Goal: Task Accomplishment & Management: Complete application form

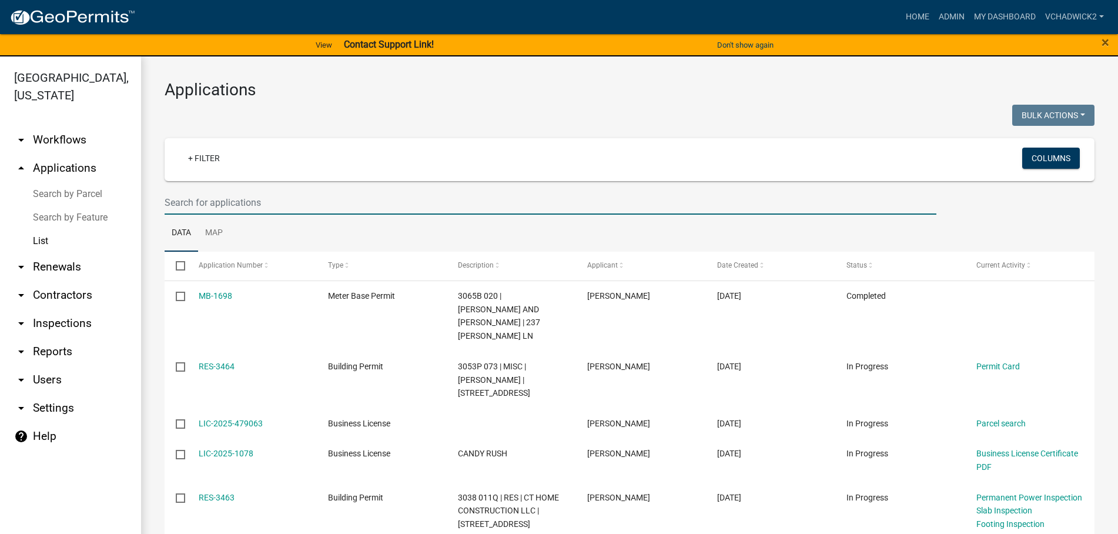
click at [188, 202] on input "text" at bounding box center [551, 202] width 772 height 24
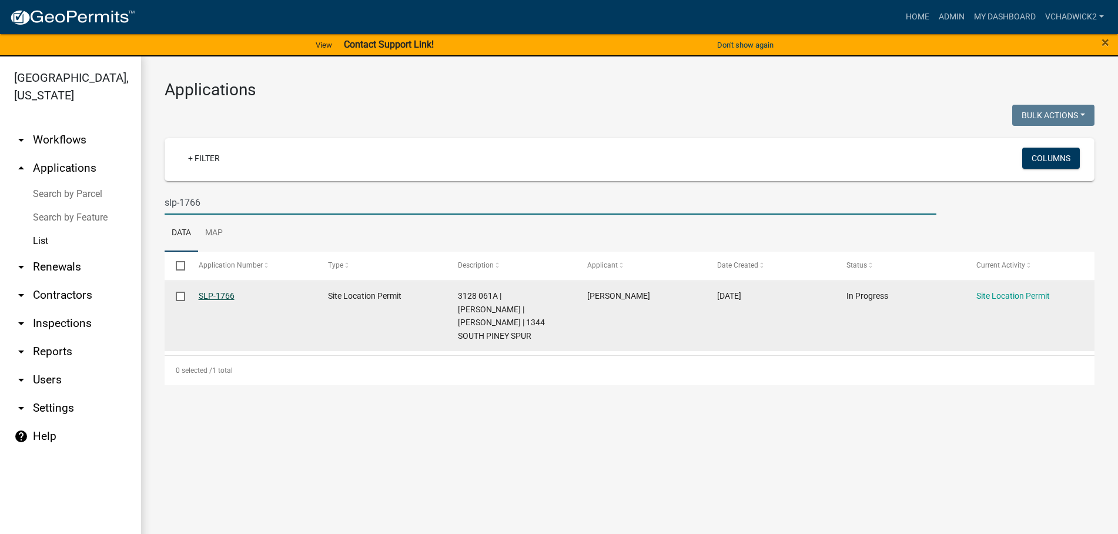
type input "slp-1766"
click at [226, 296] on link "SLP-1766" at bounding box center [217, 295] width 36 height 9
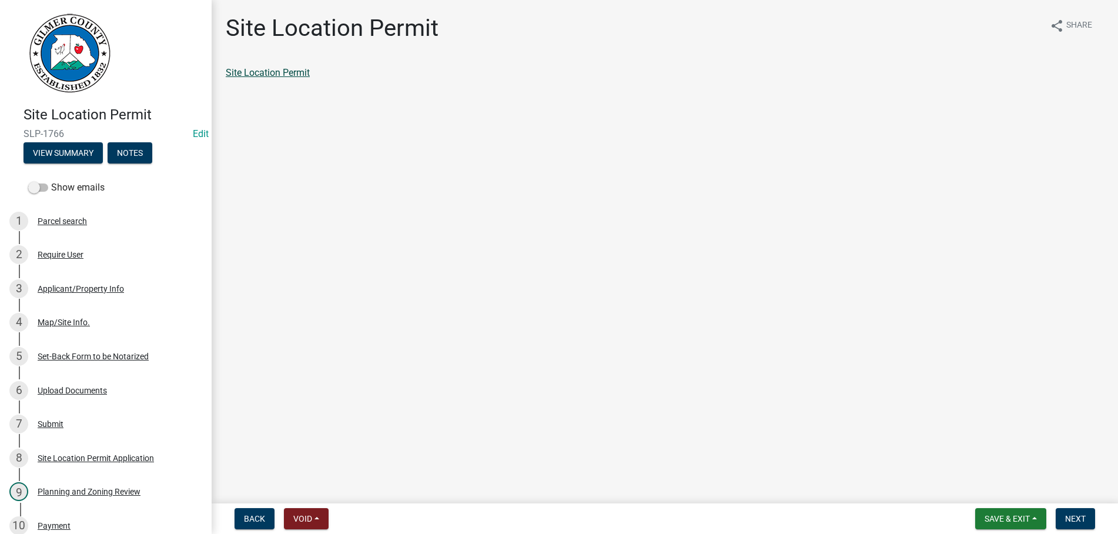
click at [252, 73] on link "Site Location Permit" at bounding box center [268, 72] width 84 height 11
click at [1016, 516] on span "Save & Exit" at bounding box center [1007, 518] width 45 height 9
click at [996, 486] on button "Save & Exit" at bounding box center [999, 488] width 94 height 28
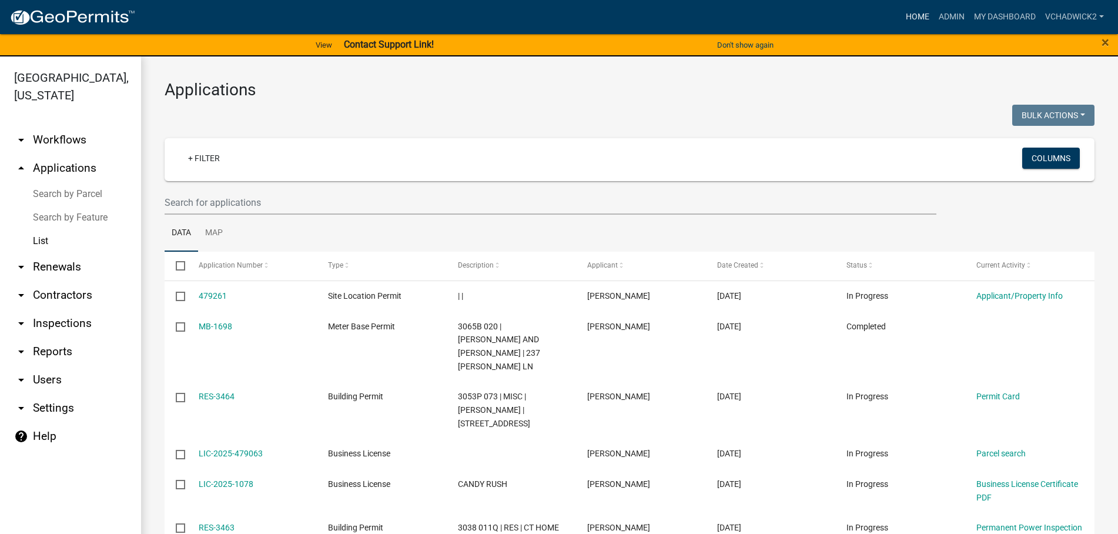
click at [922, 11] on link "Home" at bounding box center [917, 17] width 33 height 22
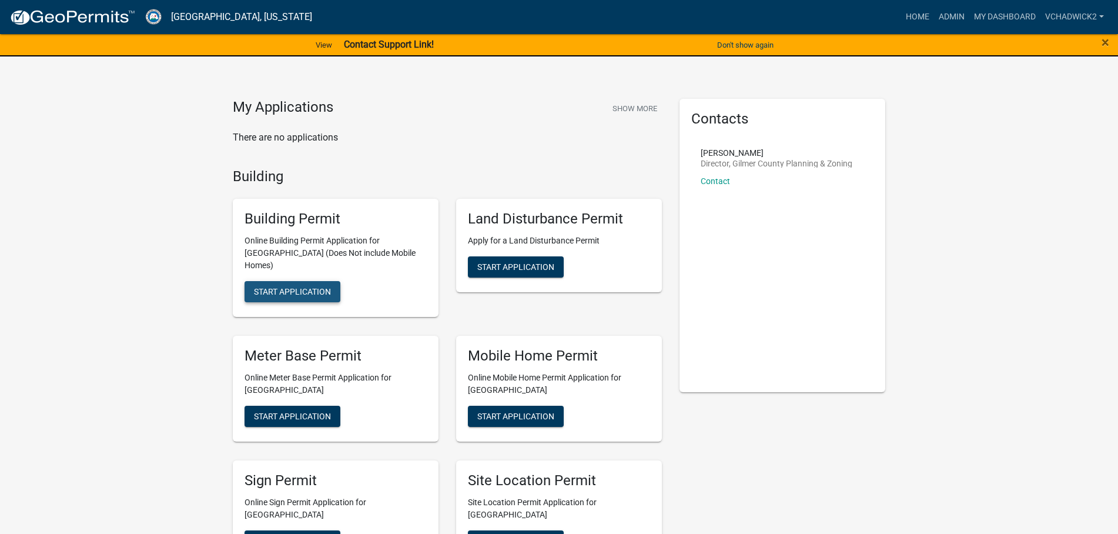
click at [282, 287] on span "Start Application" at bounding box center [292, 291] width 77 height 9
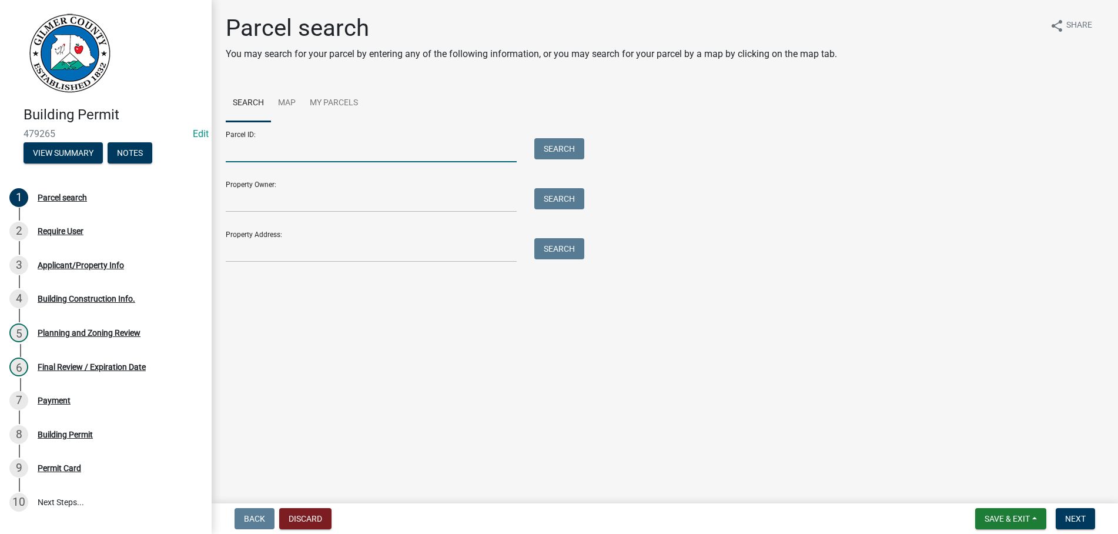
click at [312, 150] on input "Parcel ID:" at bounding box center [371, 150] width 291 height 24
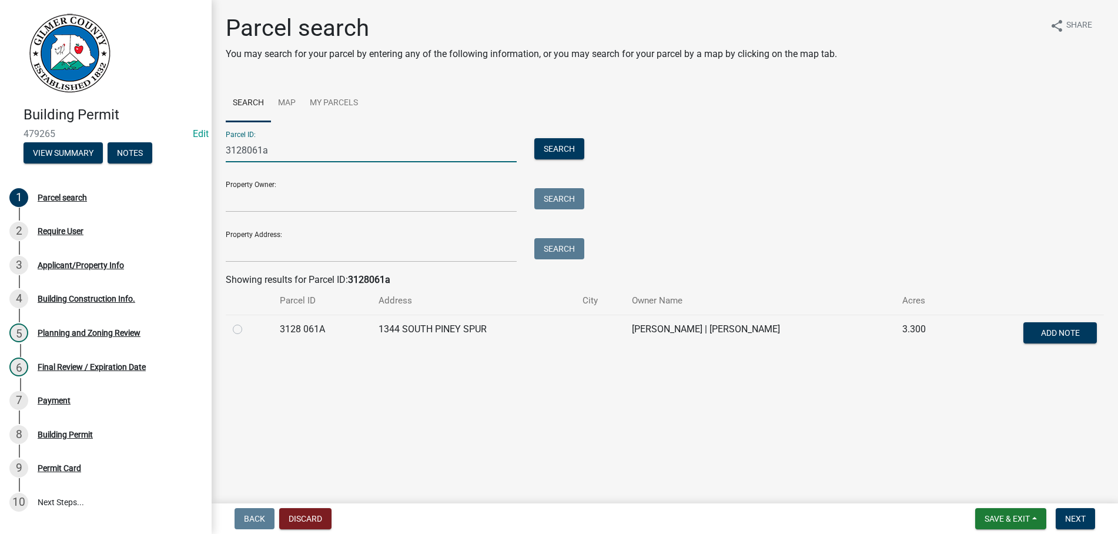
type input "3128061a"
click at [247, 322] on label at bounding box center [247, 322] width 0 height 0
click at [1074, 515] on span "Next" at bounding box center [1075, 518] width 21 height 9
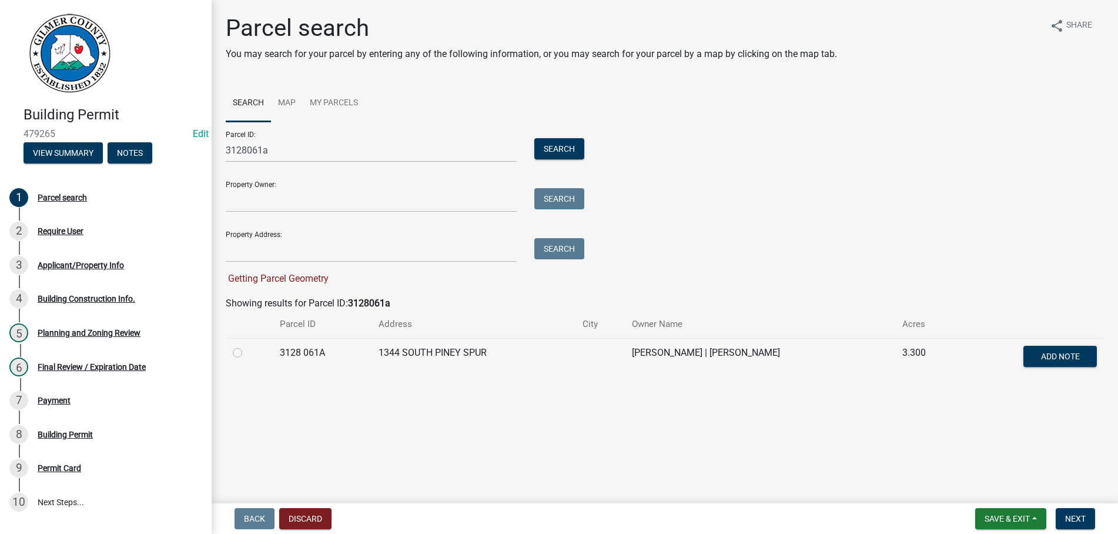
click at [247, 346] on label at bounding box center [247, 346] width 0 height 0
click at [247, 353] on 061A "radio" at bounding box center [251, 350] width 8 height 8
radio 061A "true"
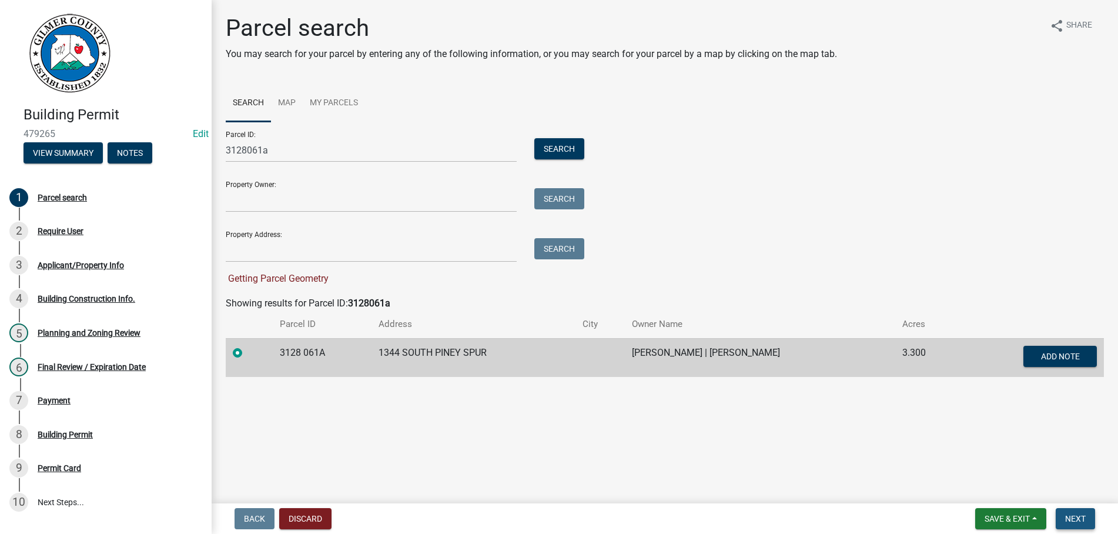
click at [1075, 518] on span "Next" at bounding box center [1075, 518] width 21 height 9
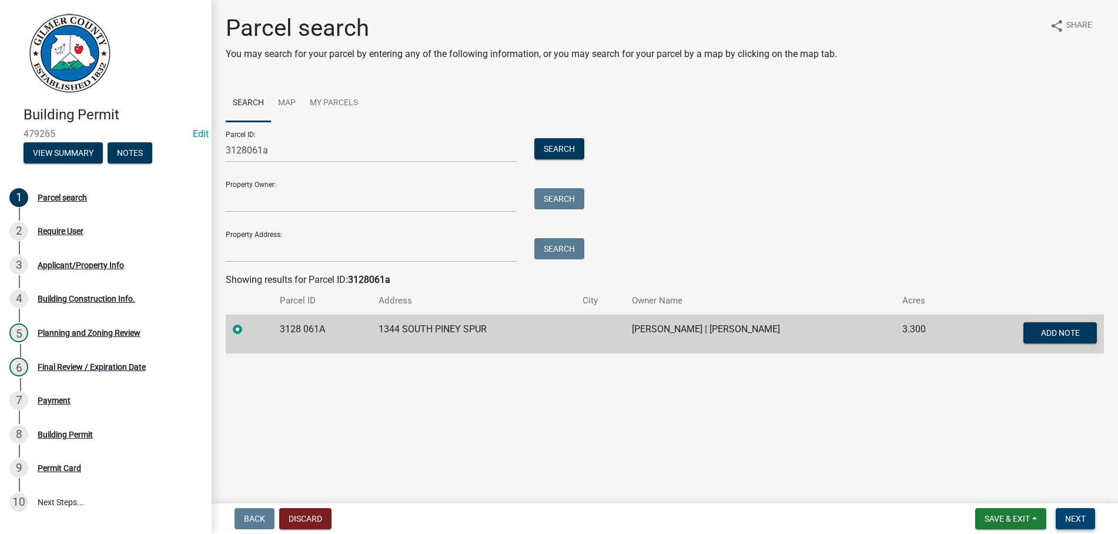
click at [1075, 518] on span "Next" at bounding box center [1075, 518] width 21 height 9
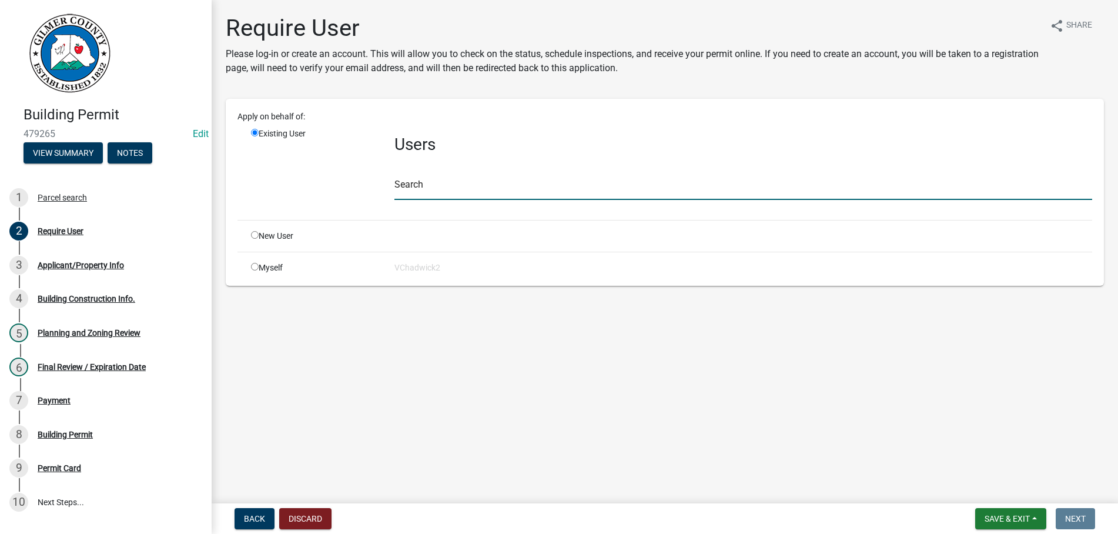
click at [436, 189] on input "text" at bounding box center [743, 188] width 698 height 24
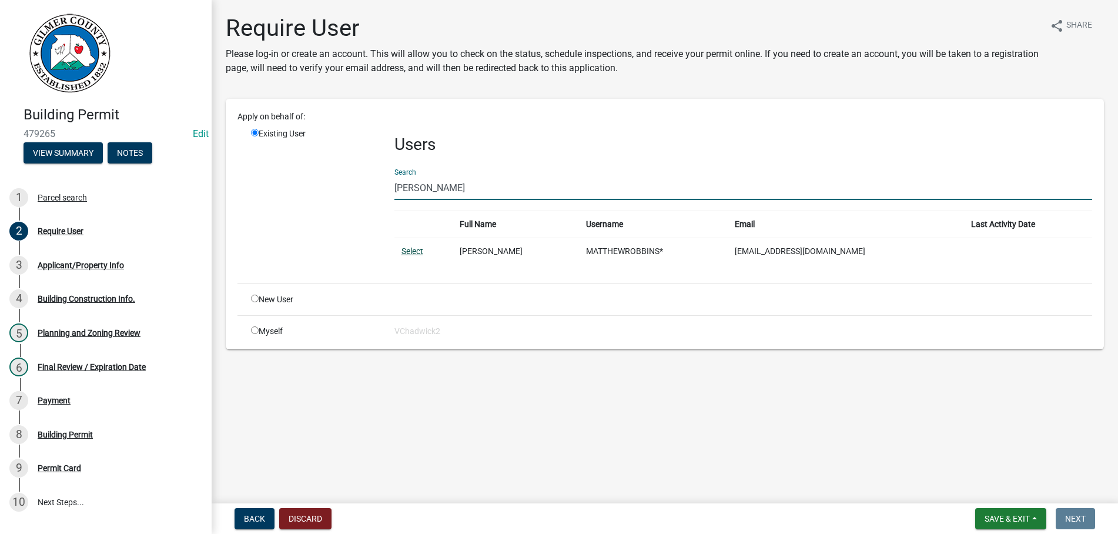
type input "[PERSON_NAME]"
click at [409, 251] on link "Select" at bounding box center [412, 250] width 22 height 9
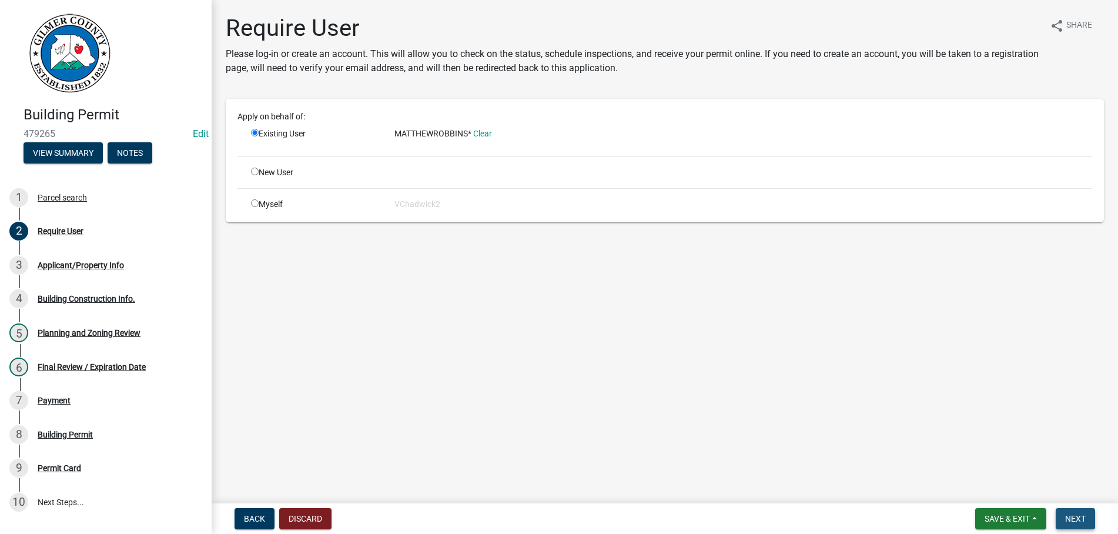
click at [1073, 510] on button "Next" at bounding box center [1075, 518] width 39 height 21
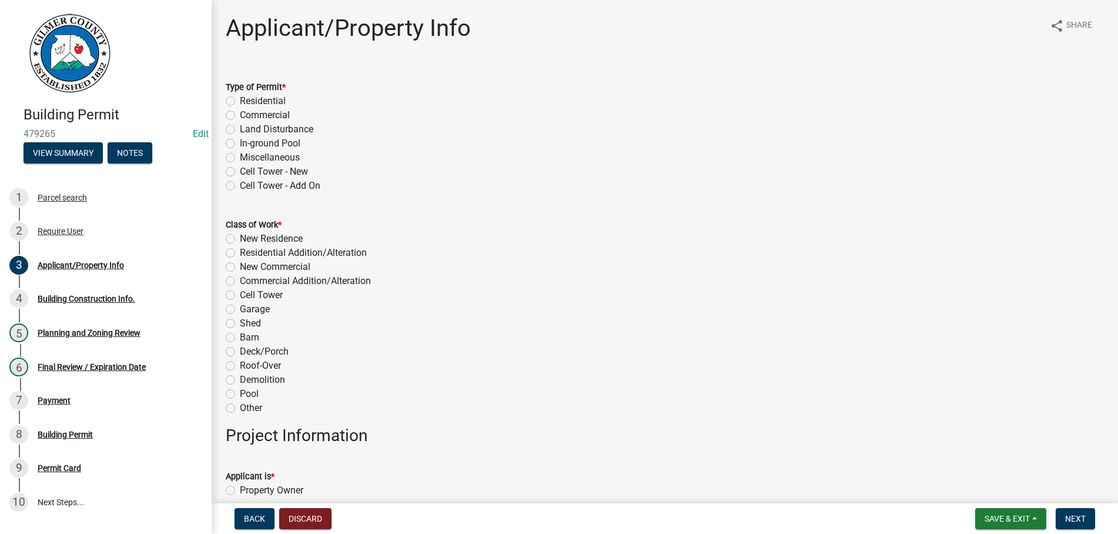
click at [240, 98] on label "Residential" at bounding box center [263, 101] width 46 height 14
click at [240, 98] on input "Residential" at bounding box center [244, 98] width 8 height 8
radio input "true"
click at [240, 309] on label "Garage" at bounding box center [255, 309] width 30 height 14
click at [240, 309] on input "Garage" at bounding box center [244, 306] width 8 height 8
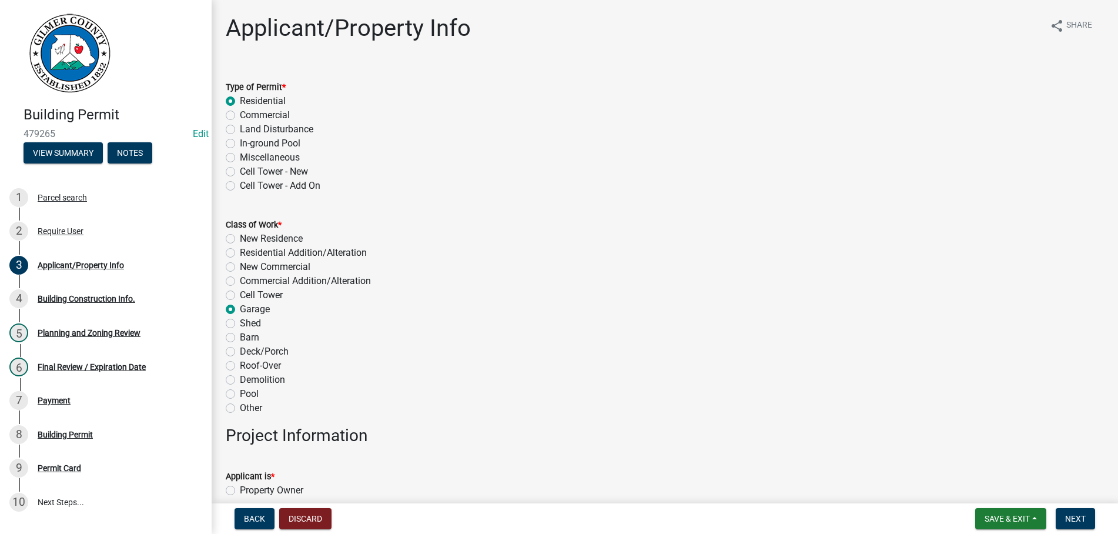
radio input "true"
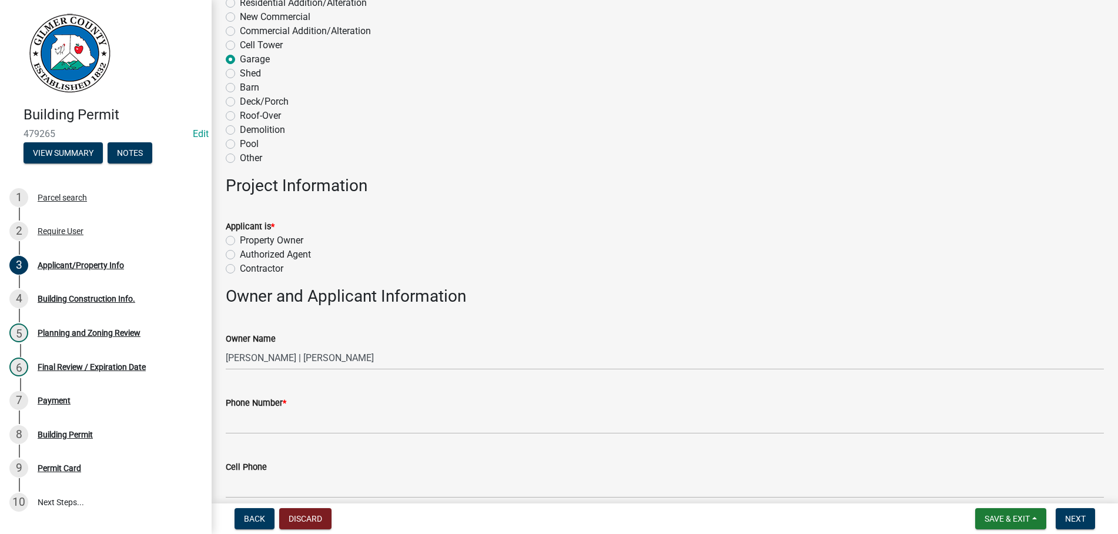
scroll to position [335, 0]
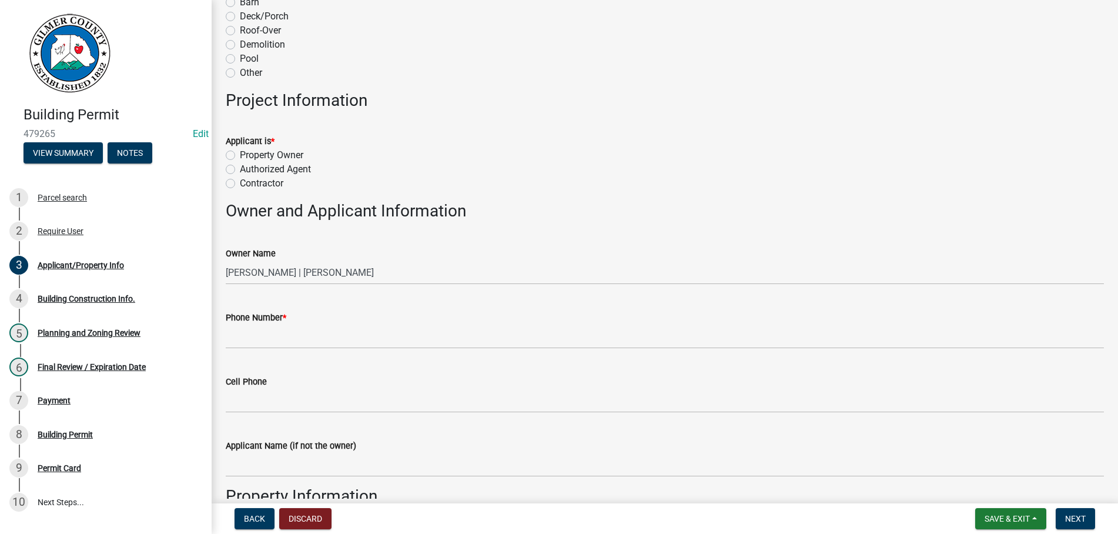
click at [240, 155] on label "Property Owner" at bounding box center [271, 155] width 63 height 14
click at [240, 155] on input "Property Owner" at bounding box center [244, 152] width 8 height 8
radio input "true"
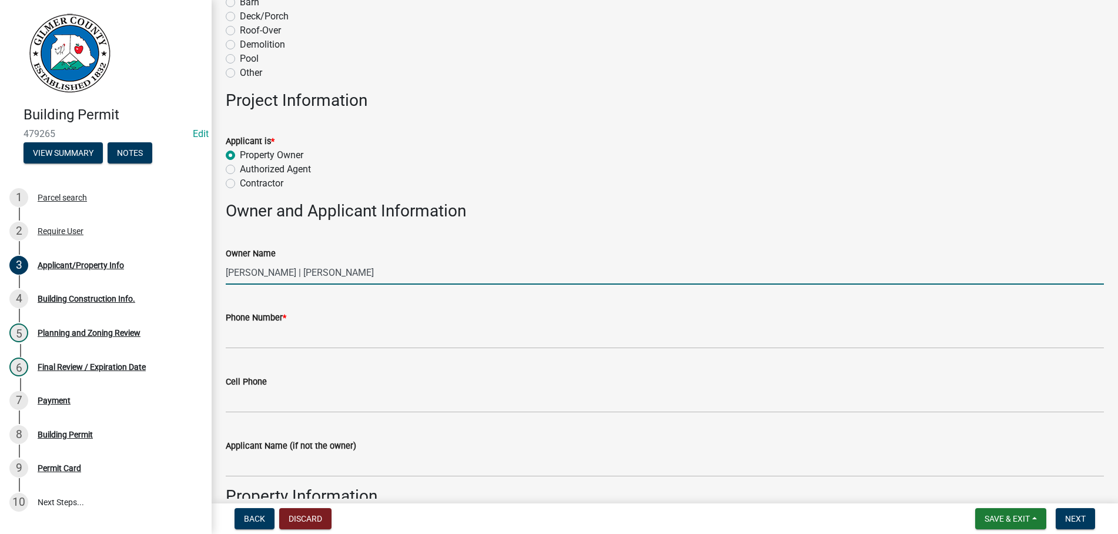
click at [277, 270] on input "[PERSON_NAME] | [PERSON_NAME]" at bounding box center [665, 272] width 878 height 24
type input "[PERSON_NAME] & [PERSON_NAME]"
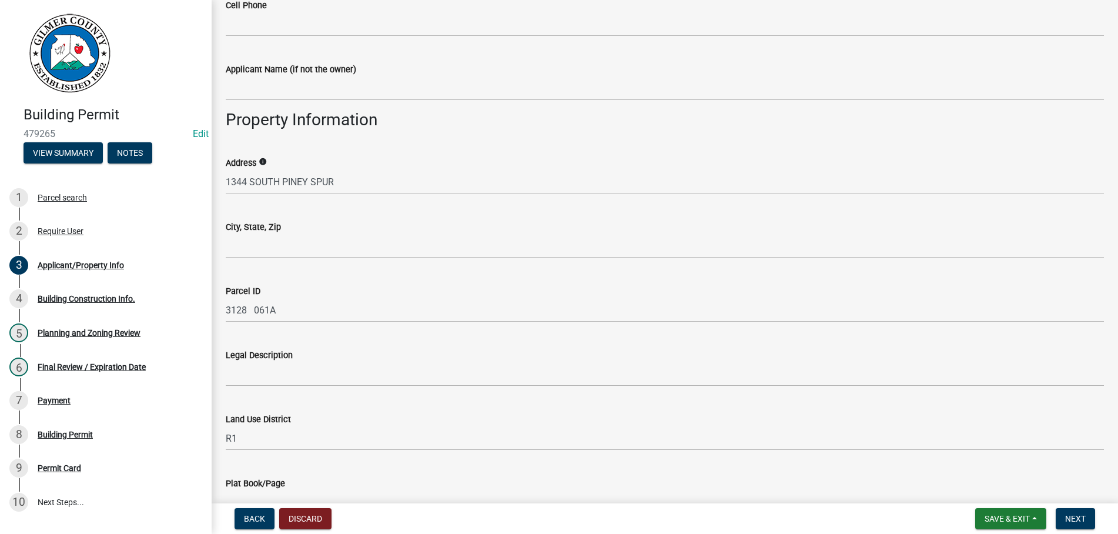
scroll to position [737, 0]
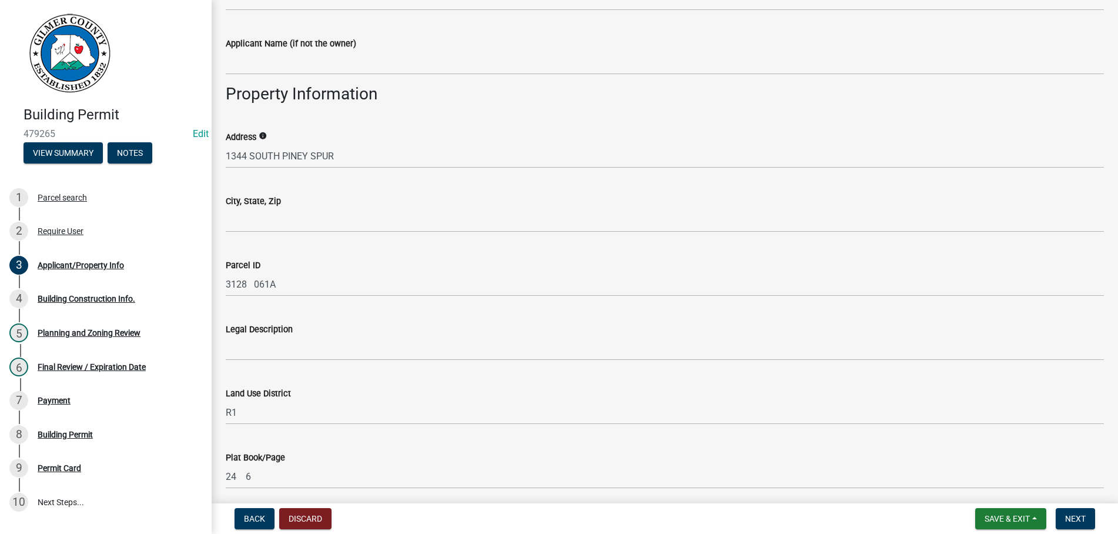
type input "[PHONE_NUMBER]"
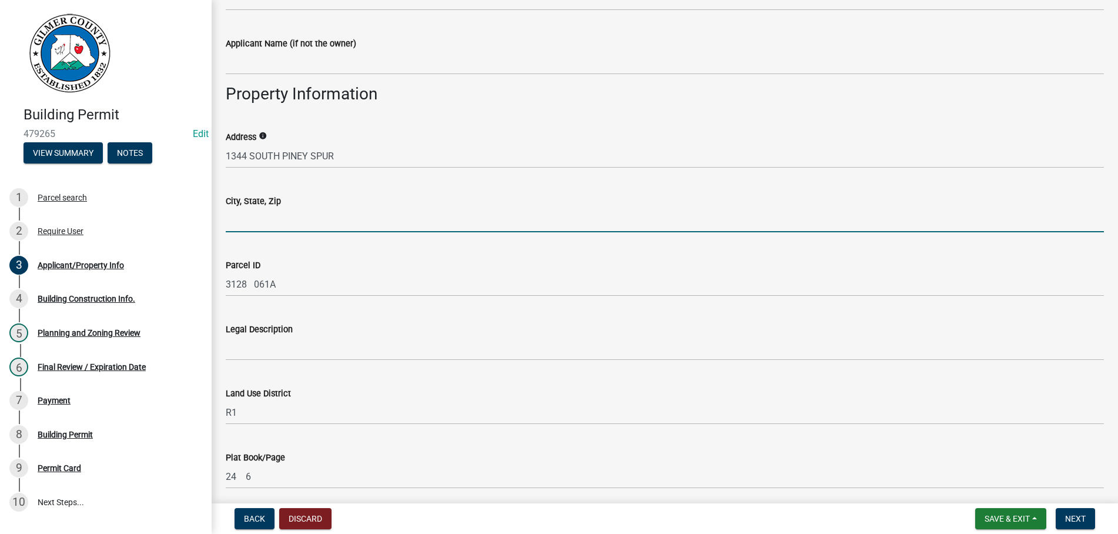
click at [253, 210] on input "City, State, Zip" at bounding box center [665, 220] width 878 height 24
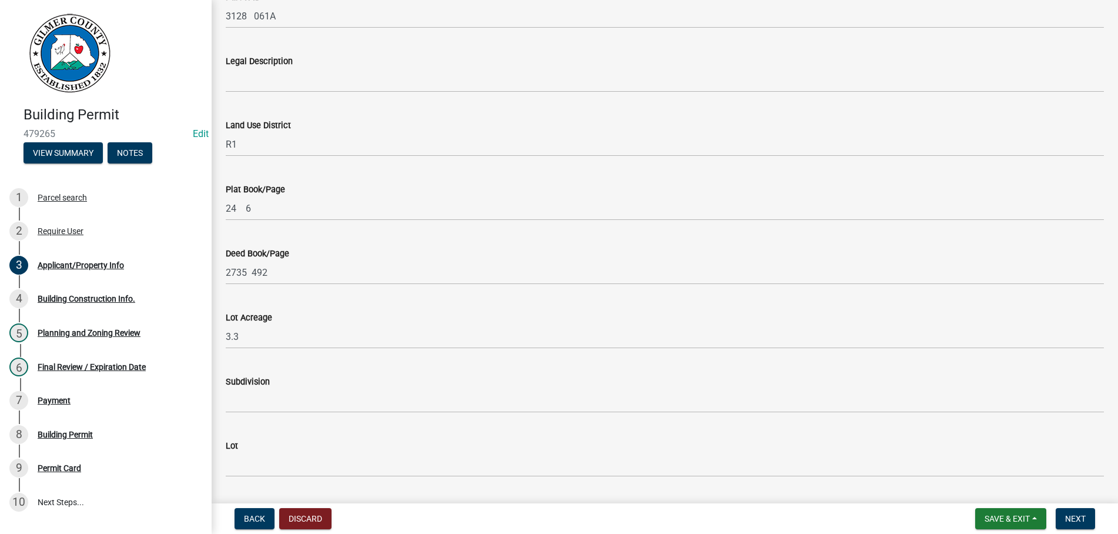
scroll to position [1340, 0]
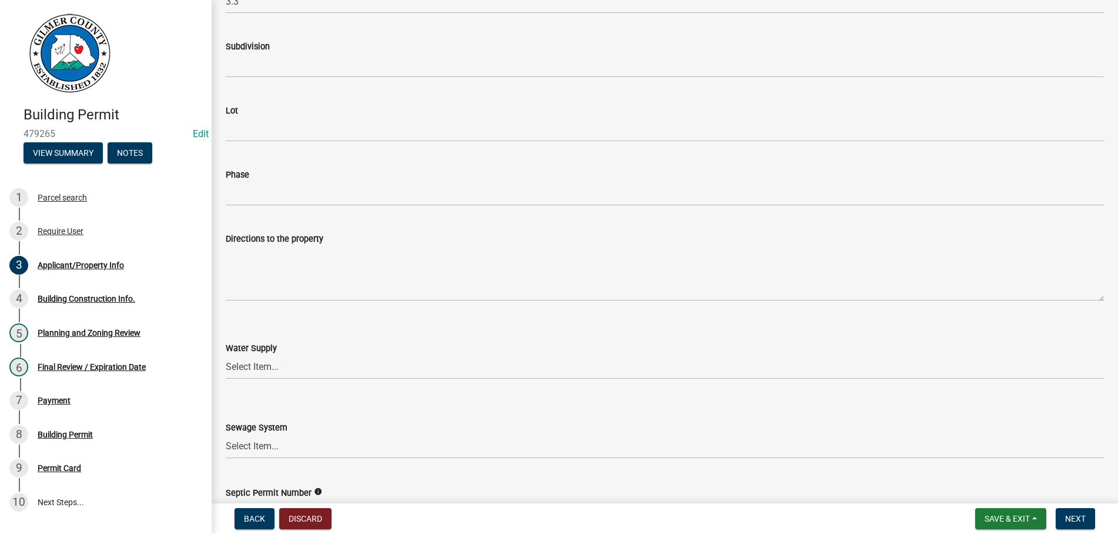
type input "ELLIJAY GA 30536"
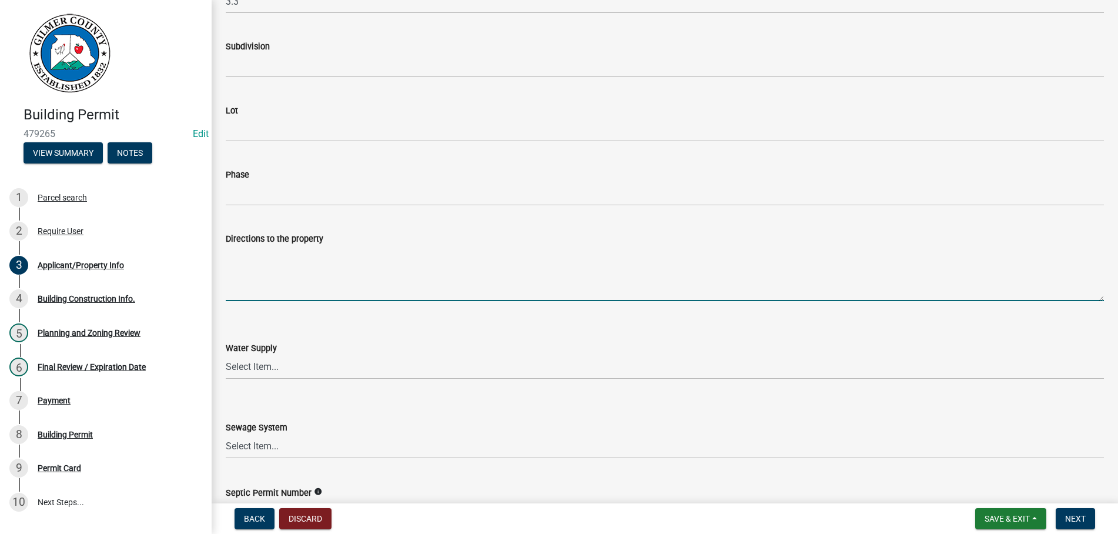
click at [279, 260] on textarea "Directions to the property" at bounding box center [665, 273] width 878 height 55
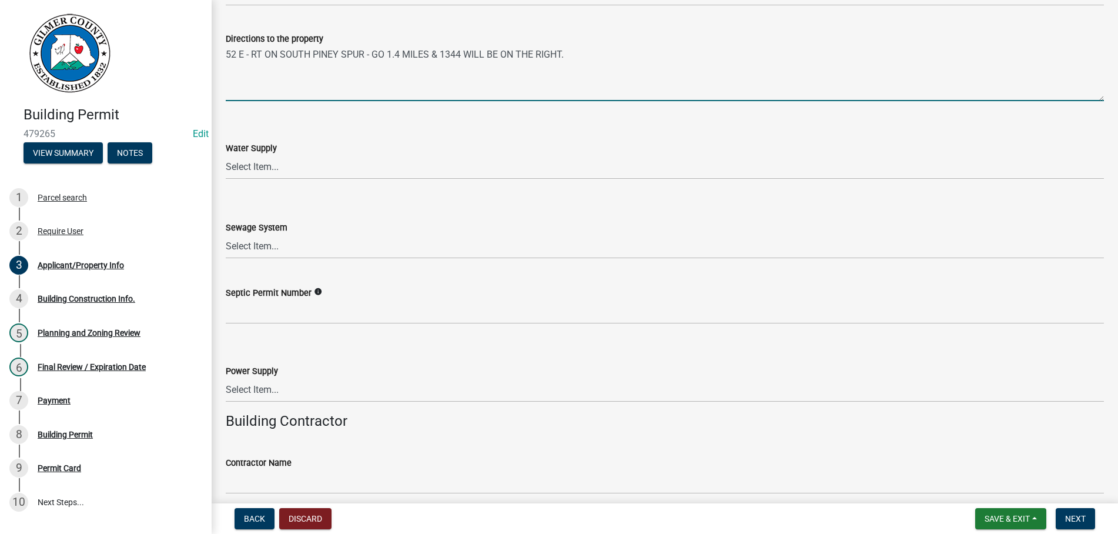
scroll to position [1541, 0]
type textarea "52 E - RT ON SOUTH PINEY SPUR - GO 1.4 MILES & 1344 WILL BE ON THE RIGHT."
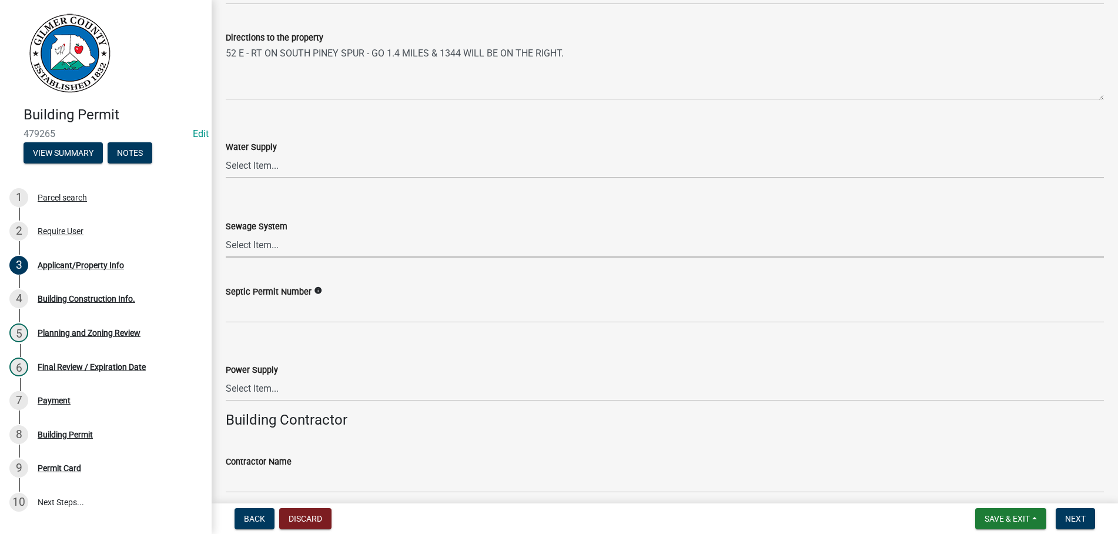
click at [226, 233] on select "Select Item... Septic Community Public" at bounding box center [665, 245] width 878 height 24
click option "Septic" at bounding box center [0, 0] width 0 height 0
select select "92a37e23-3b7d-408e-b3c7-0afbe39b0942"
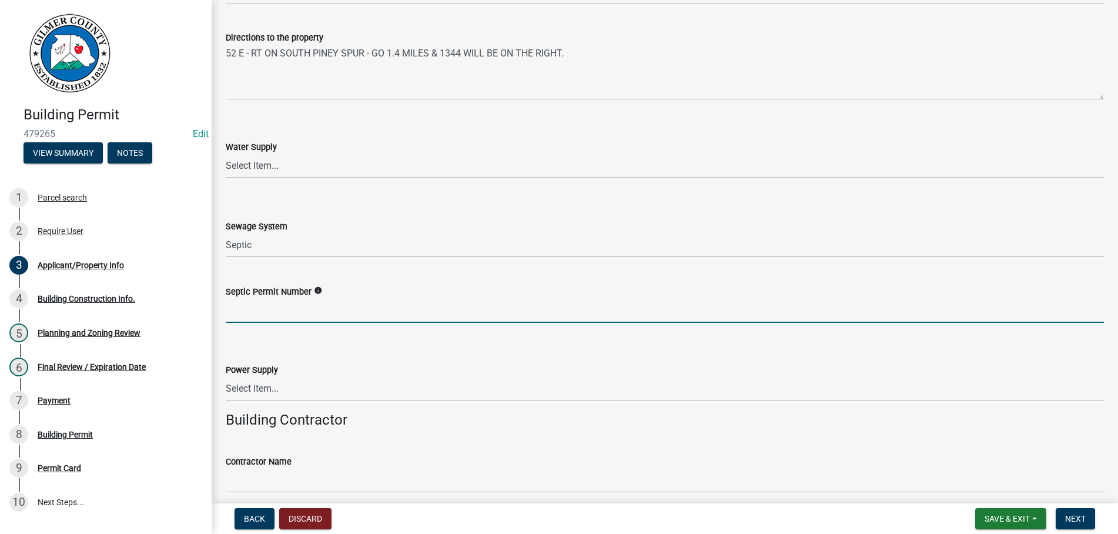
click at [256, 306] on input "Septic Permit Number" at bounding box center [665, 311] width 878 height 24
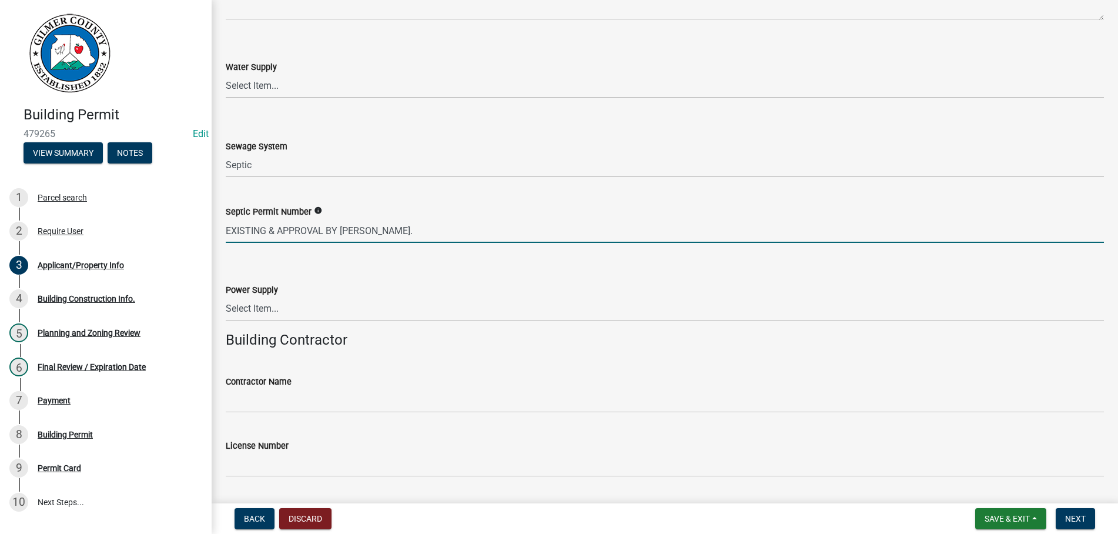
scroll to position [1809, 0]
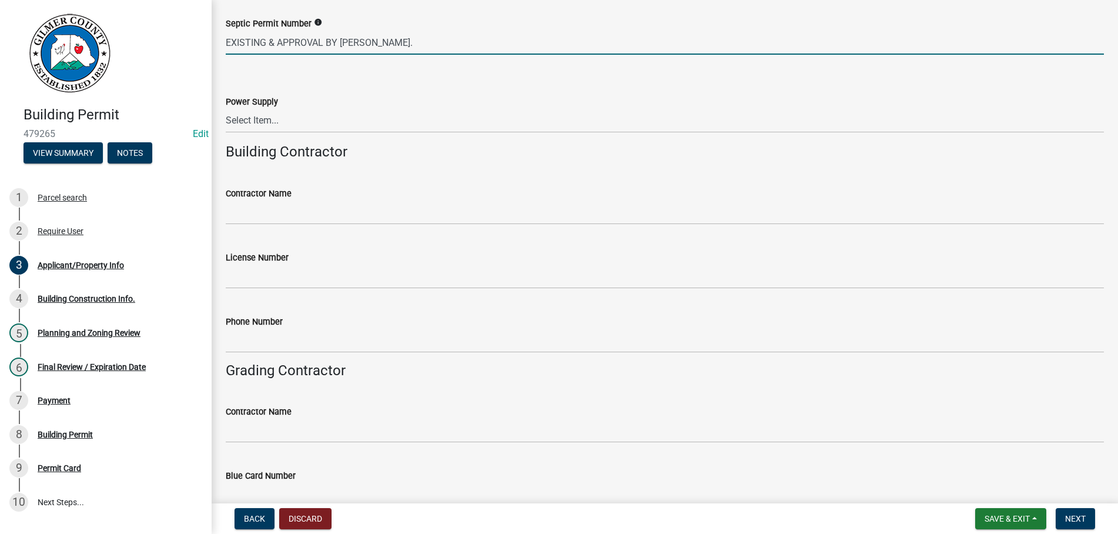
type input "EXISTING & APPROVAL BY [PERSON_NAME]."
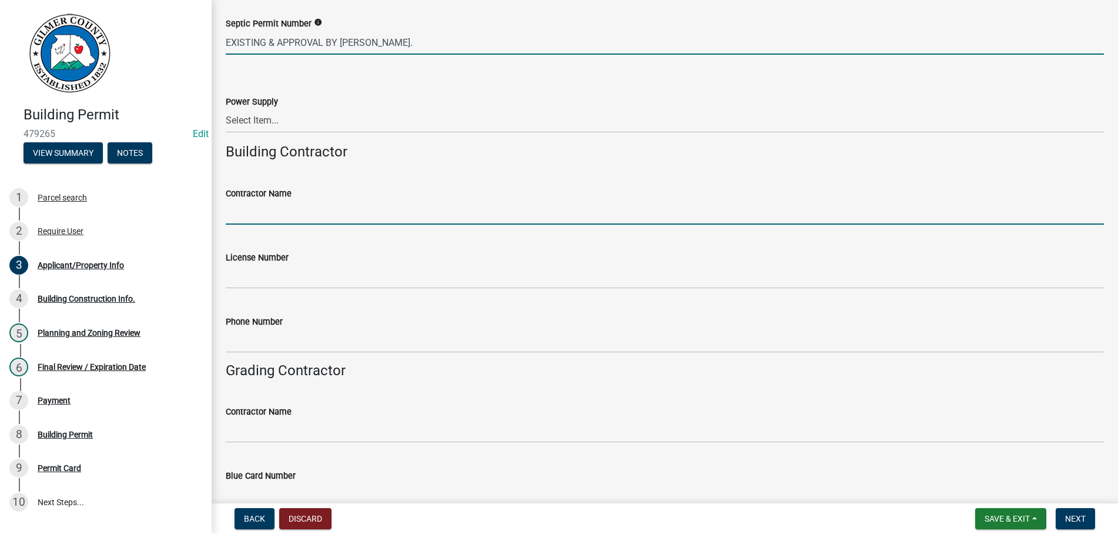
click at [287, 216] on input "Contractor Name" at bounding box center [665, 212] width 878 height 24
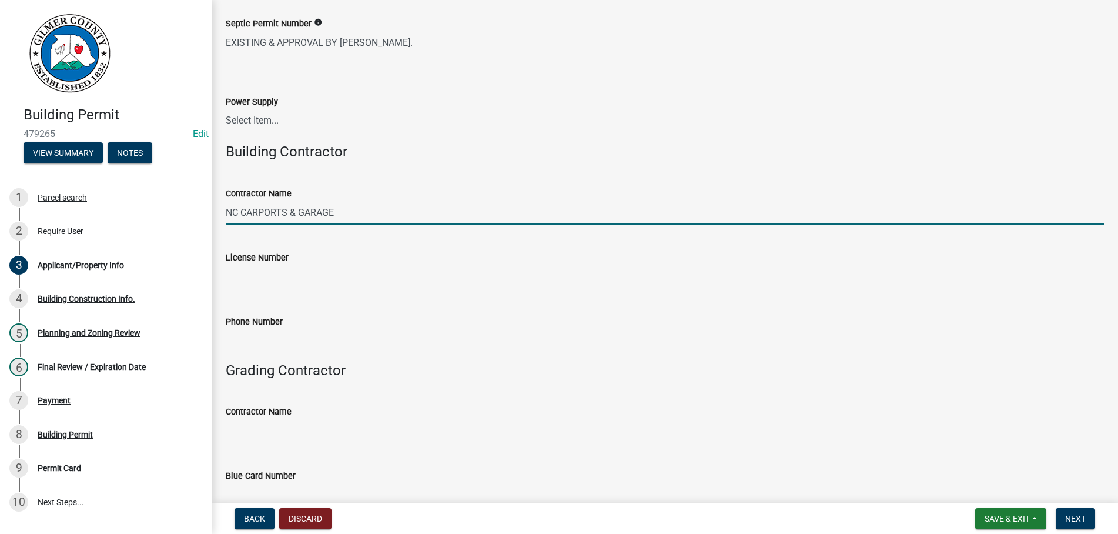
type input "NC CARPORTS & GARAGE"
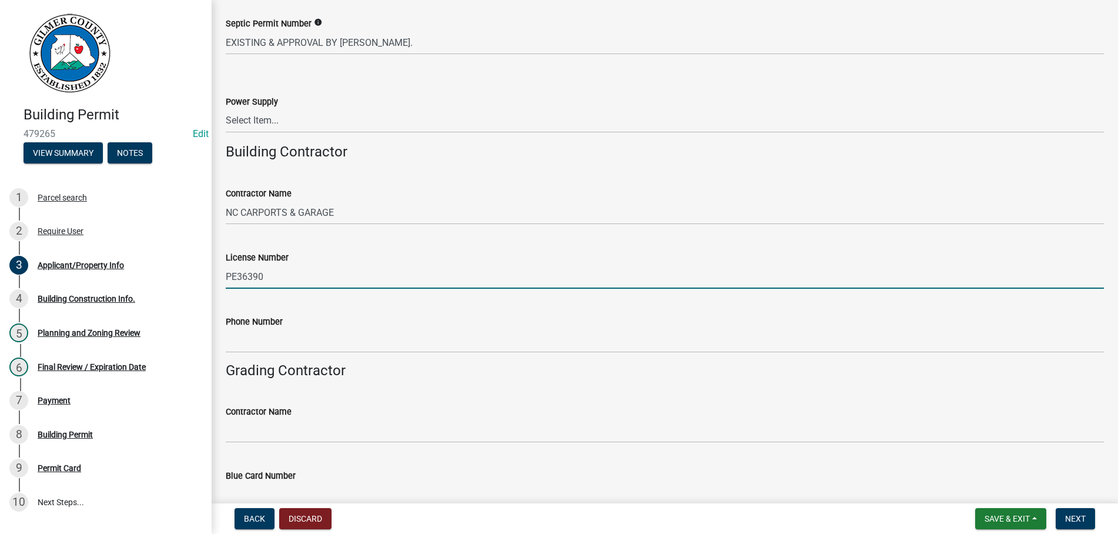
type input "PE36390"
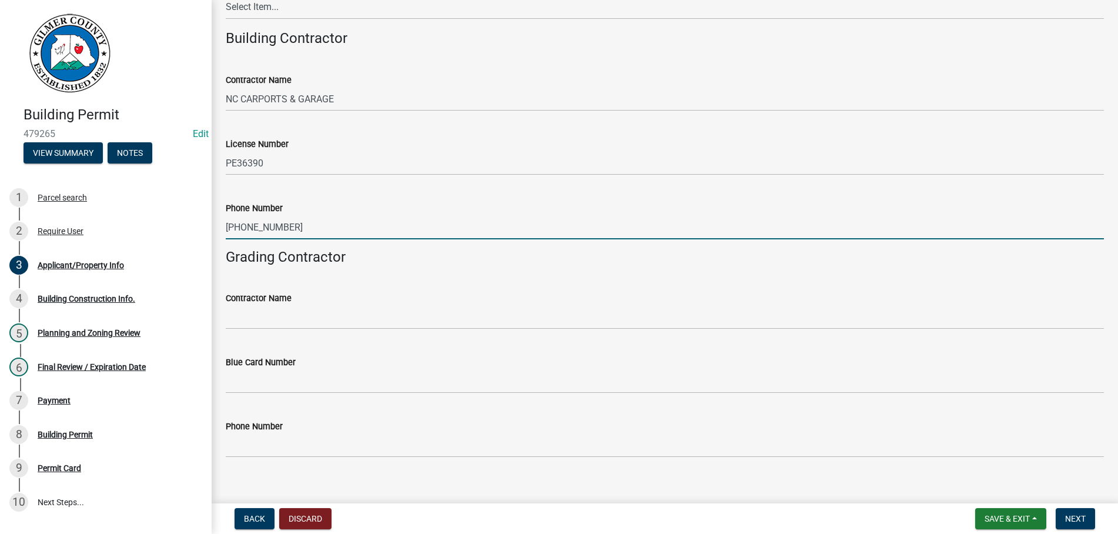
scroll to position [1937, 0]
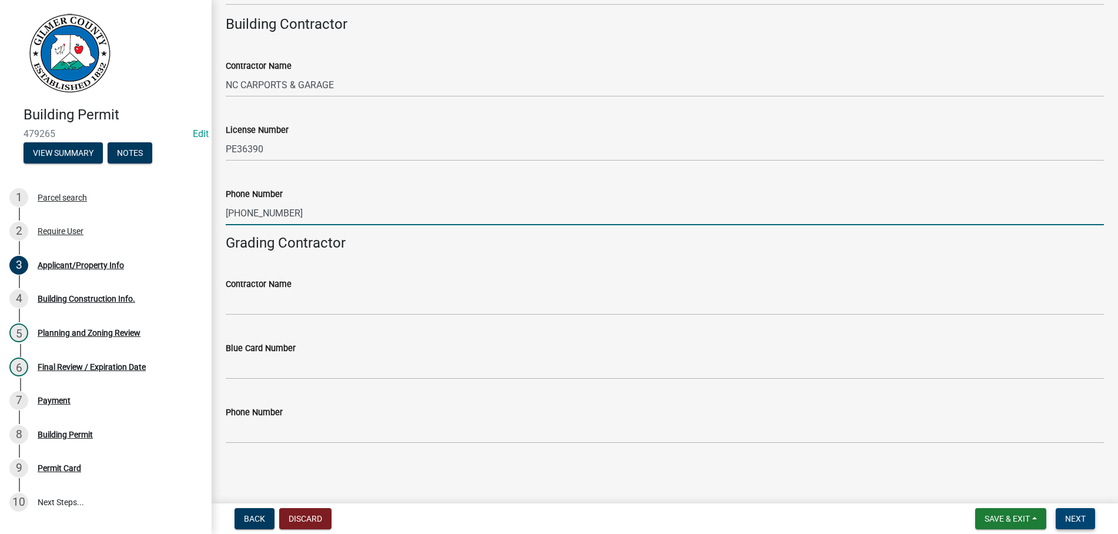
type input "[PHONE_NUMBER]"
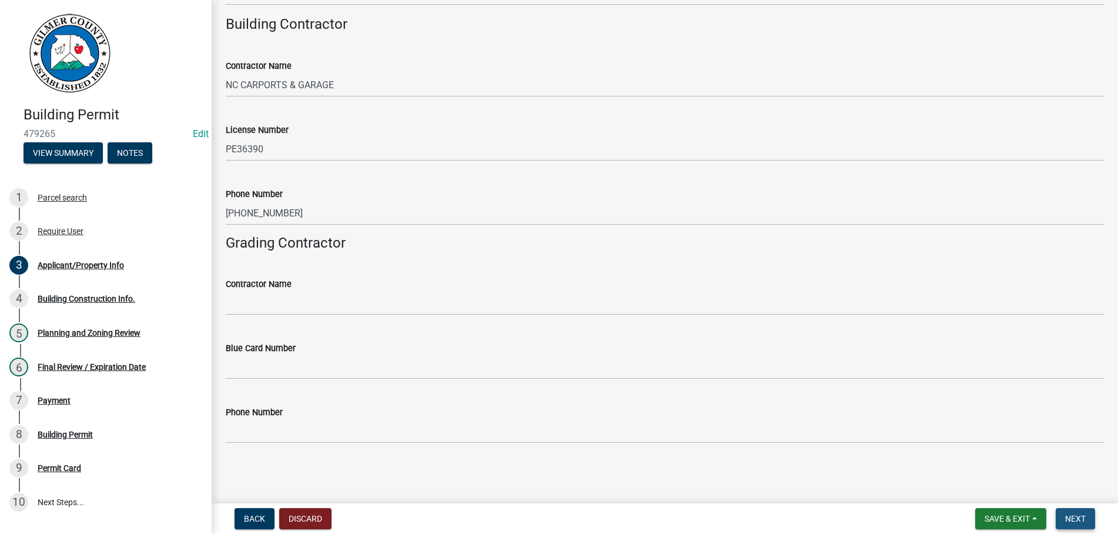
click at [1077, 518] on span "Next" at bounding box center [1075, 518] width 21 height 9
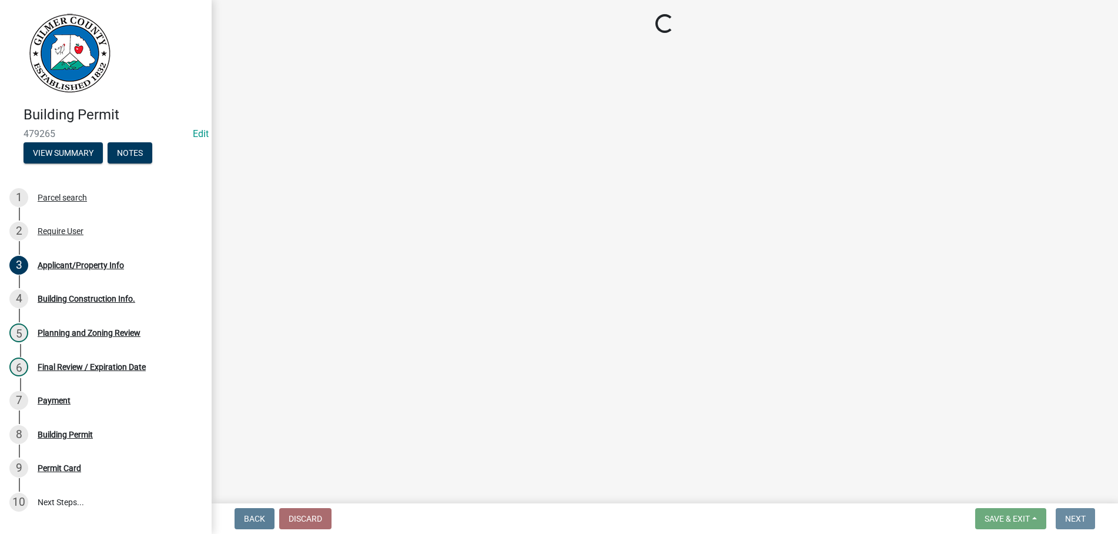
scroll to position [0, 0]
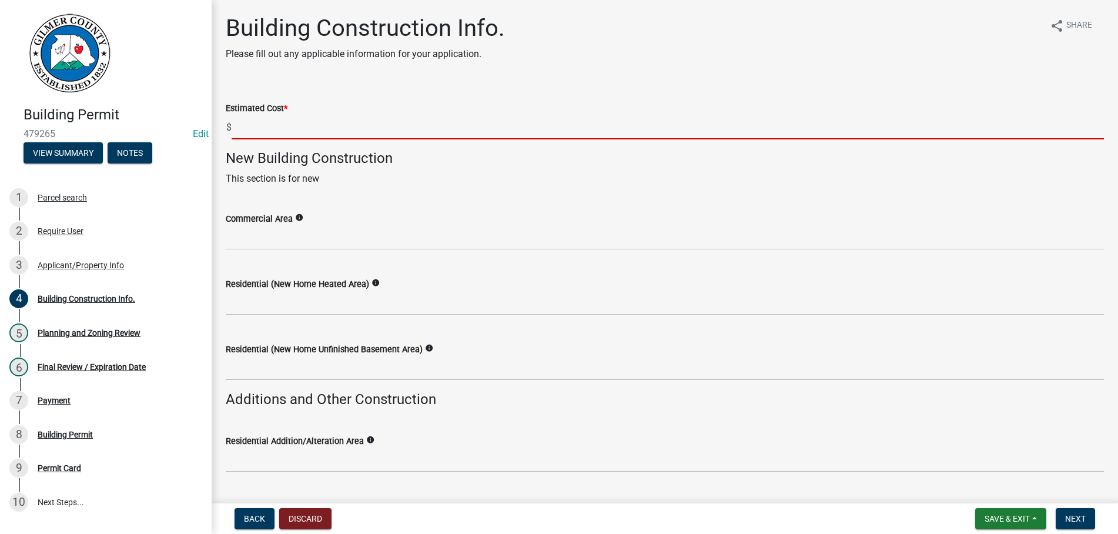
click at [352, 121] on input "text" at bounding box center [668, 127] width 872 height 24
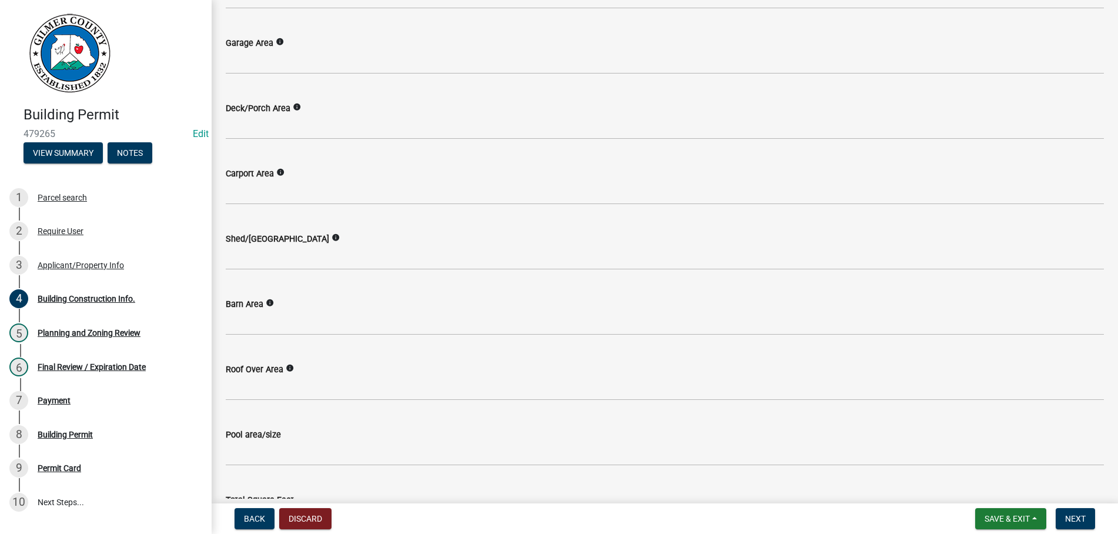
scroll to position [417, 0]
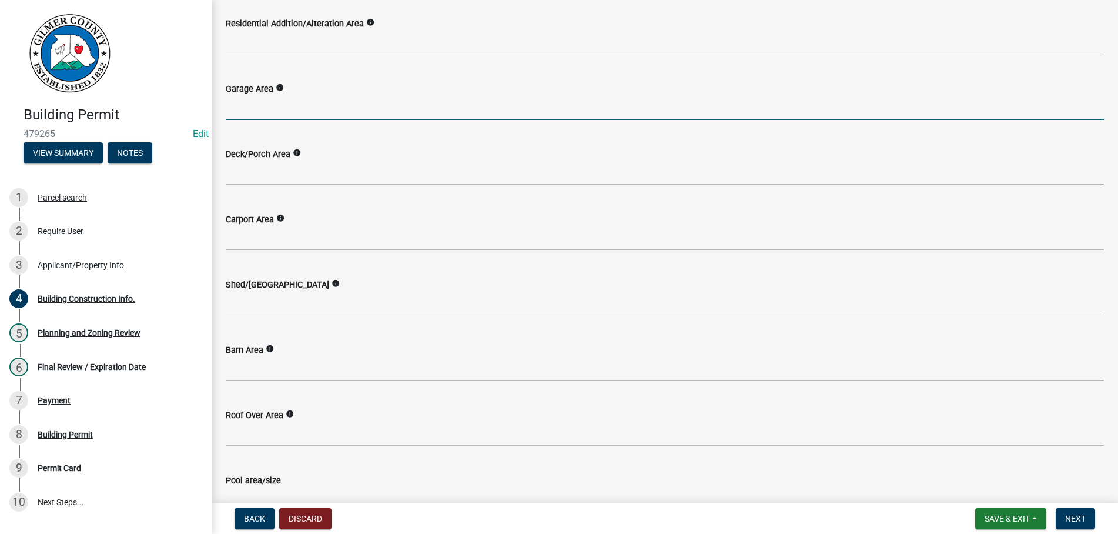
type input "9000"
click at [265, 116] on input "text" at bounding box center [665, 108] width 878 height 24
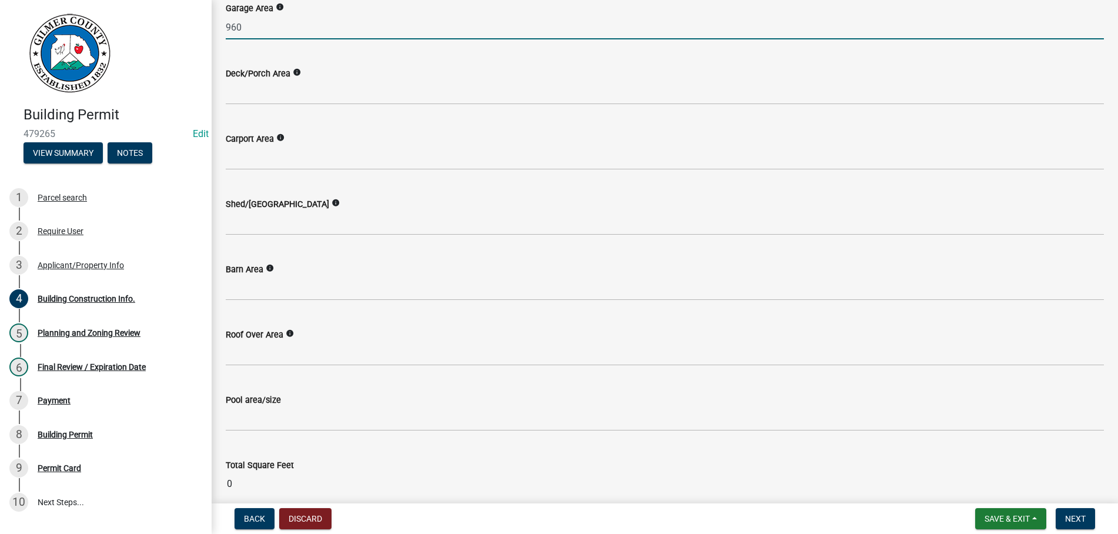
scroll to position [551, 0]
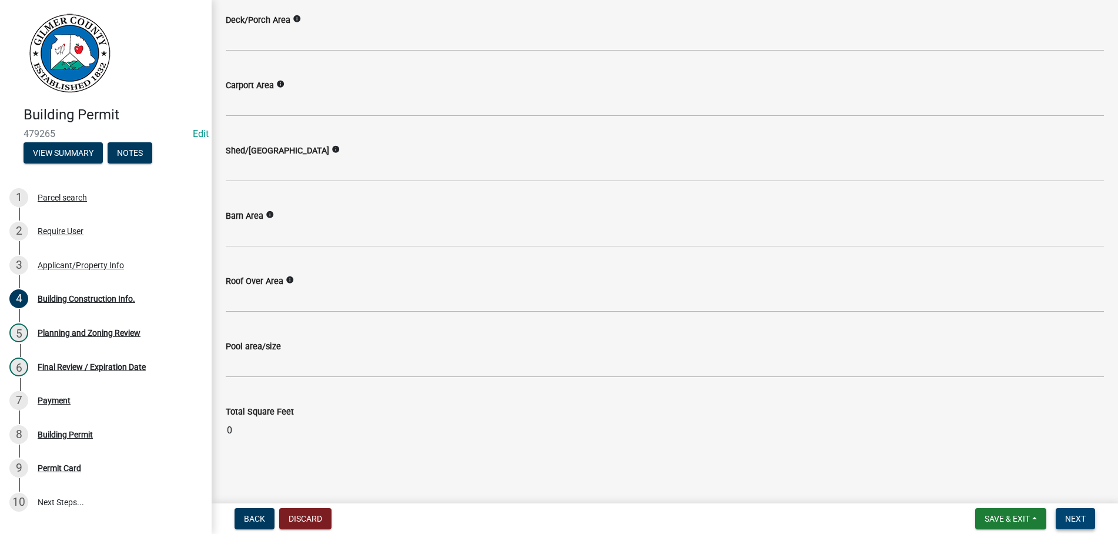
type input "960"
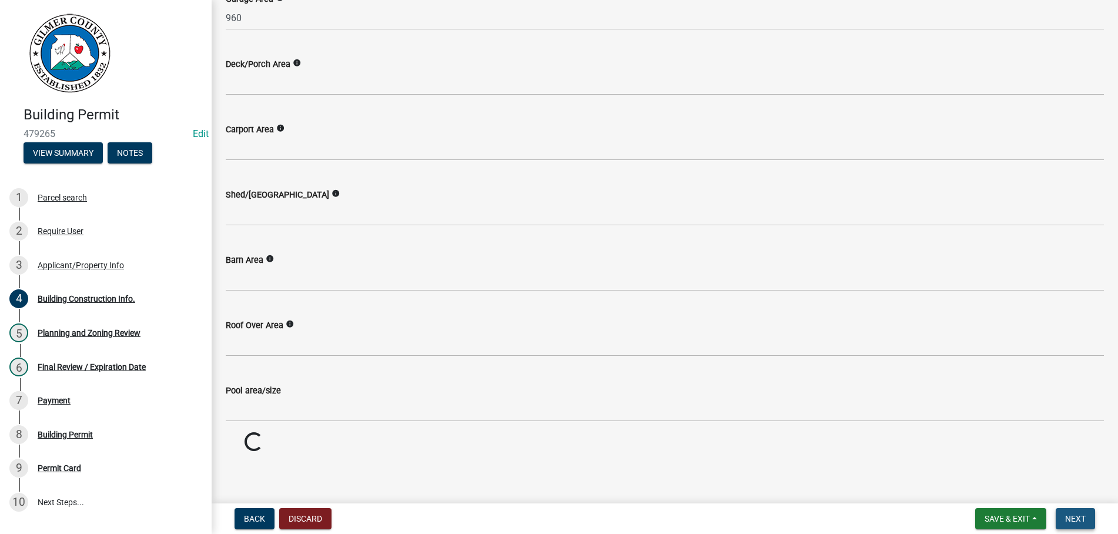
scroll to position [507, 0]
click at [1073, 515] on span "Next" at bounding box center [1075, 518] width 21 height 9
click at [1076, 513] on button "Next" at bounding box center [1075, 518] width 39 height 21
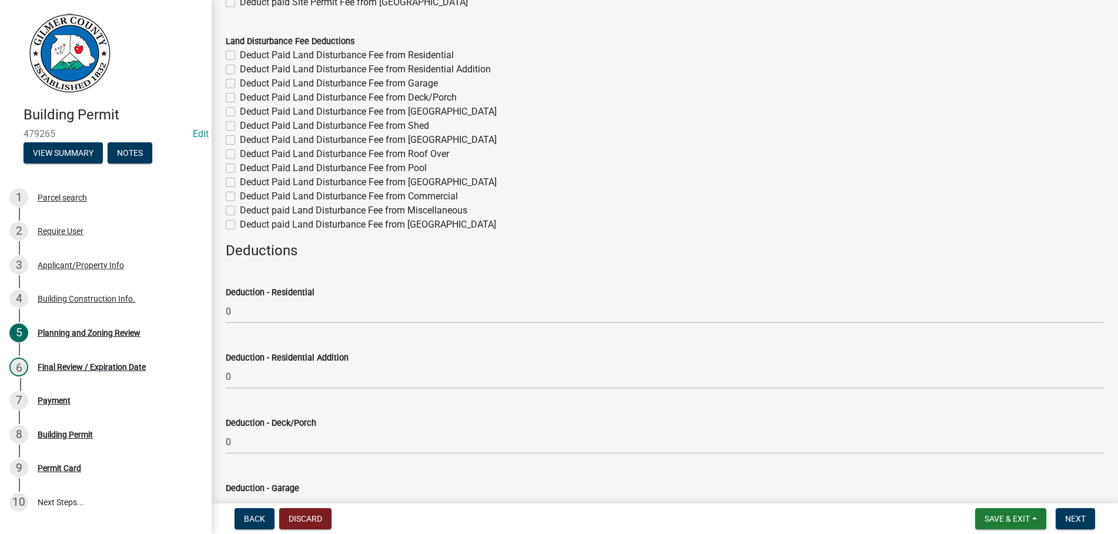
scroll to position [0, 0]
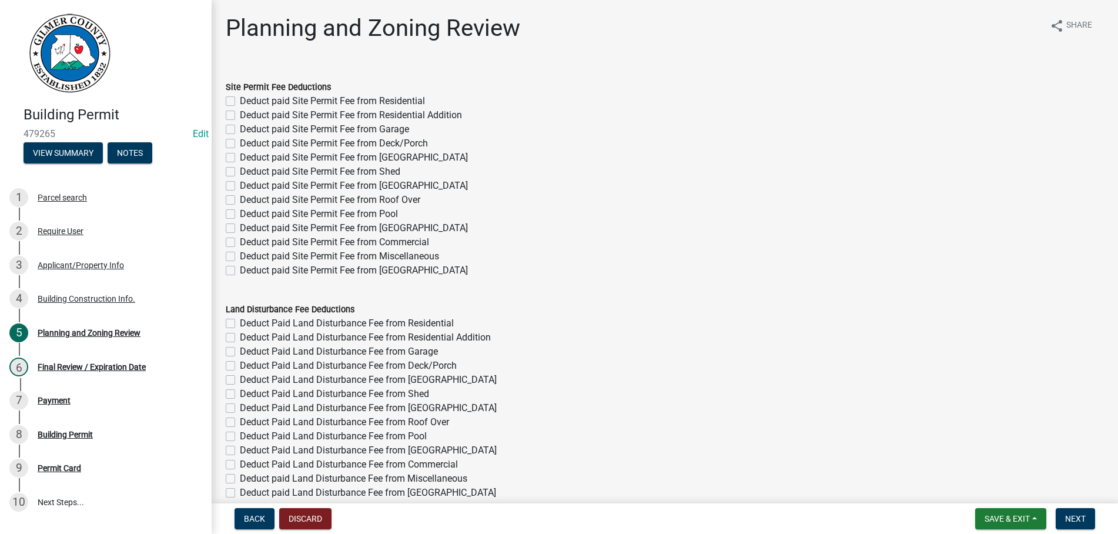
click at [240, 132] on label "Deduct paid Site Permit Fee from Garage" at bounding box center [324, 129] width 169 height 14
click at [240, 130] on input "Deduct paid Site Permit Fee from Garage" at bounding box center [244, 126] width 8 height 8
checkbox input "true"
checkbox input "false"
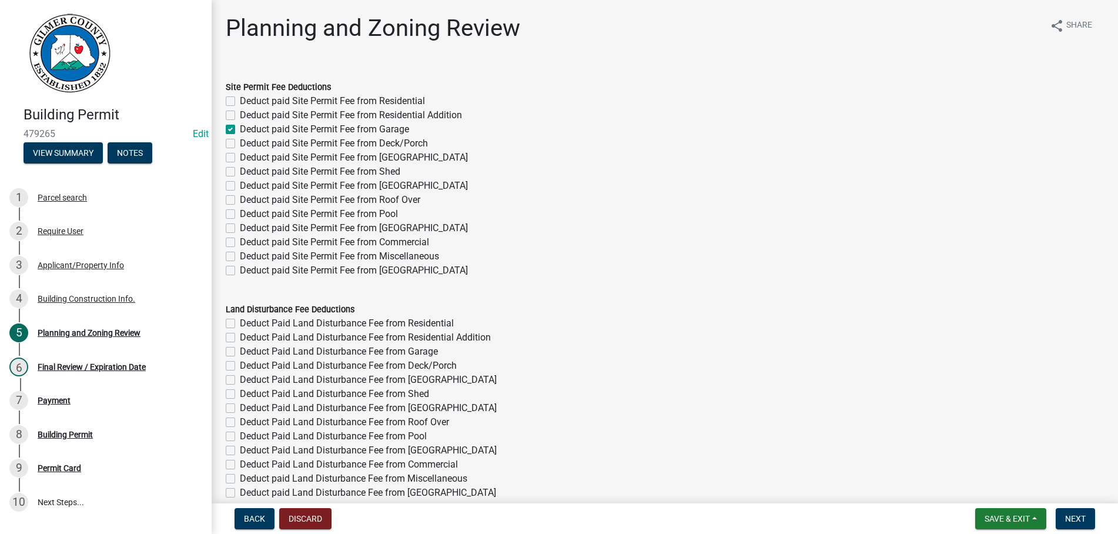
checkbox input "true"
checkbox input "false"
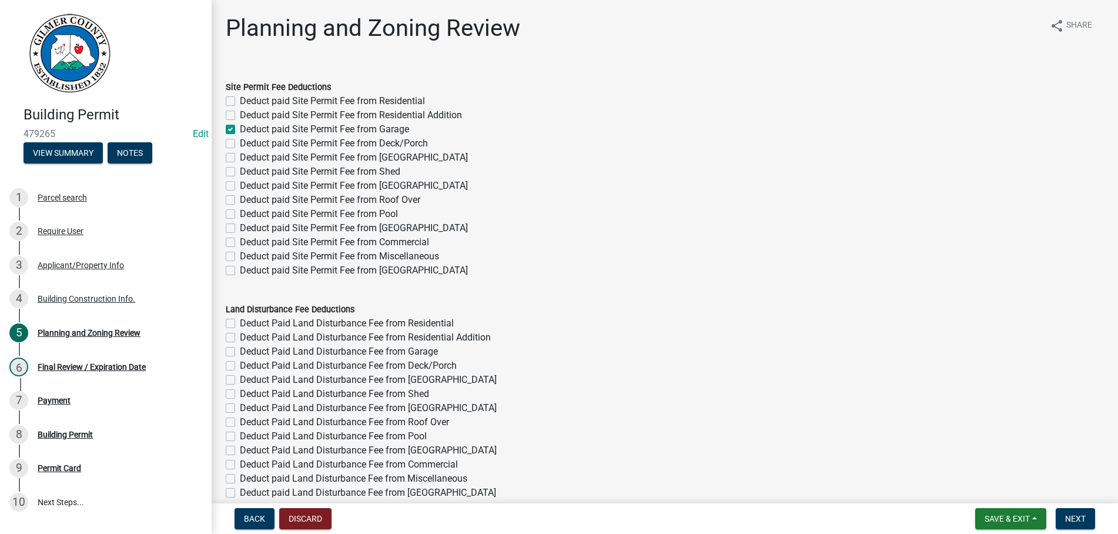
checkbox input "false"
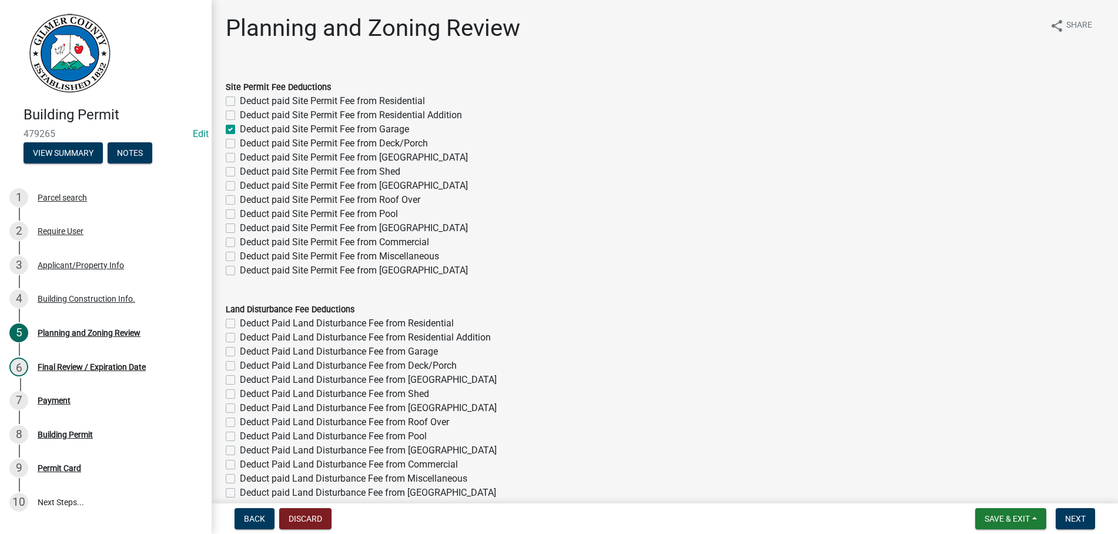
checkbox input "false"
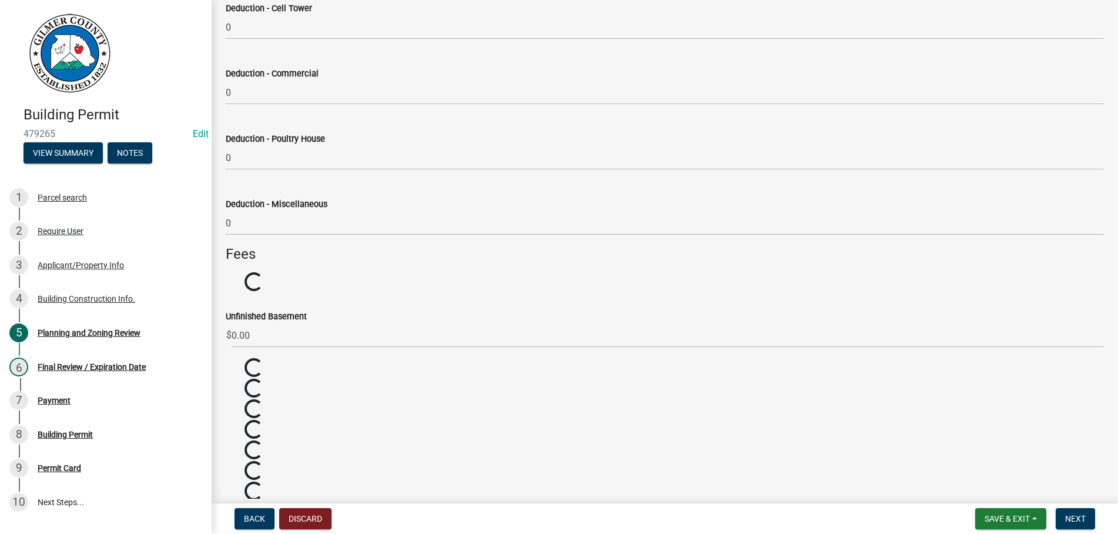
scroll to position [1589, 0]
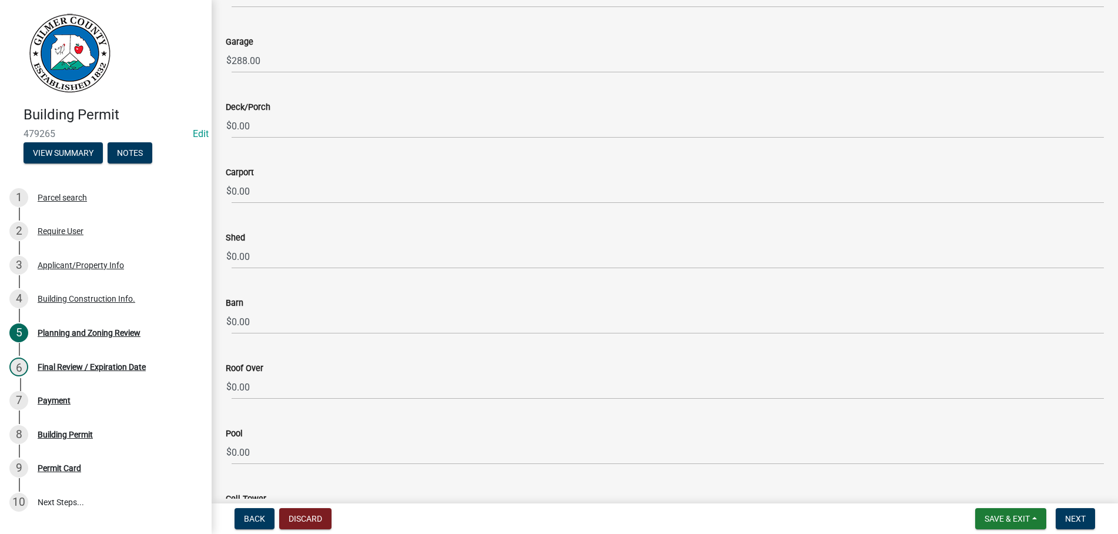
type input "238.00"
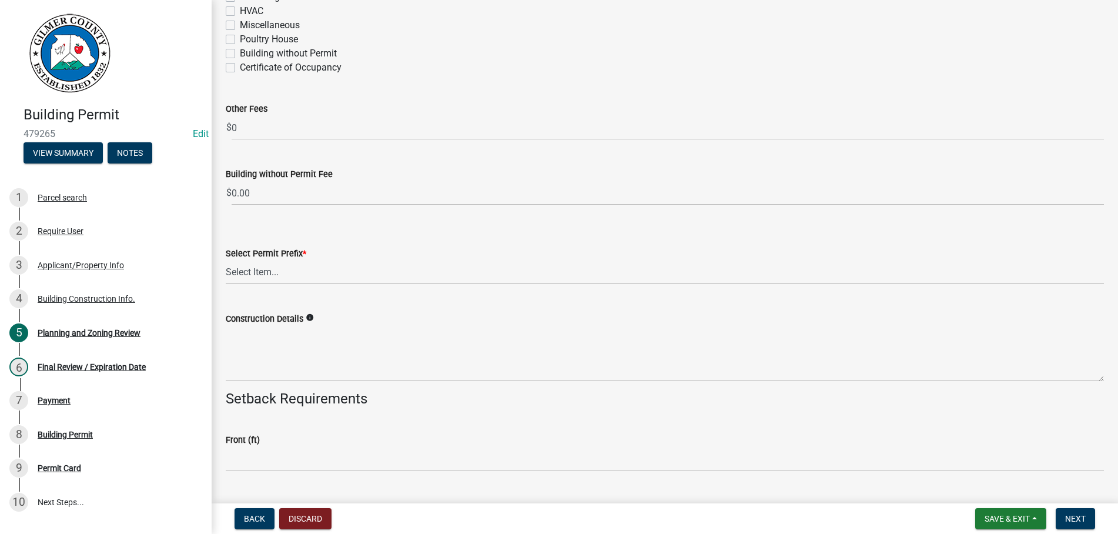
scroll to position [2259, 0]
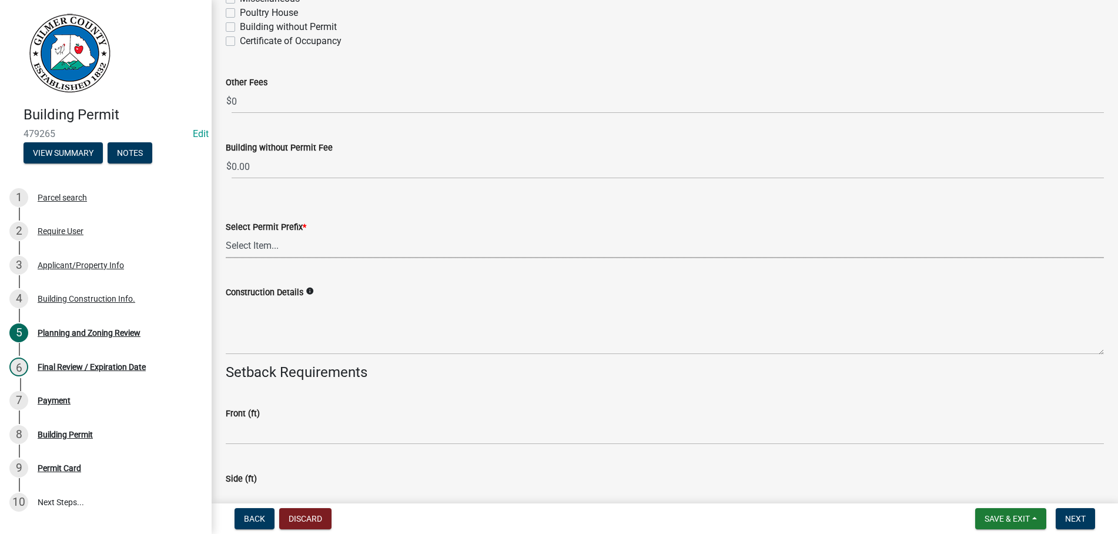
click at [226, 234] on select "Select Item... RES COMM MB LAND POOL MISC CELL TOWER - NEW CELL TOWER - ADD ON" at bounding box center [665, 246] width 878 height 24
click option "MISC" at bounding box center [0, 0] width 0 height 0
select select "d8142ddf-27f7-42b0-ba1e-04fee764576f"
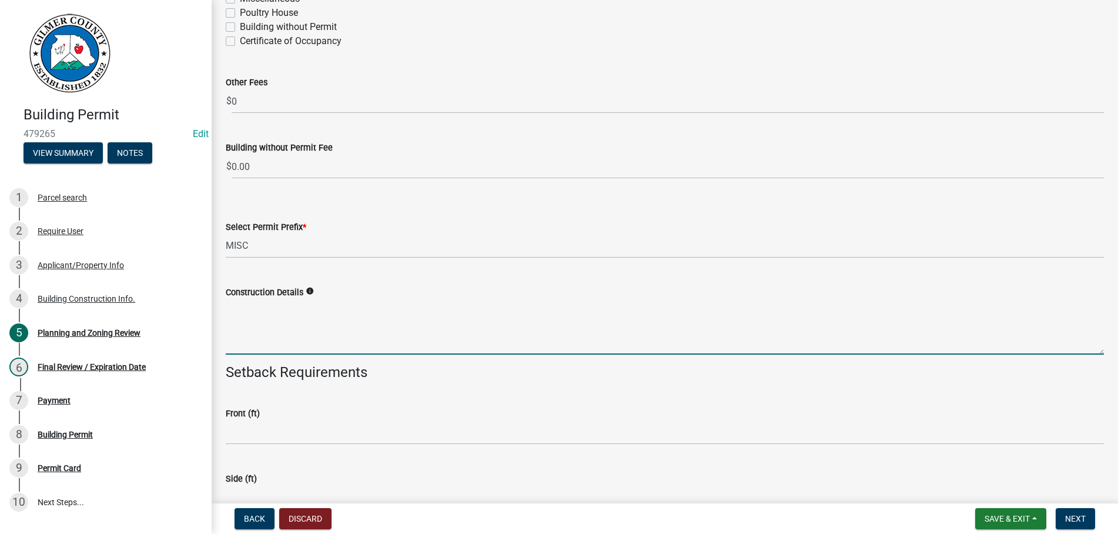
click at [255, 304] on textarea "Construction Details" at bounding box center [665, 326] width 878 height 55
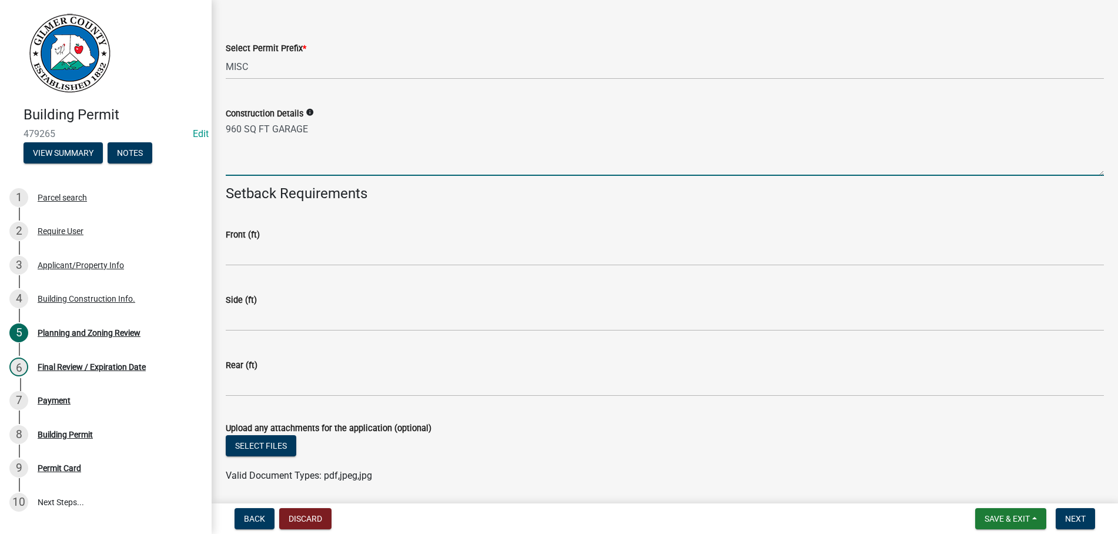
scroll to position [2460, 0]
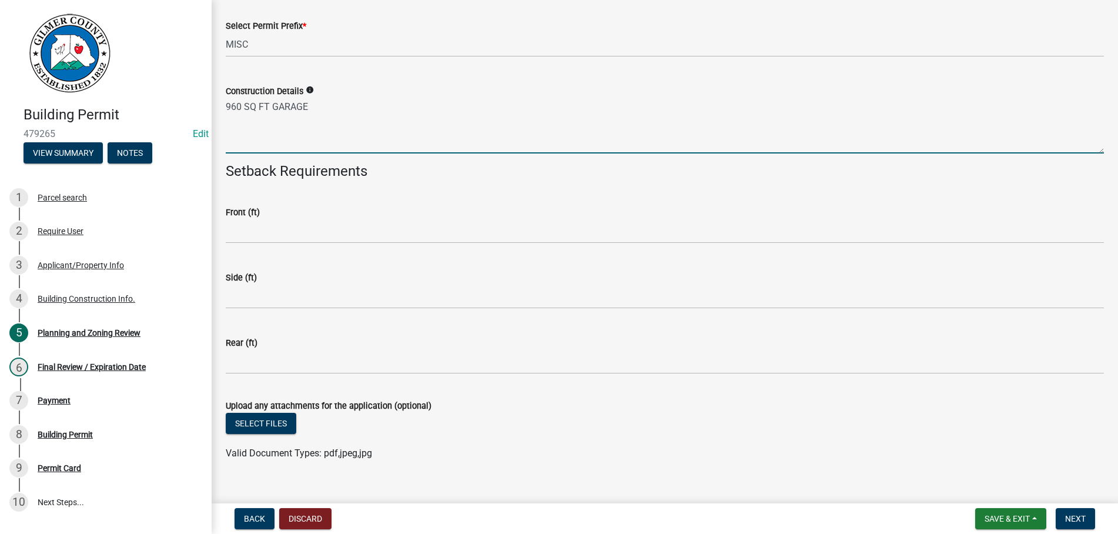
type textarea "960 SQ FT GARAGE"
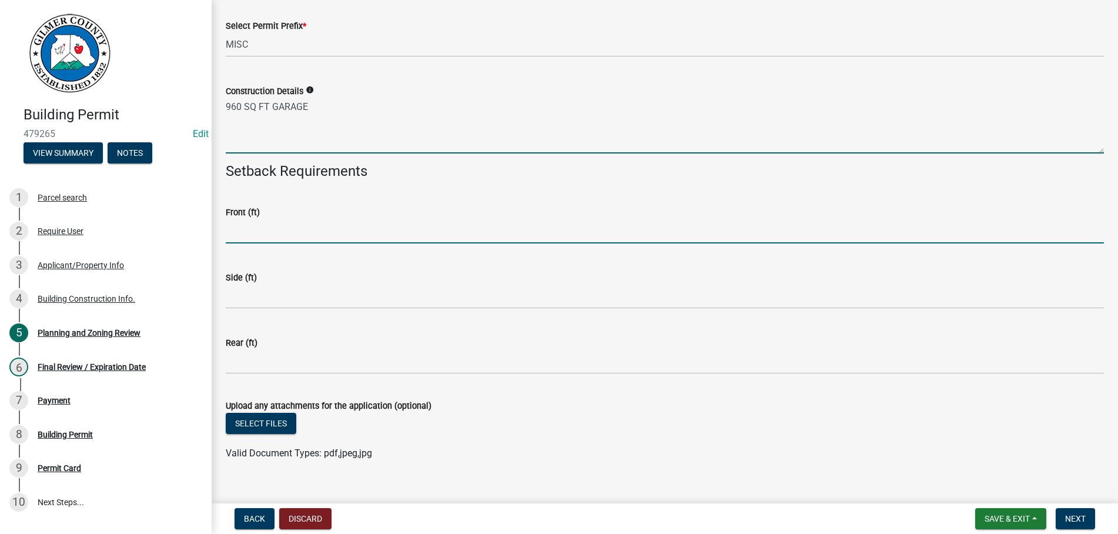
click at [262, 235] on input "text" at bounding box center [665, 231] width 878 height 24
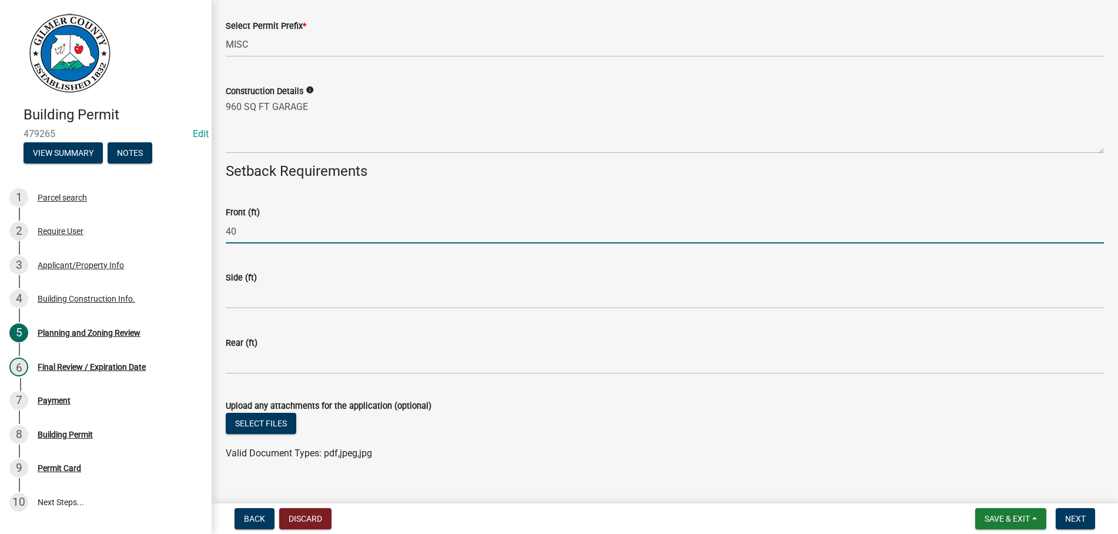
type input "40"
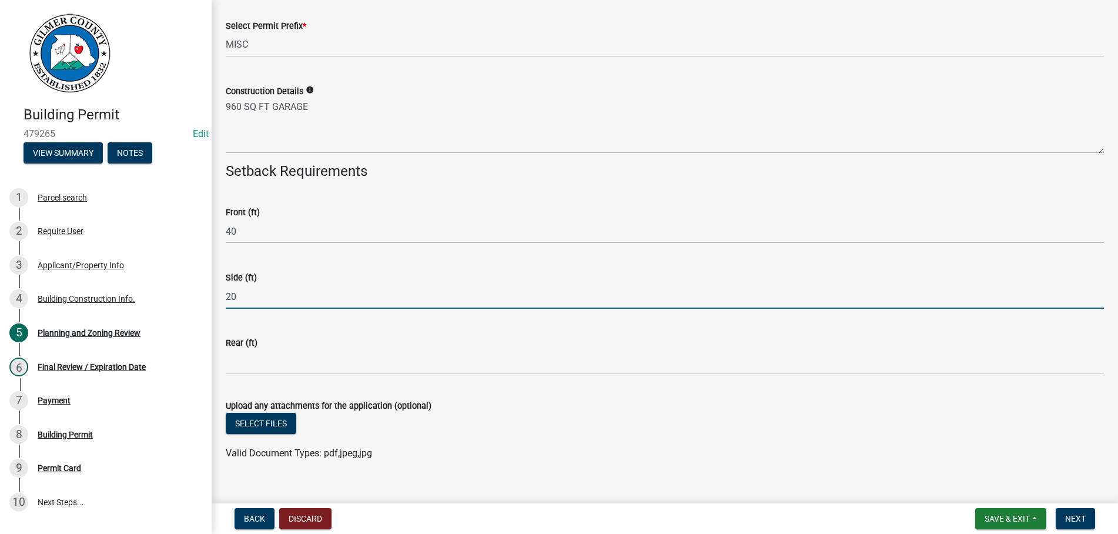
type input "20"
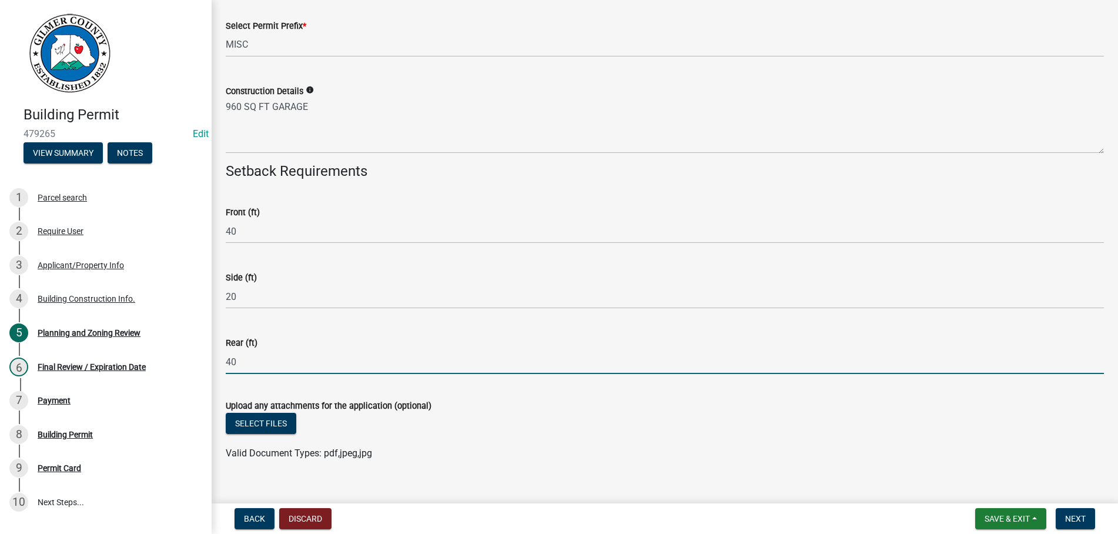
type input "40"
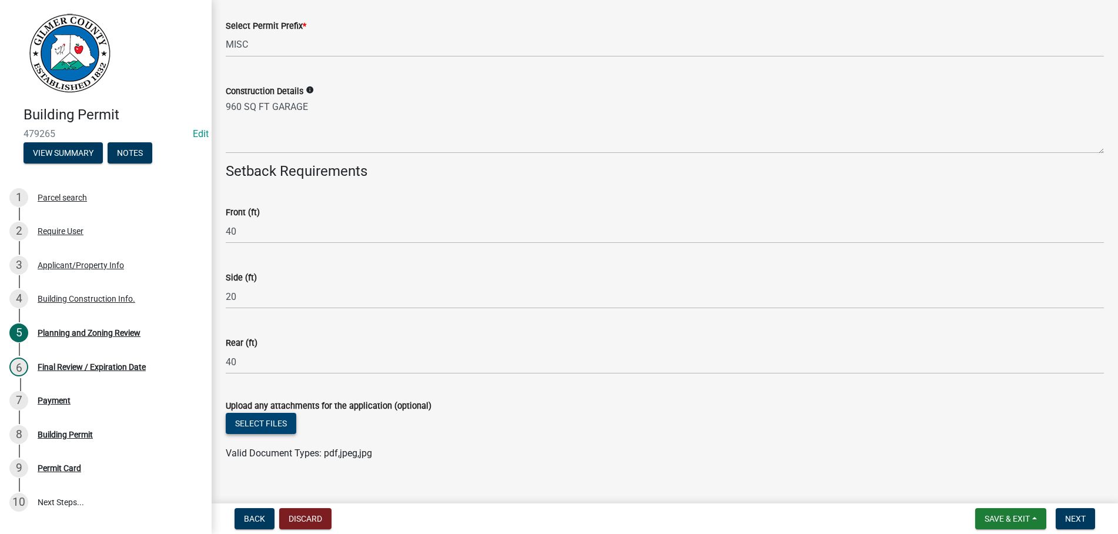
drag, startPoint x: 265, startPoint y: 411, endPoint x: 265, endPoint y: 417, distance: 5.9
click at [265, 414] on form "Upload any attachments for the application (optional) Select files Valid Docume…" at bounding box center [665, 422] width 878 height 76
click at [265, 417] on button "Select files" at bounding box center [261, 423] width 71 height 21
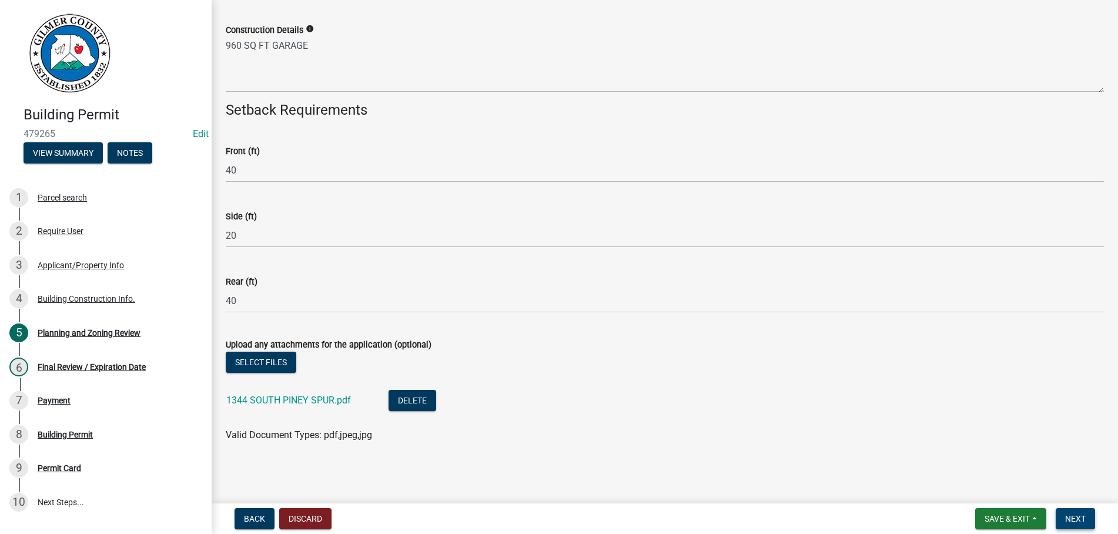
click at [1084, 514] on span "Next" at bounding box center [1075, 518] width 21 height 9
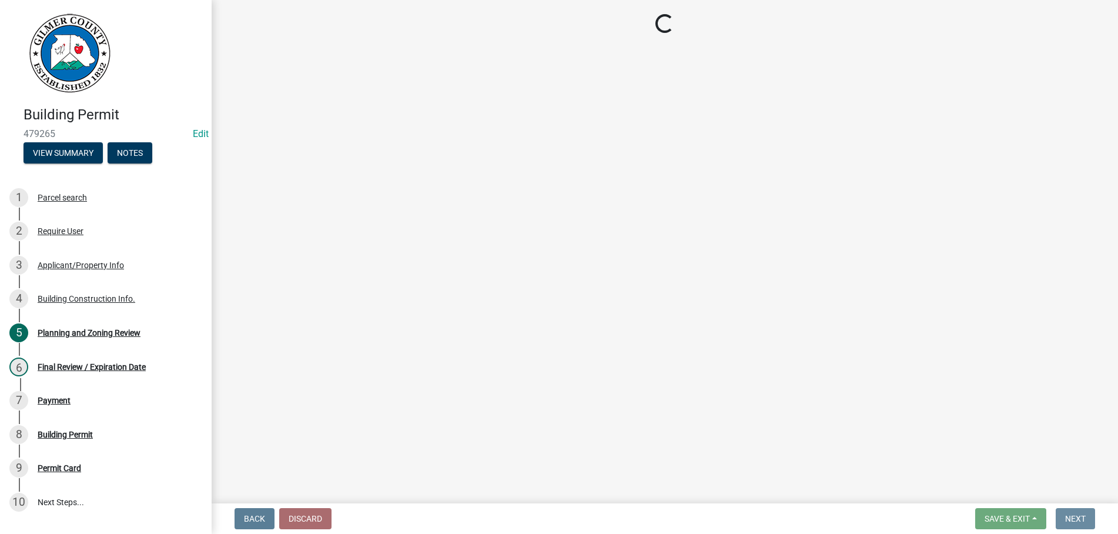
scroll to position [0, 0]
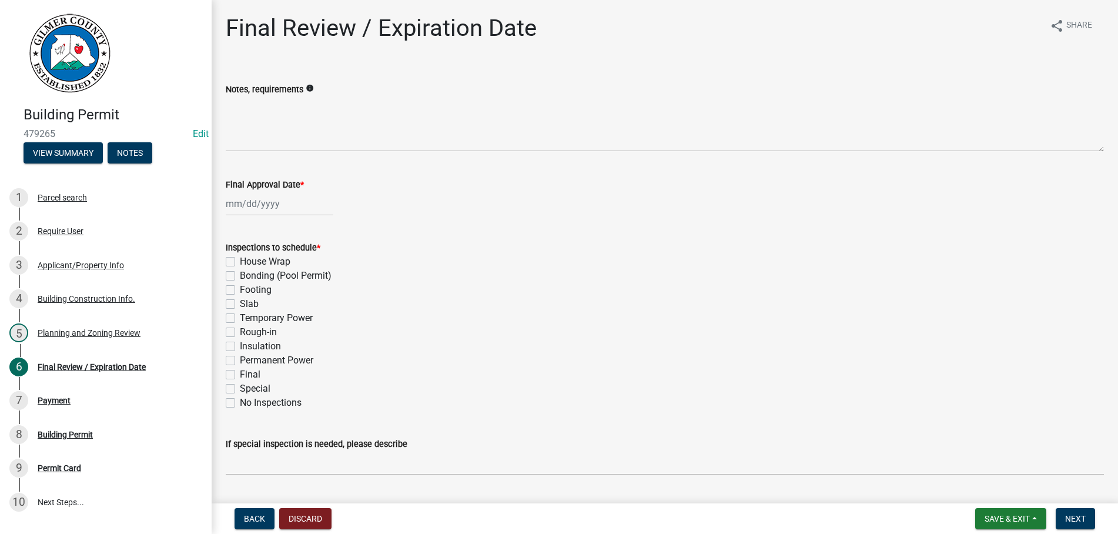
select select "9"
select select "2025"
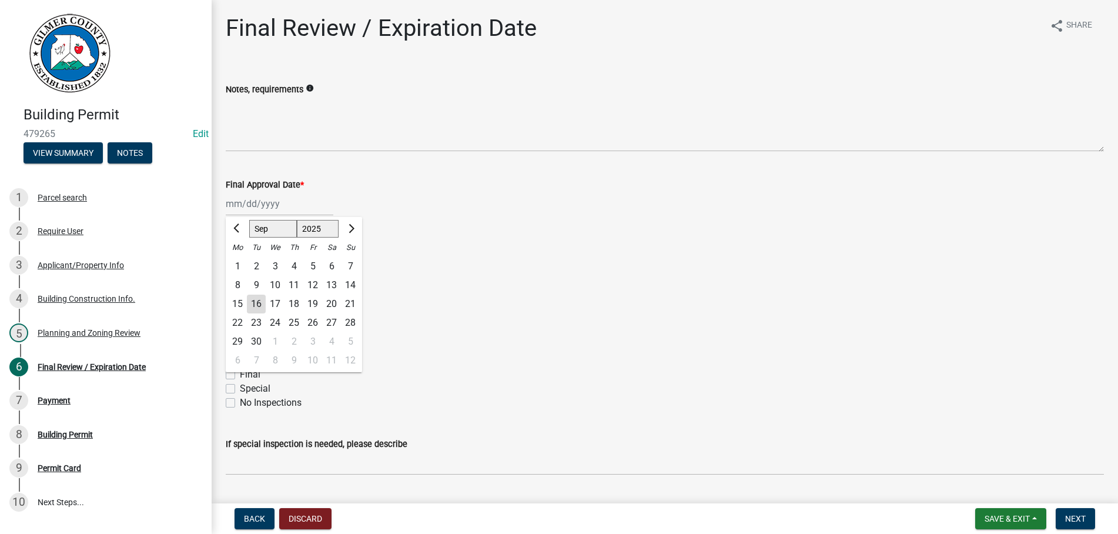
click at [310, 214] on input "Final Approval Date *" at bounding box center [280, 204] width 108 height 24
click at [260, 302] on div "16" at bounding box center [256, 303] width 19 height 19
type input "[DATE]"
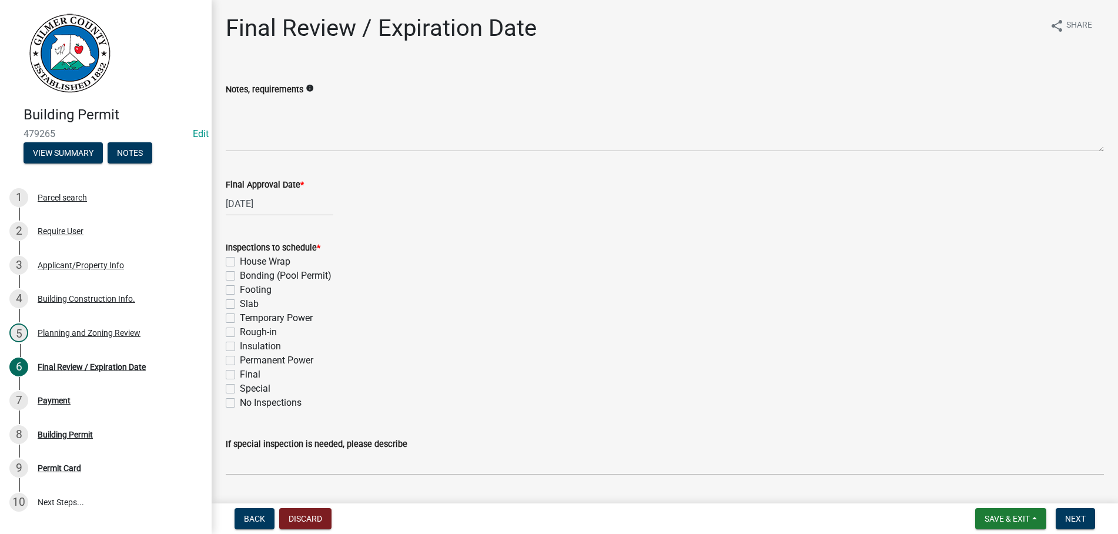
click at [240, 373] on label "Final" at bounding box center [250, 374] width 21 height 14
click at [240, 373] on input "Final" at bounding box center [244, 371] width 8 height 8
checkbox input "true"
checkbox input "false"
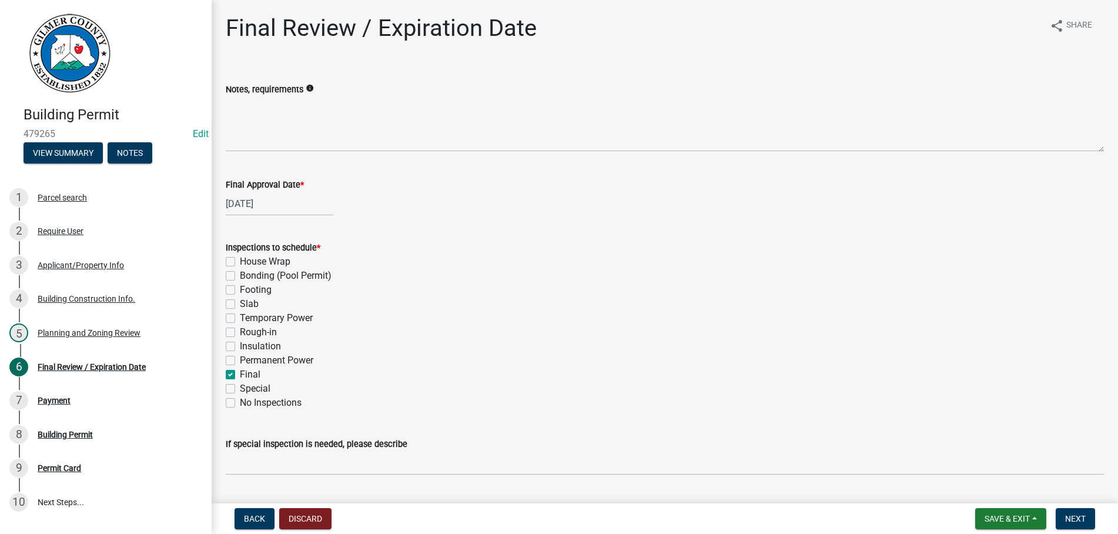
checkbox input "false"
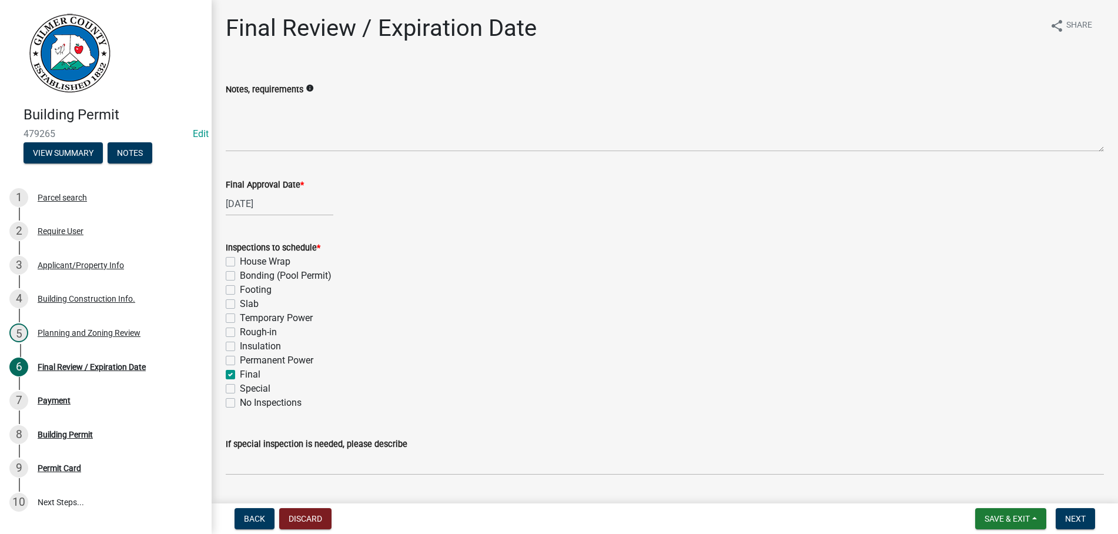
checkbox input "false"
checkbox input "true"
checkbox input "false"
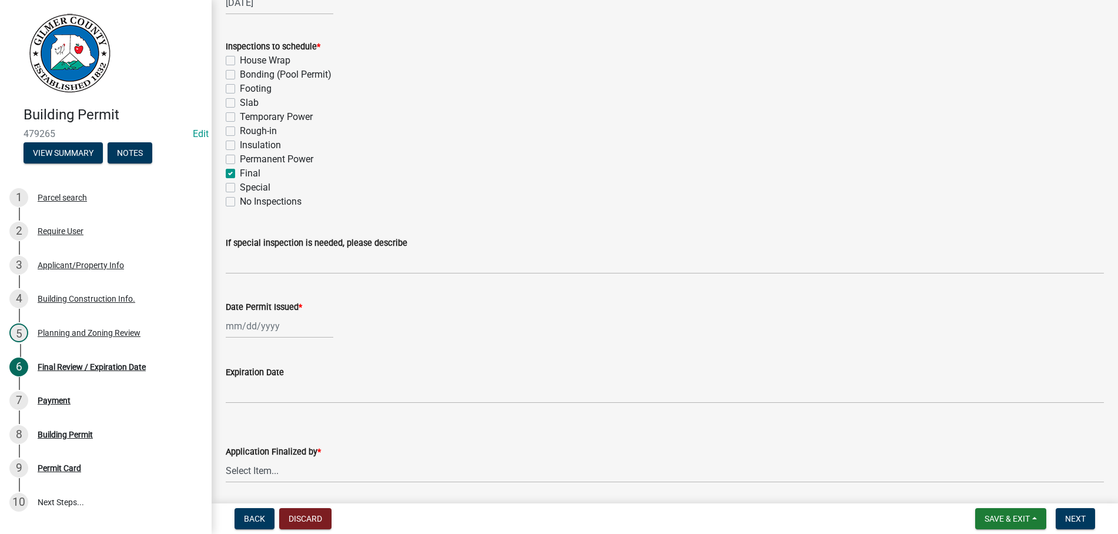
scroll to position [242, 0]
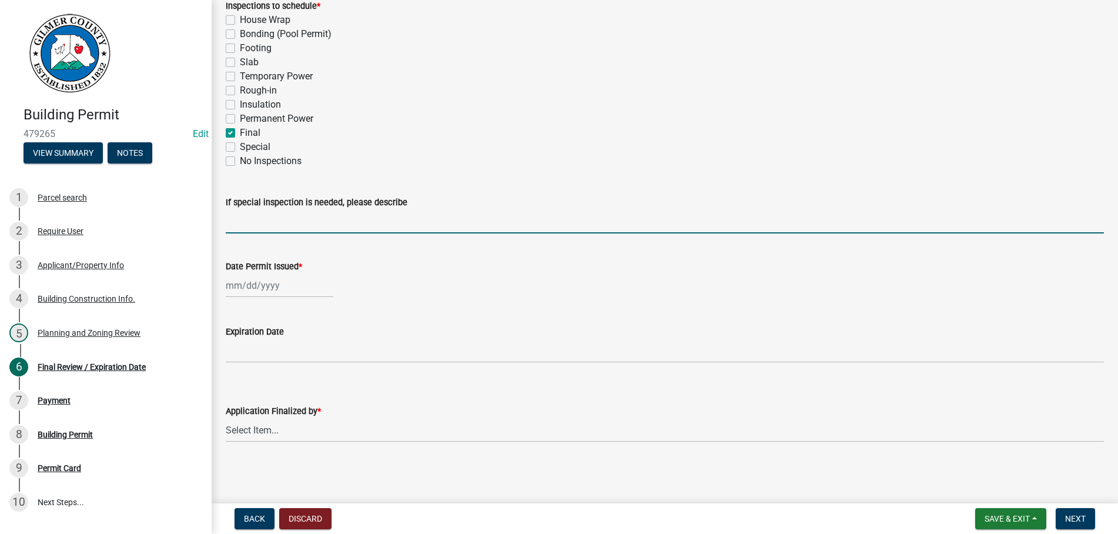
select select "9"
select select "2025"
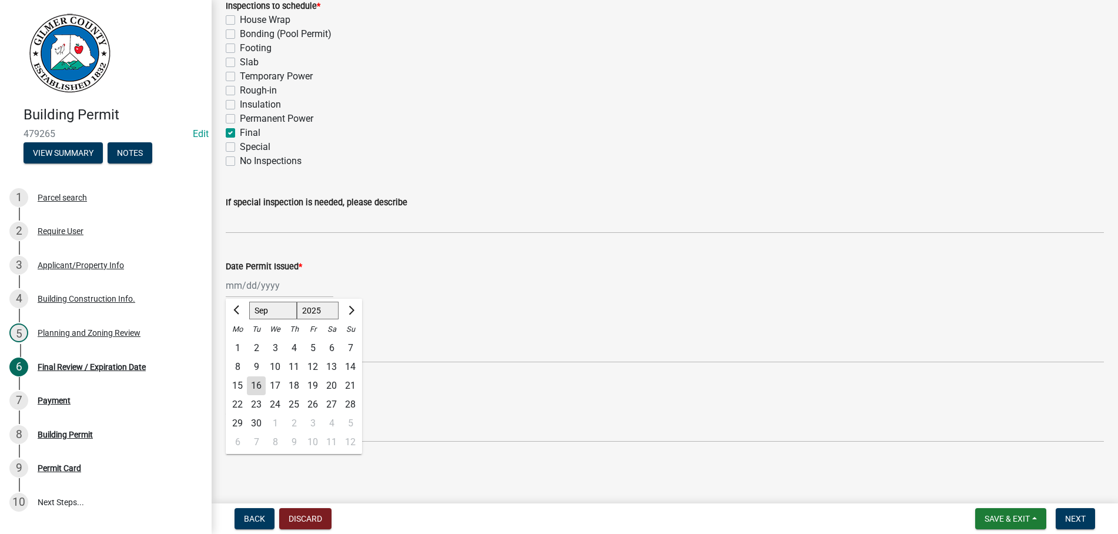
type input "[DATE]"
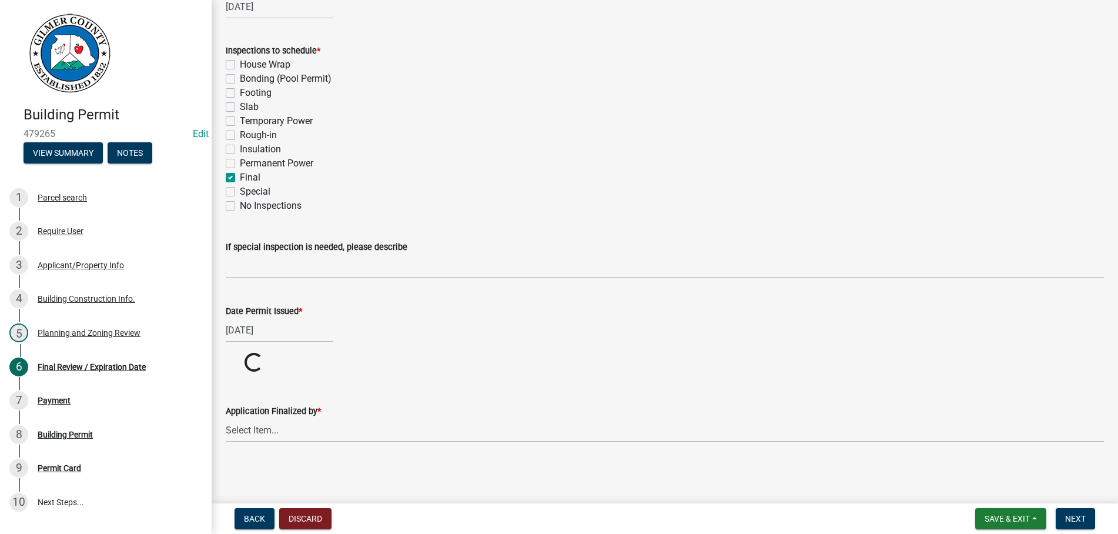
scroll to position [197, 0]
select select "b44f7338-8171-40f4-83dd-b8ba3065c966"
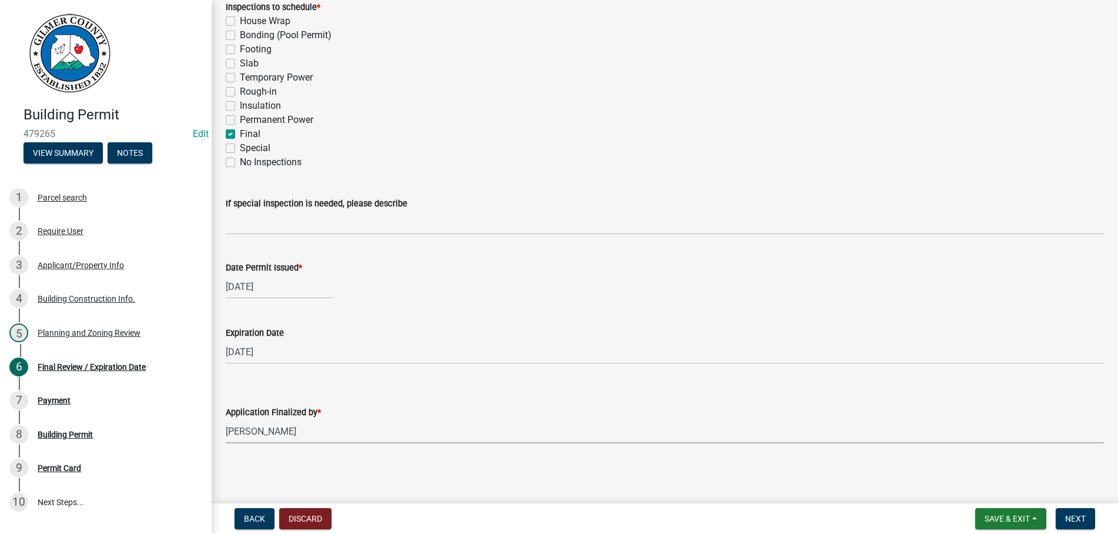
scroll to position [242, 0]
click at [1067, 516] on span "Next" at bounding box center [1075, 518] width 21 height 9
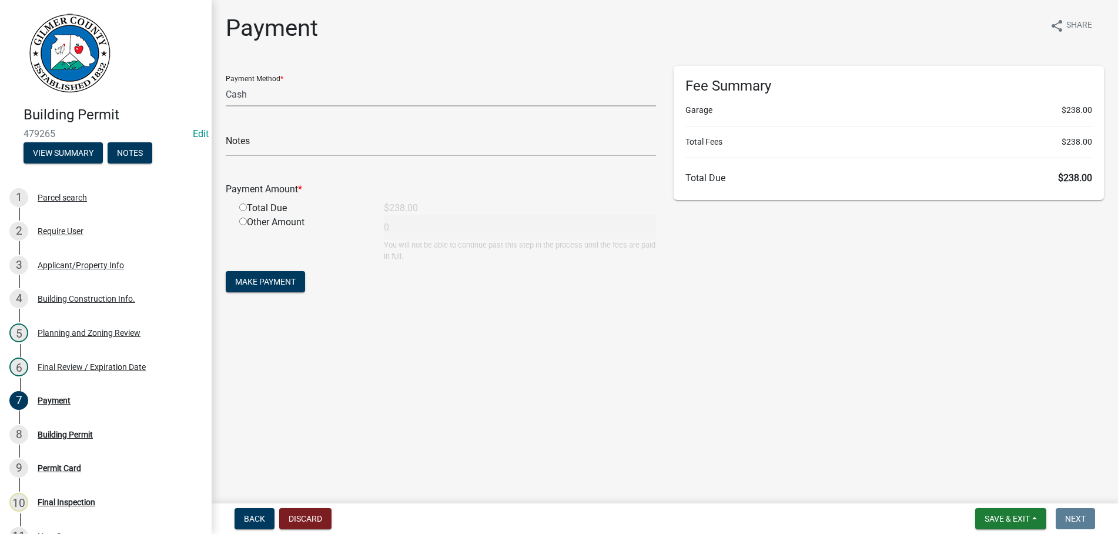
click at [226, 82] on select "Credit Card POS Check Cash" at bounding box center [441, 94] width 430 height 24
select select "1: 0"
click option "Check" at bounding box center [0, 0] width 0 height 0
click at [271, 137] on input "text" at bounding box center [441, 144] width 430 height 24
type input "1031"
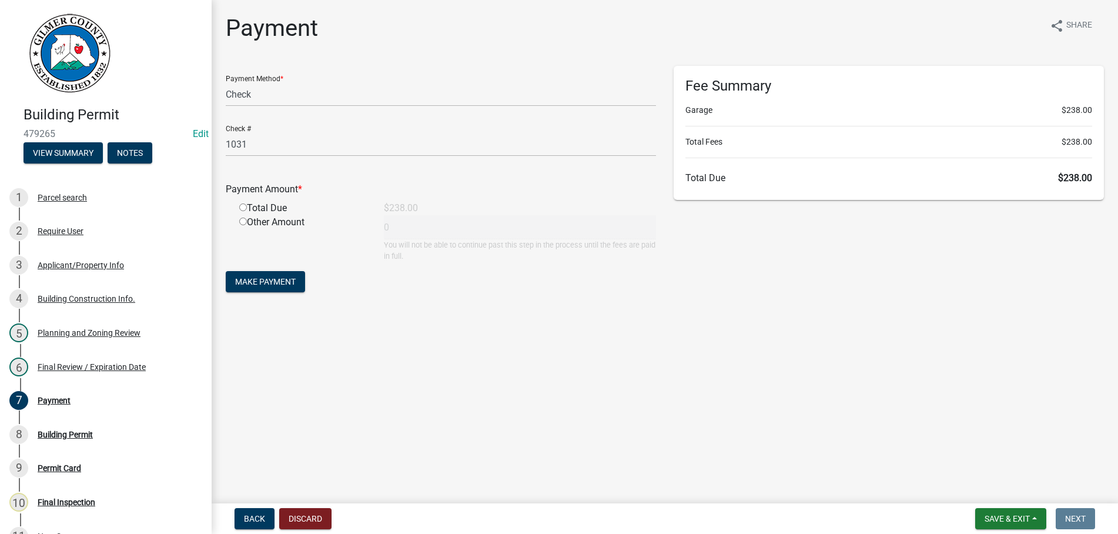
click at [239, 203] on input "radio" at bounding box center [243, 207] width 8 height 8
radio input "true"
type input "238"
click at [226, 271] on button "Make Payment" at bounding box center [265, 281] width 79 height 21
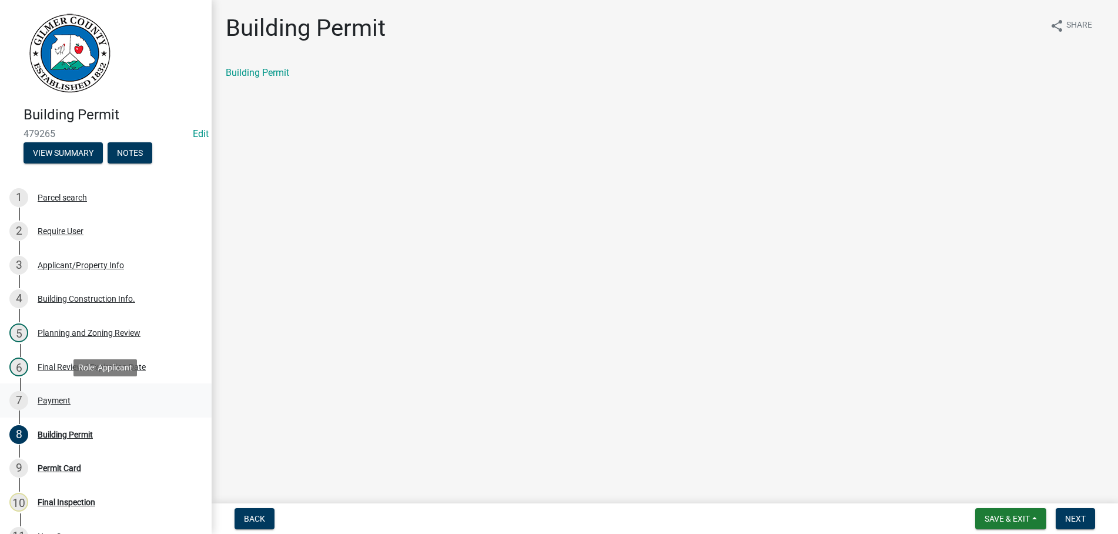
click at [54, 397] on div "Payment" at bounding box center [54, 400] width 33 height 8
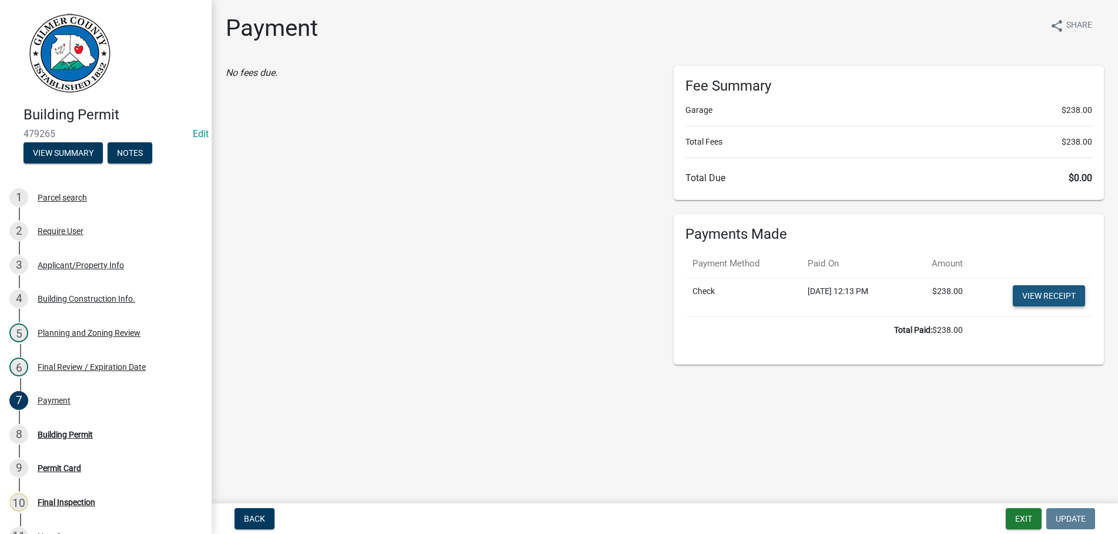
click at [1033, 293] on link "View receipt" at bounding box center [1049, 295] width 72 height 21
click at [73, 429] on div "8 Building Permit" at bounding box center [100, 434] width 183 height 19
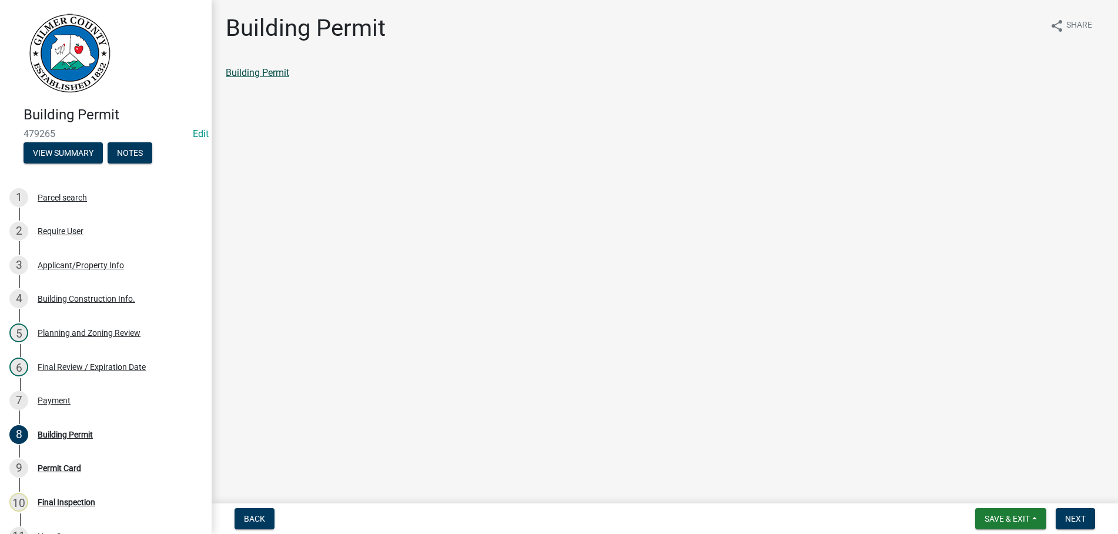
click at [261, 69] on link "Building Permit" at bounding box center [257, 72] width 63 height 11
click at [1076, 511] on button "Next" at bounding box center [1075, 518] width 39 height 21
click at [242, 74] on link "Permit Card" at bounding box center [250, 72] width 49 height 11
click at [1065, 514] on span "Next" at bounding box center [1075, 518] width 21 height 9
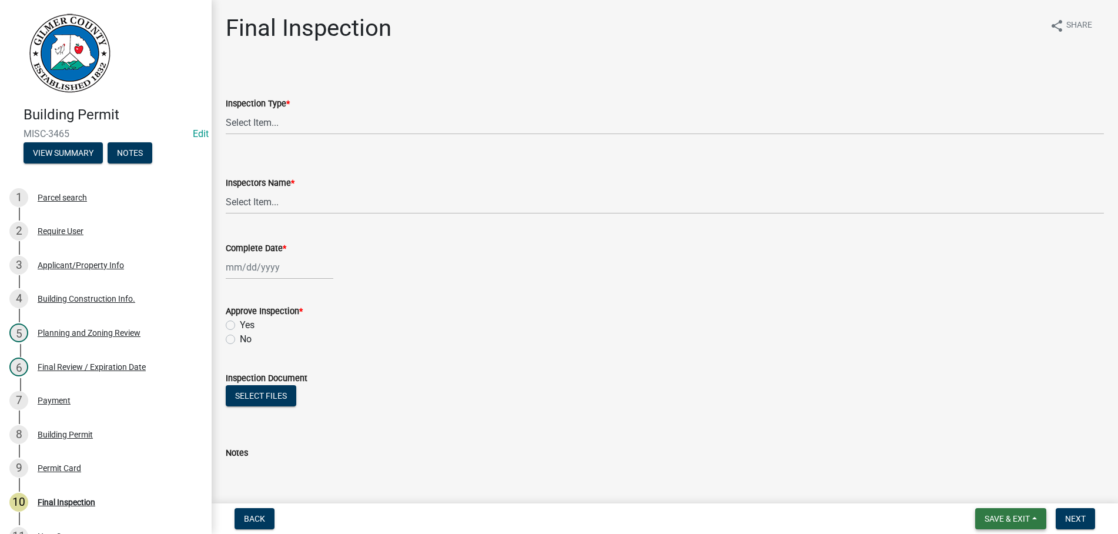
click at [1003, 516] on span "Save & Exit" at bounding box center [1007, 518] width 45 height 9
click at [999, 490] on button "Save & Exit" at bounding box center [999, 488] width 94 height 28
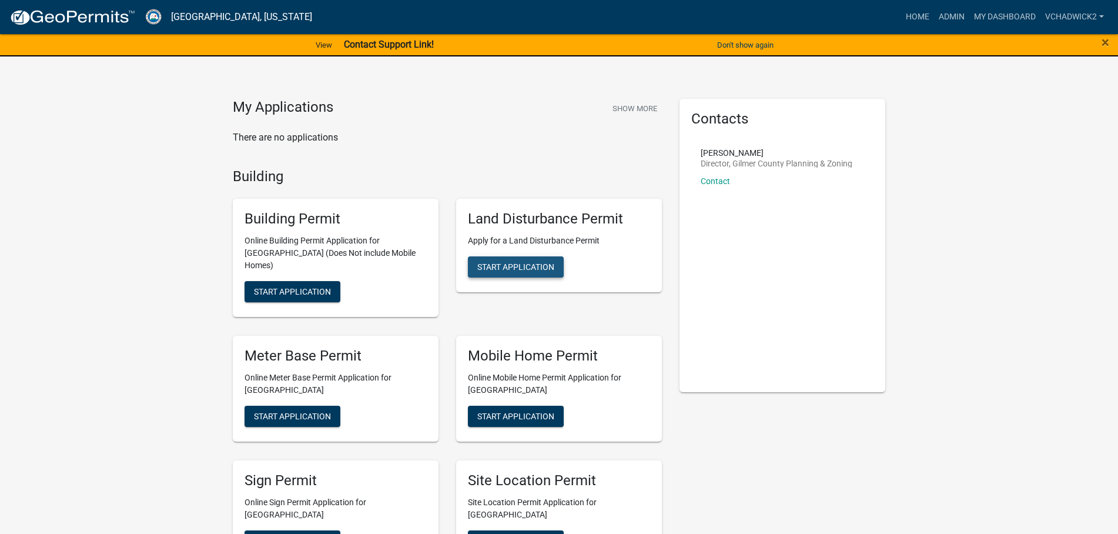
click at [508, 270] on span "Start Application" at bounding box center [515, 266] width 77 height 9
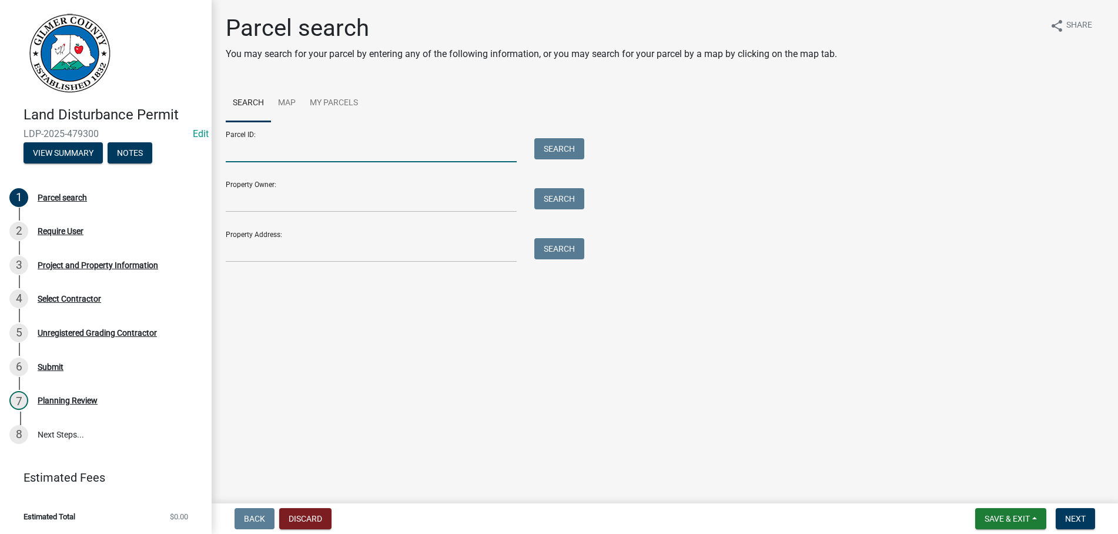
click at [258, 139] on input "Parcel ID:" at bounding box center [371, 150] width 291 height 24
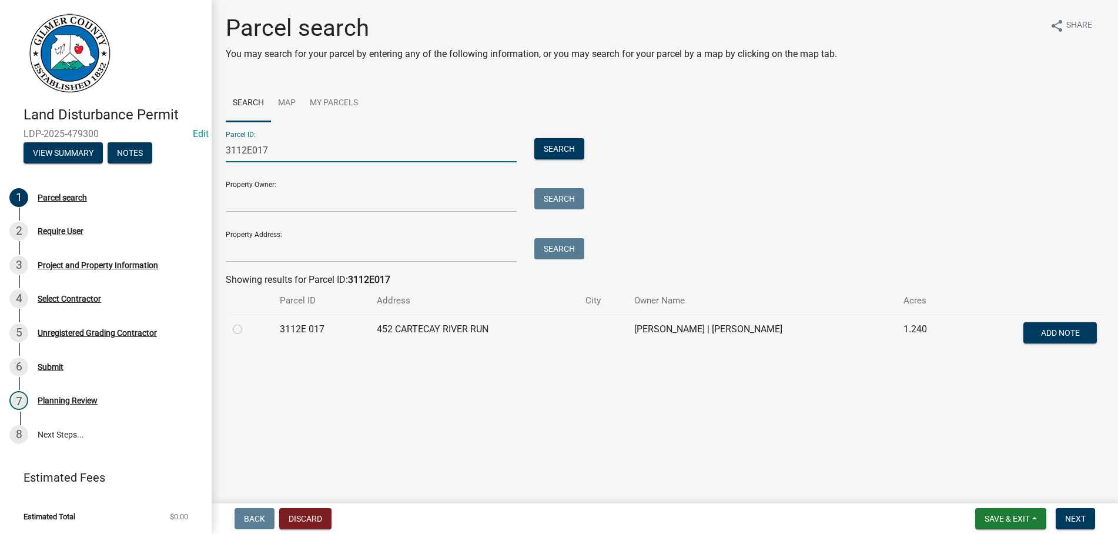
type input "3112E017"
drag, startPoint x: 238, startPoint y: 332, endPoint x: 354, endPoint y: 436, distance: 155.7
click at [238, 334] on div at bounding box center [249, 329] width 33 height 14
click at [247, 322] on label at bounding box center [247, 322] width 0 height 0
click at [247, 330] on 017 "radio" at bounding box center [251, 326] width 8 height 8
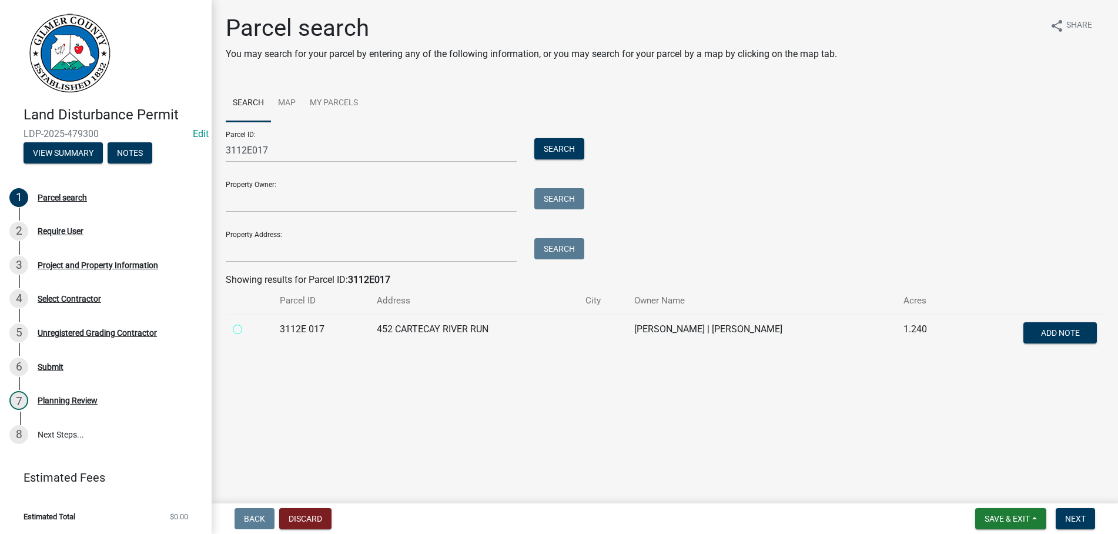
radio 017 "true"
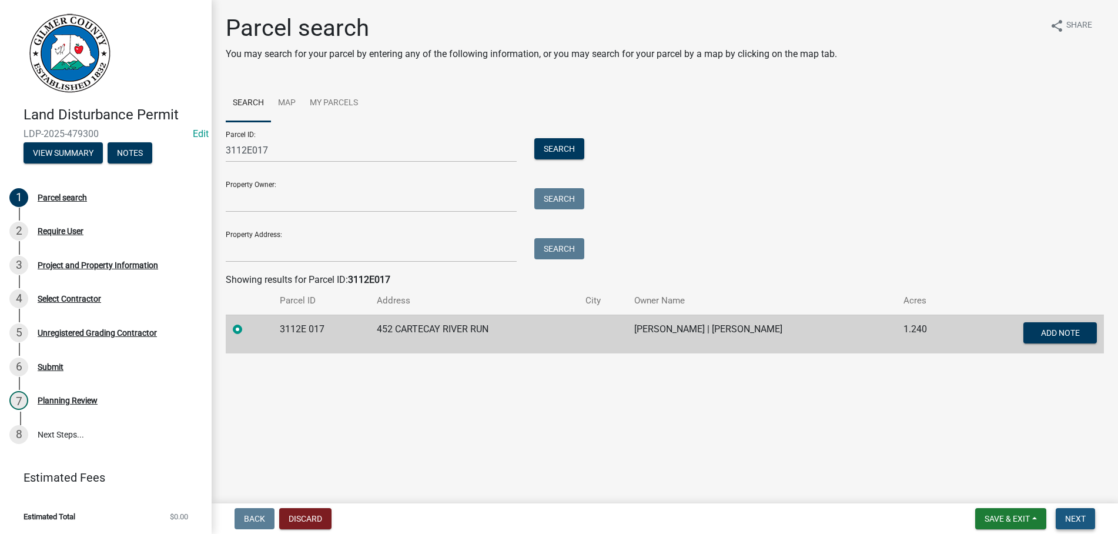
click at [1072, 515] on span "Next" at bounding box center [1075, 518] width 21 height 9
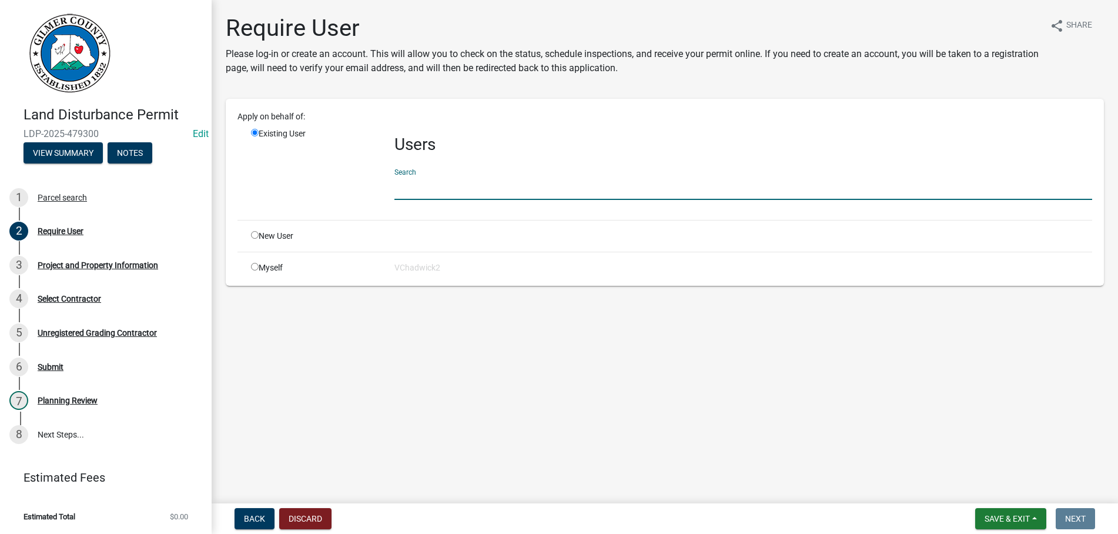
click at [430, 186] on input "text" at bounding box center [743, 188] width 698 height 24
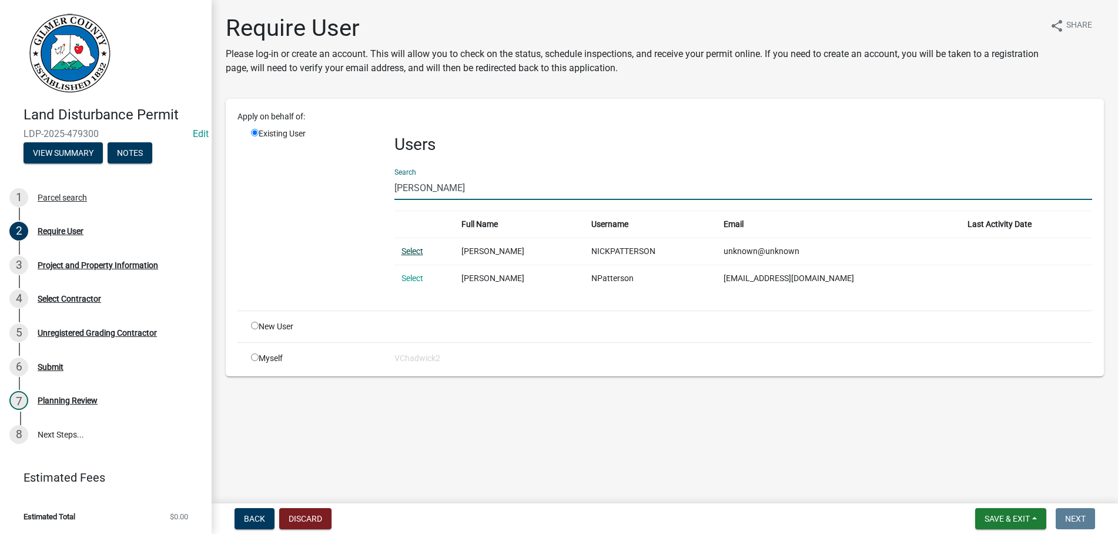
type input "[PERSON_NAME]"
click at [407, 247] on link "Select" at bounding box center [412, 250] width 22 height 9
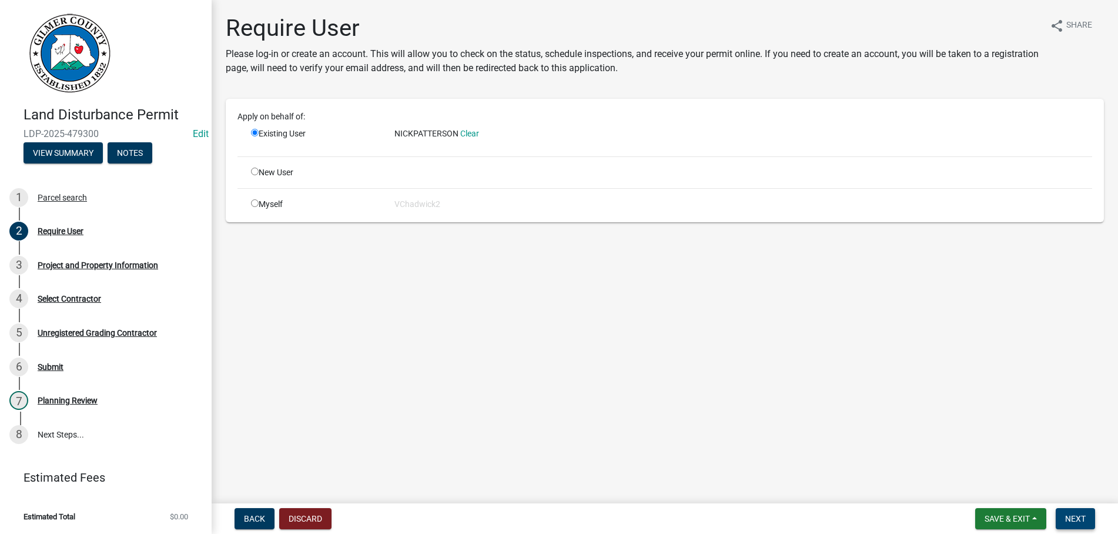
click at [1073, 520] on span "Next" at bounding box center [1075, 518] width 21 height 9
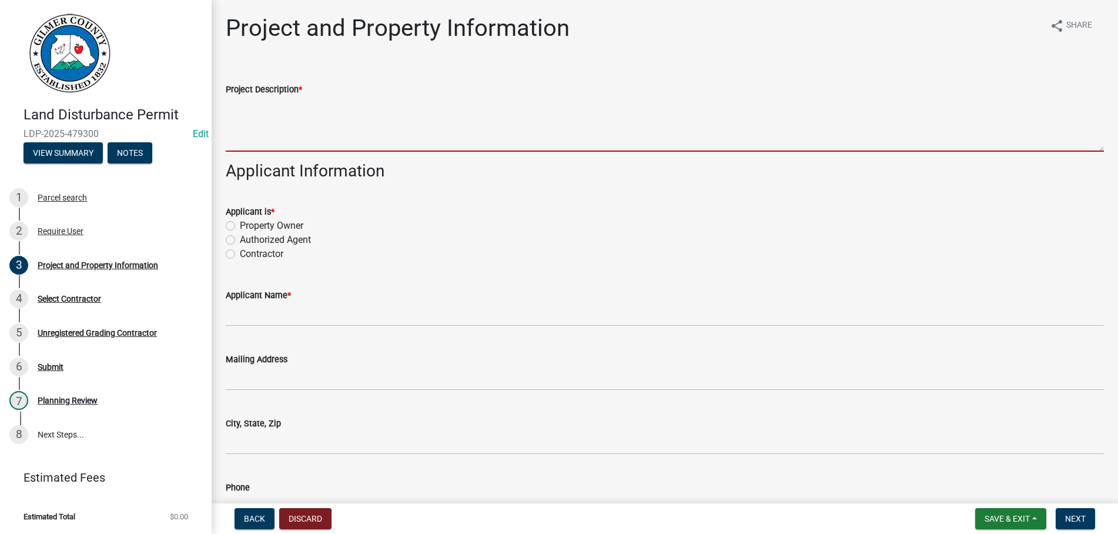
click at [273, 111] on textarea "Project Description *" at bounding box center [665, 123] width 878 height 55
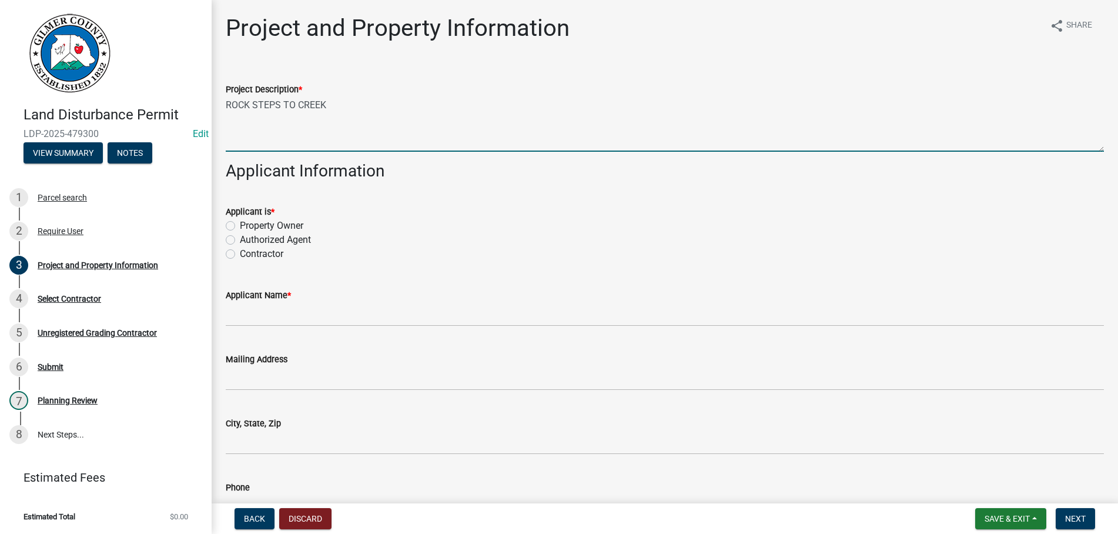
type textarea "ROCK STEPS TO CREEK"
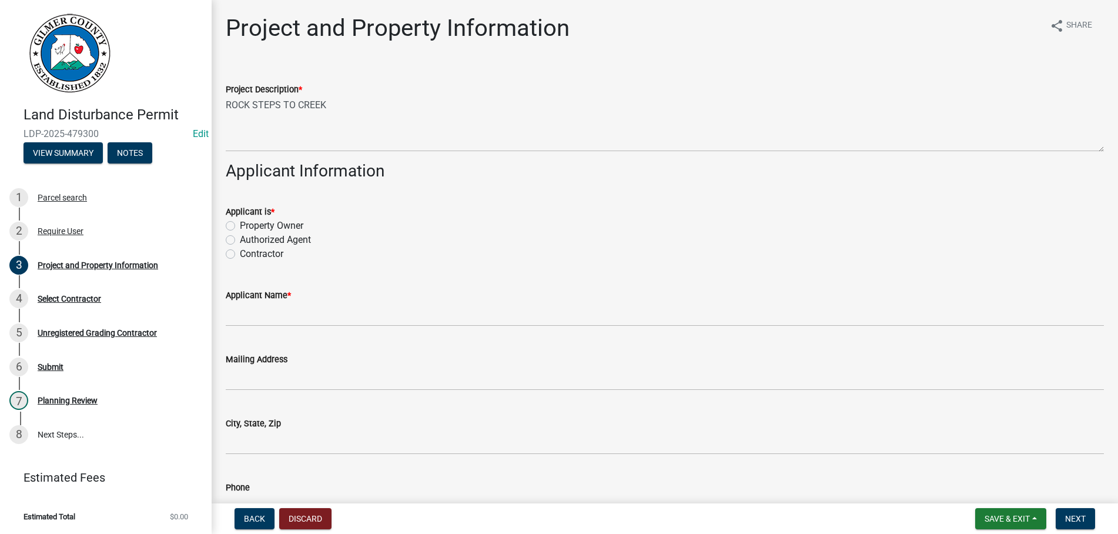
click at [240, 233] on input "Authorized Agent" at bounding box center [244, 237] width 8 height 8
radio input "true"
click at [240, 247] on input "Contractor" at bounding box center [244, 251] width 8 height 8
radio input "true"
click at [240, 247] on input "Contractor" at bounding box center [244, 251] width 8 height 8
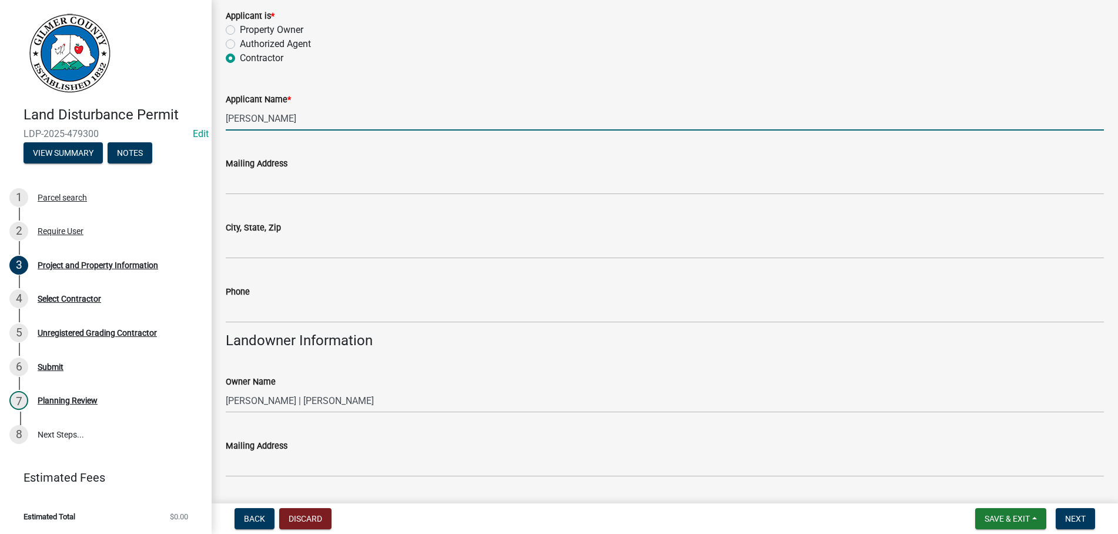
scroll to position [201, 0]
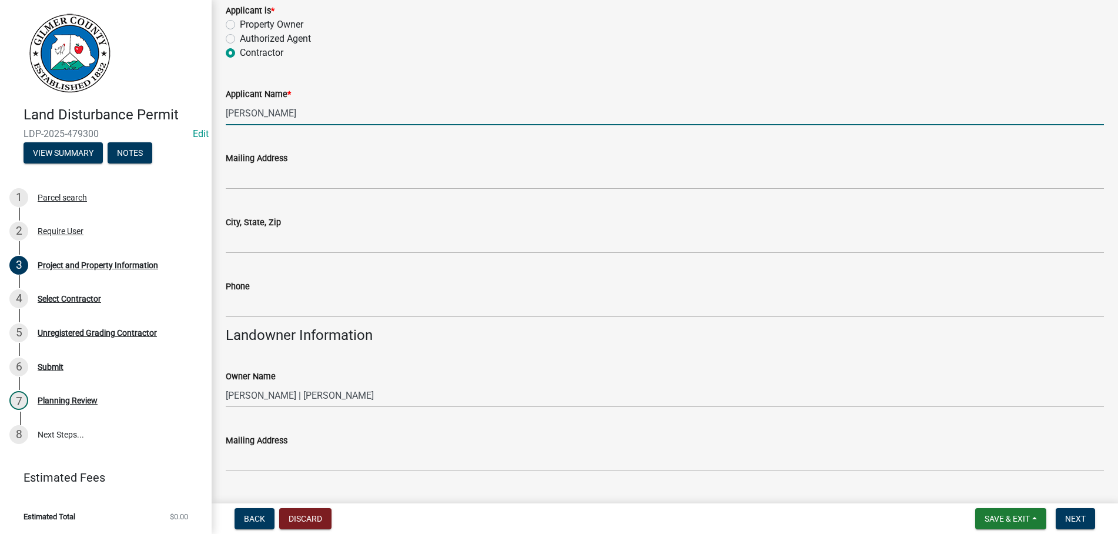
type input "[PERSON_NAME]"
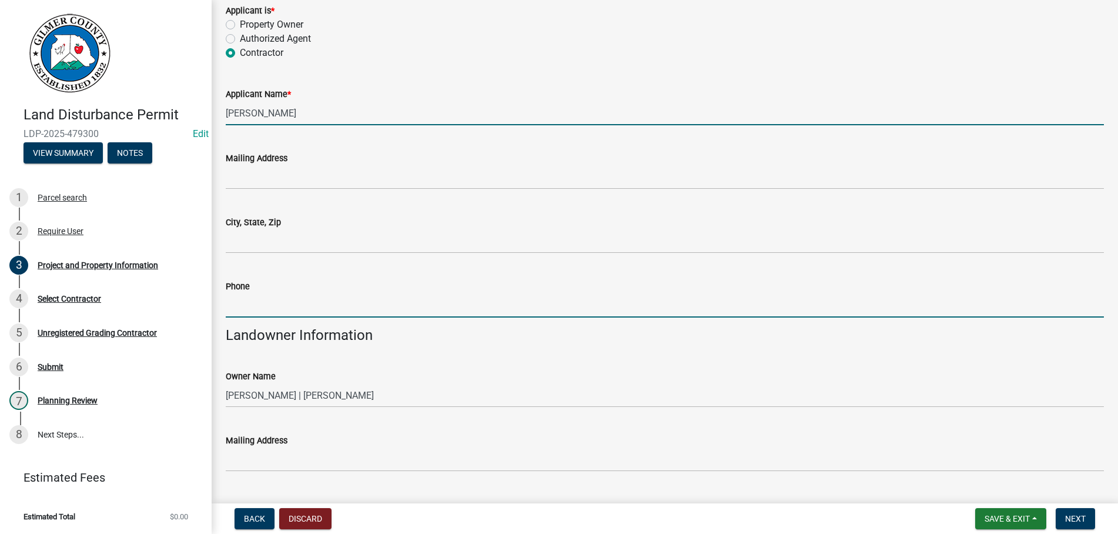
click at [314, 296] on input "Phone" at bounding box center [665, 305] width 878 height 24
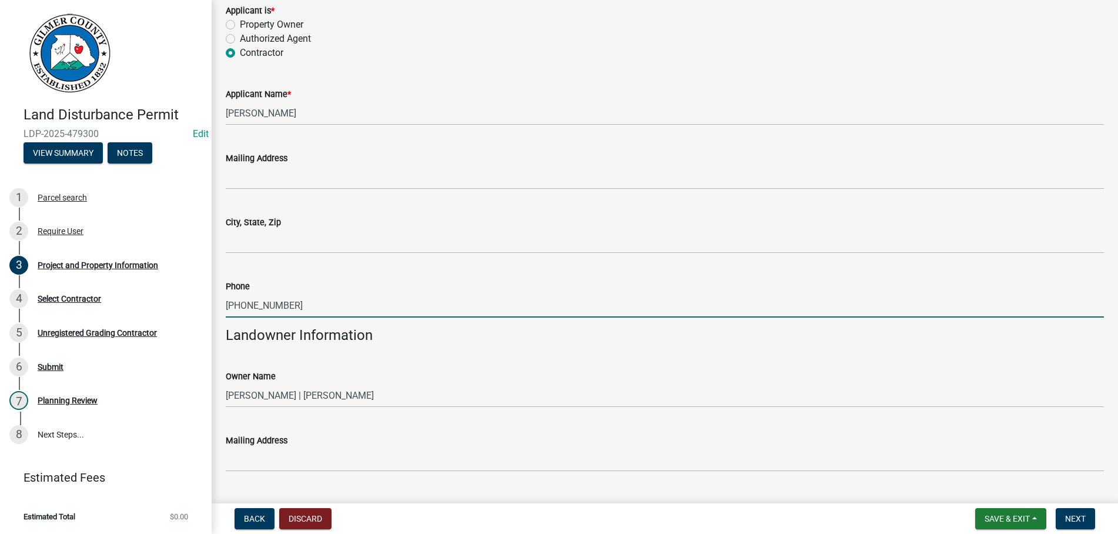
type input "[PHONE_NUMBER]"
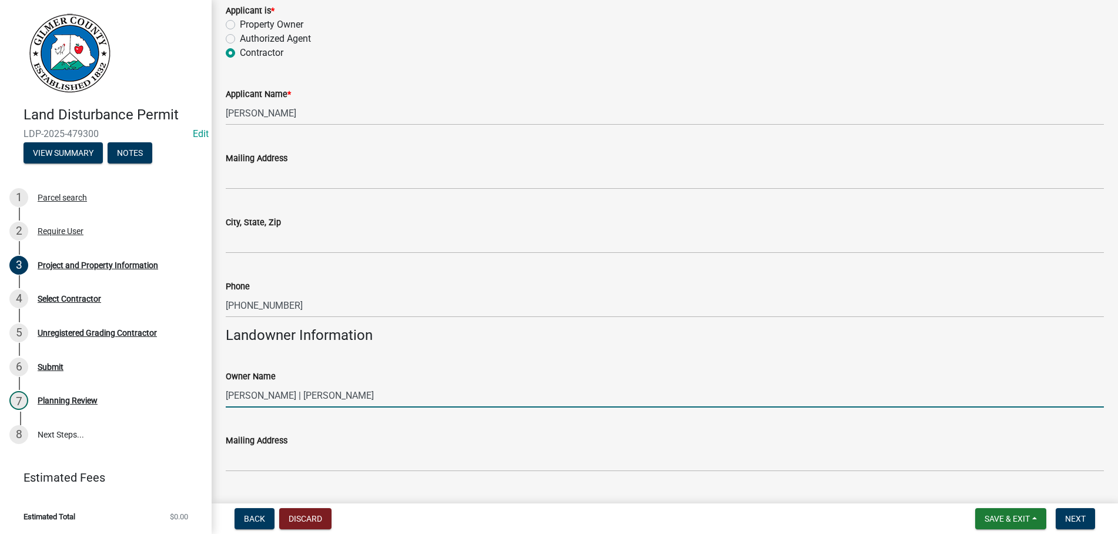
drag, startPoint x: 333, startPoint y: 392, endPoint x: 613, endPoint y: 389, distance: 279.2
click at [613, 389] on input "[PERSON_NAME] | [PERSON_NAME]" at bounding box center [665, 395] width 878 height 24
click at [298, 393] on input "[PERSON_NAME]" at bounding box center [665, 395] width 878 height 24
type input "[PERSON_NAME]"
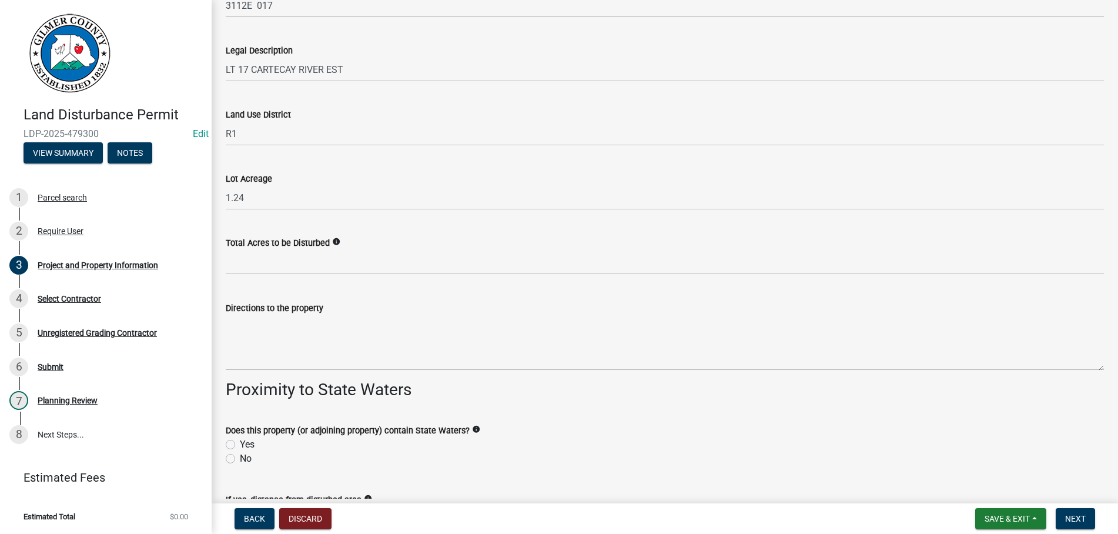
scroll to position [1280, 0]
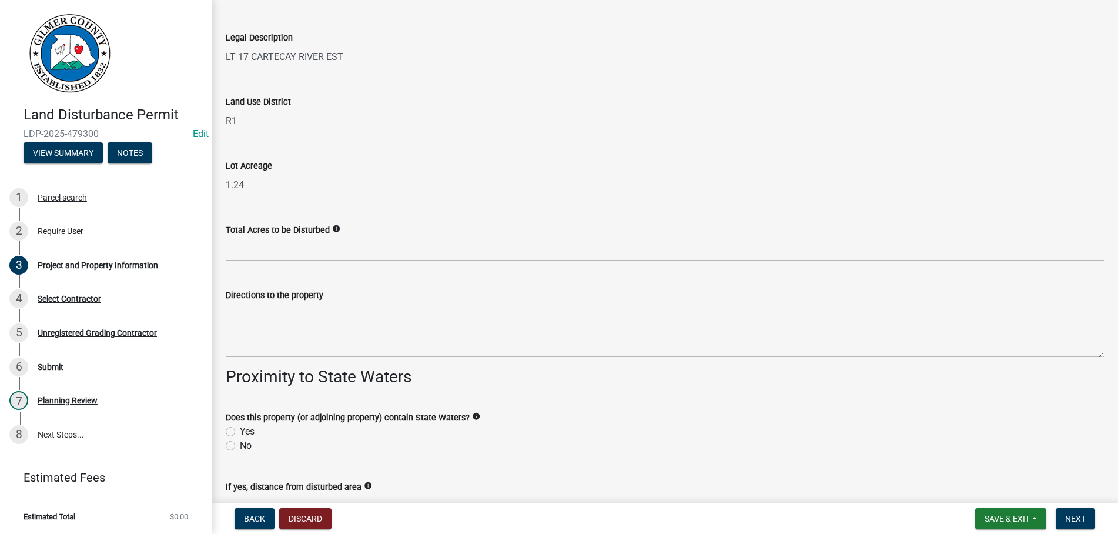
type input "[PHONE_NUMBER]"
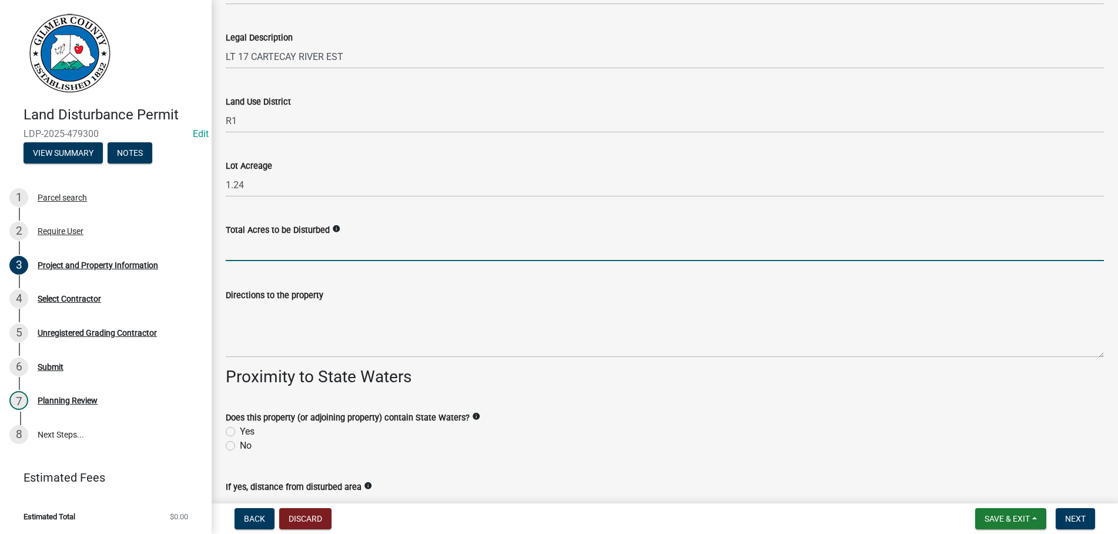
click at [304, 255] on input "text" at bounding box center [665, 249] width 878 height 24
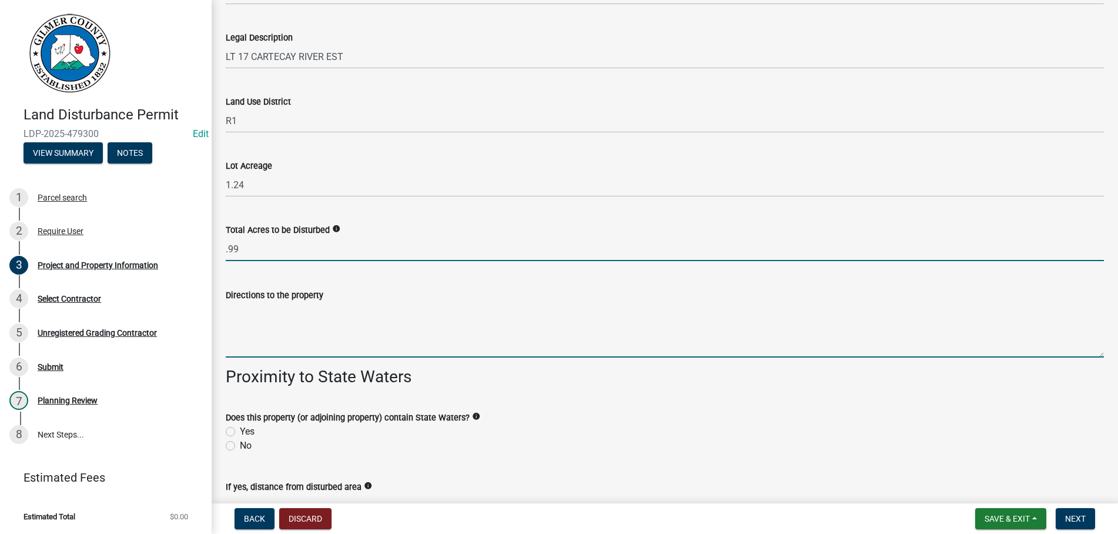
type input "0.99"
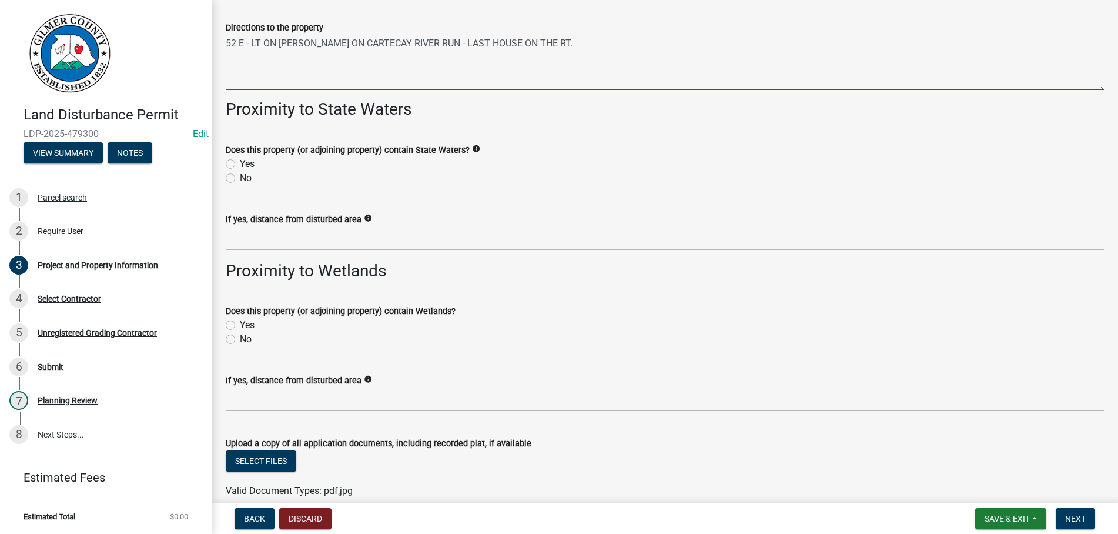
scroll to position [1603, 0]
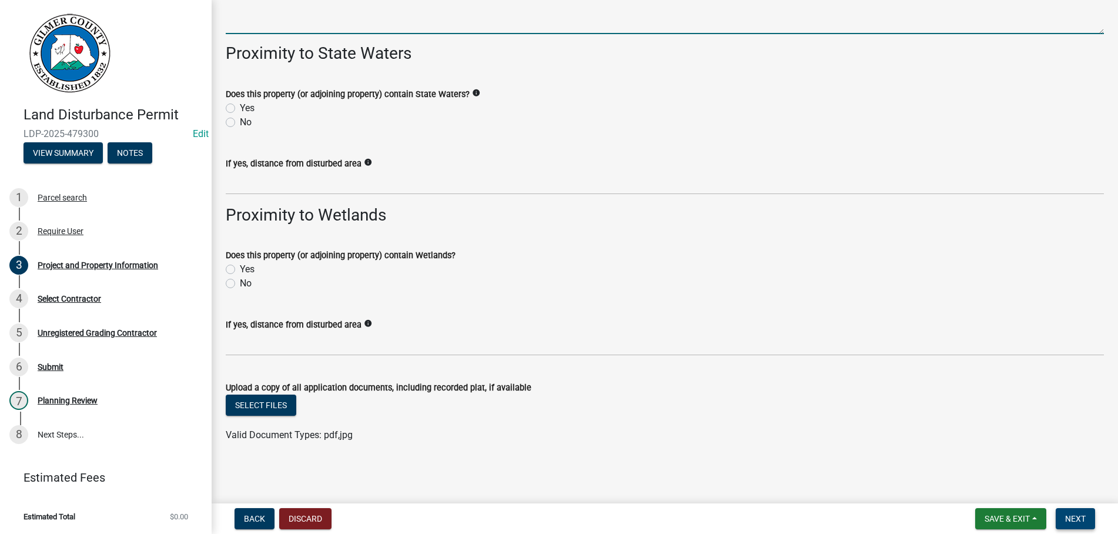
type textarea "52 E - LT ON [PERSON_NAME] ON CARTECAY RIVER RUN - LAST HOUSE ON THE RT."
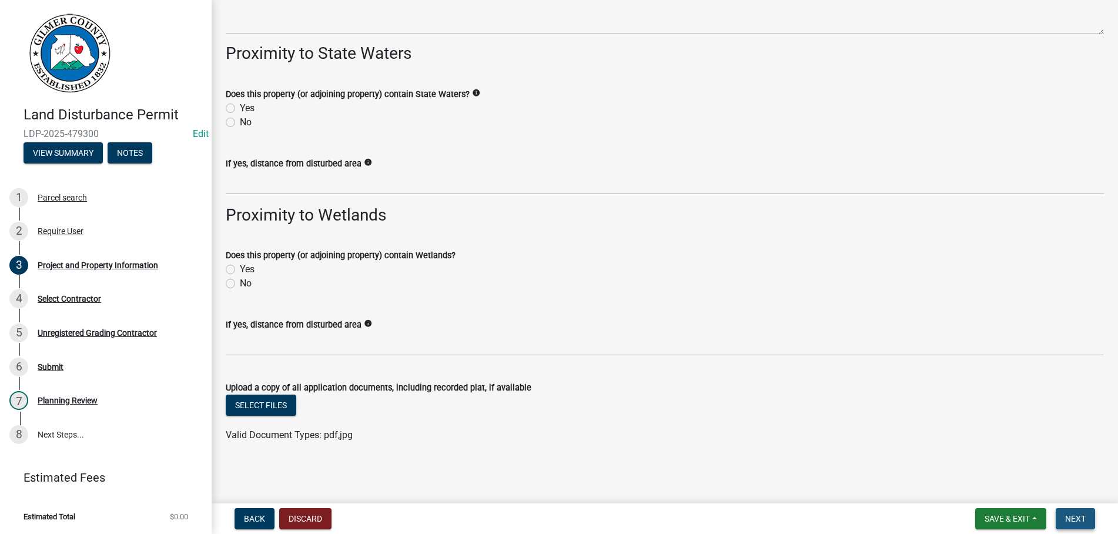
click at [1073, 518] on span "Next" at bounding box center [1075, 518] width 21 height 9
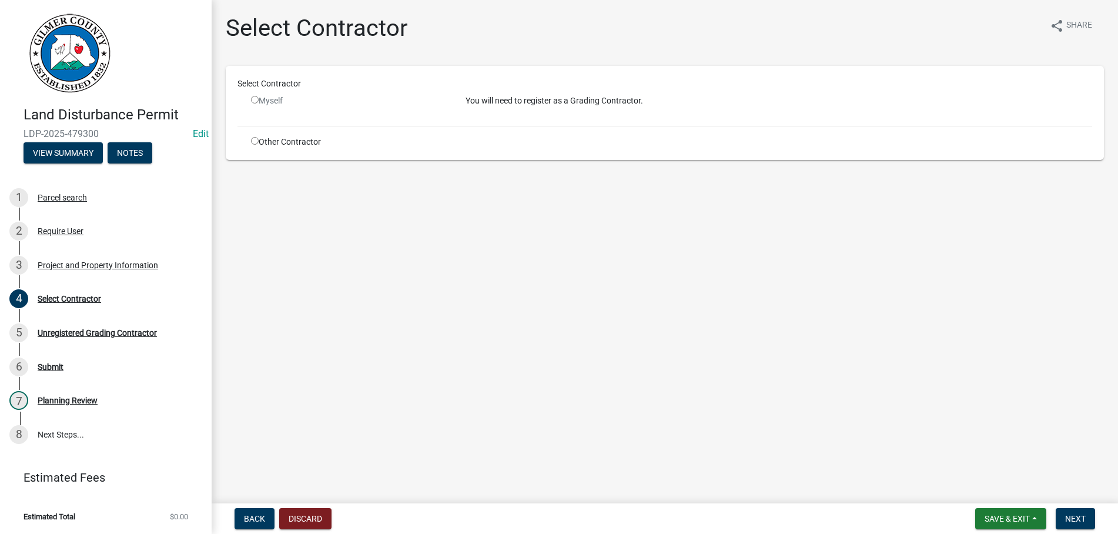
click at [253, 143] on input "radio" at bounding box center [255, 141] width 8 height 8
radio input "true"
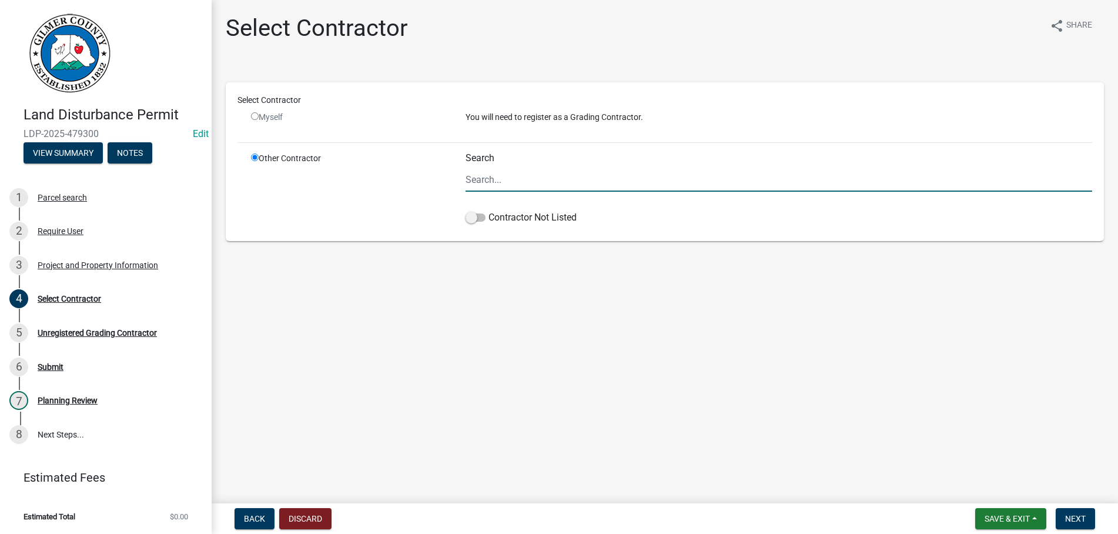
click at [494, 176] on input "Search" at bounding box center [779, 180] width 627 height 24
click at [480, 219] on span at bounding box center [476, 217] width 20 height 8
click at [488, 210] on input "Contractor Not Listed" at bounding box center [488, 210] width 0 height 0
click at [1068, 517] on span "Next" at bounding box center [1075, 518] width 21 height 9
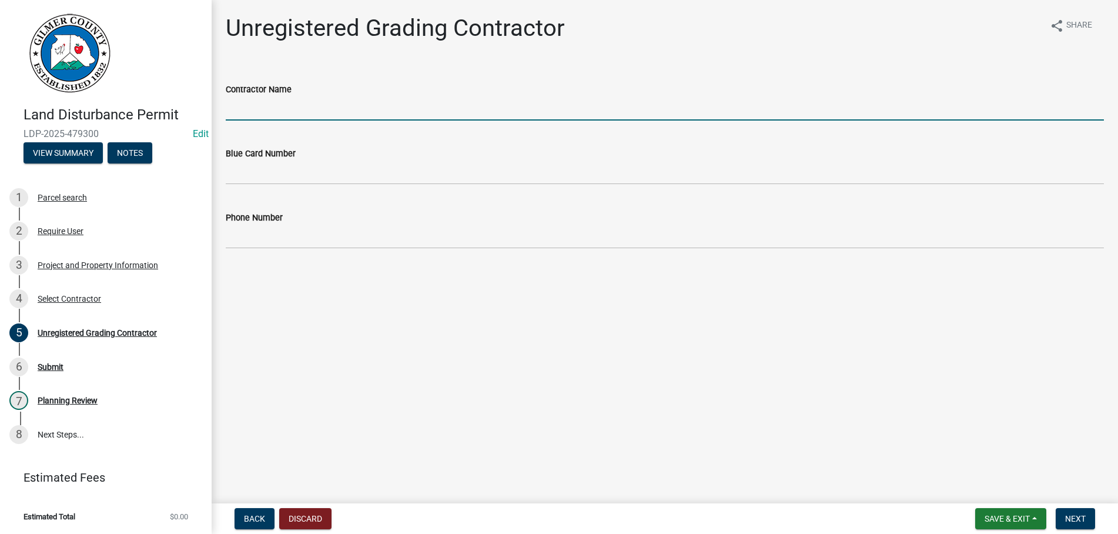
click at [334, 108] on input "Contractor Name" at bounding box center [665, 108] width 878 height 24
type input "[PERSON_NAME]"
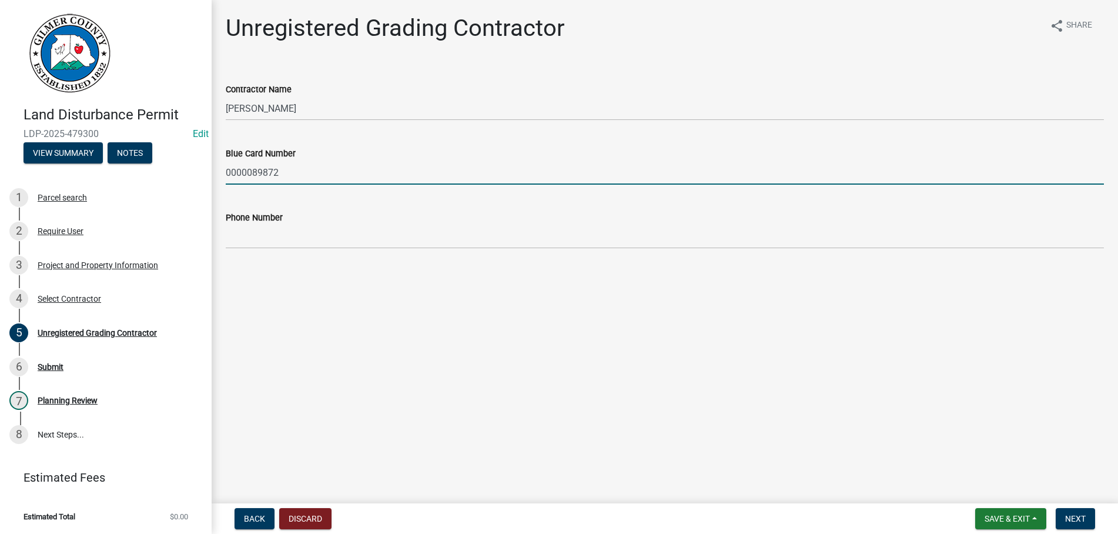
type input "0000089872"
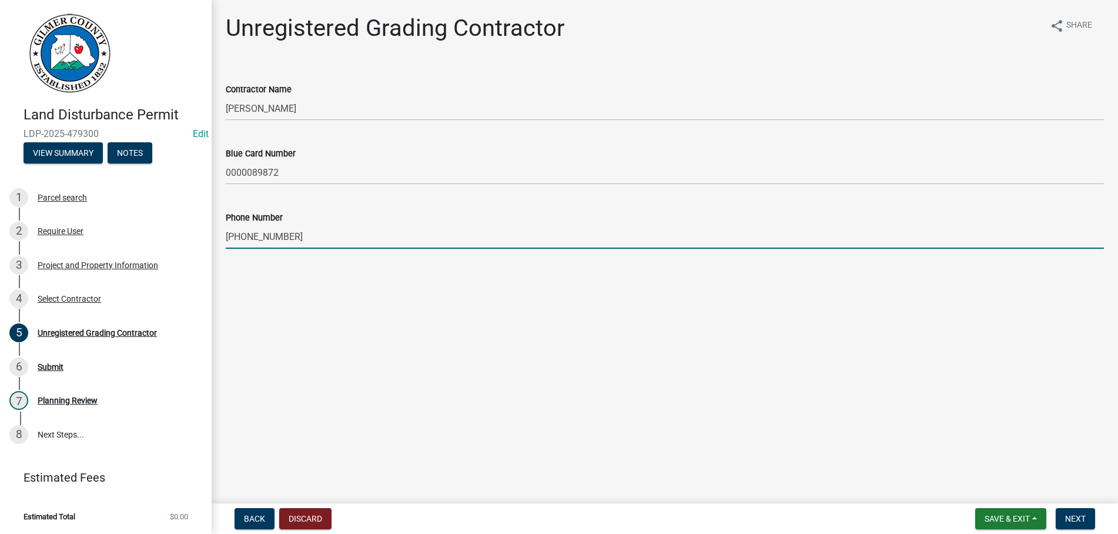
type input "[PHONE_NUMBER]"
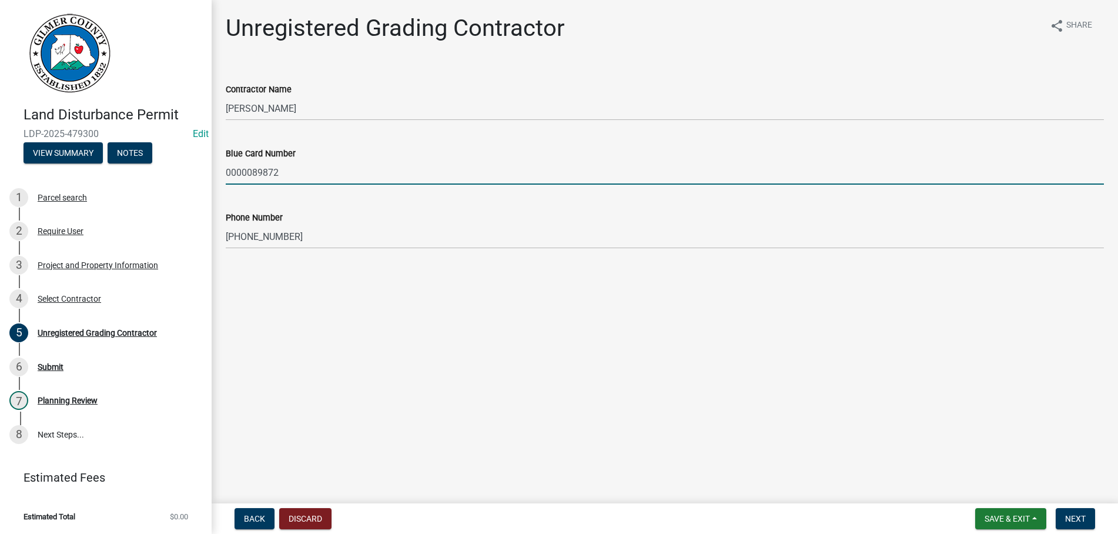
click at [274, 173] on input "0000089872" at bounding box center [665, 172] width 878 height 24
type input "0000089842"
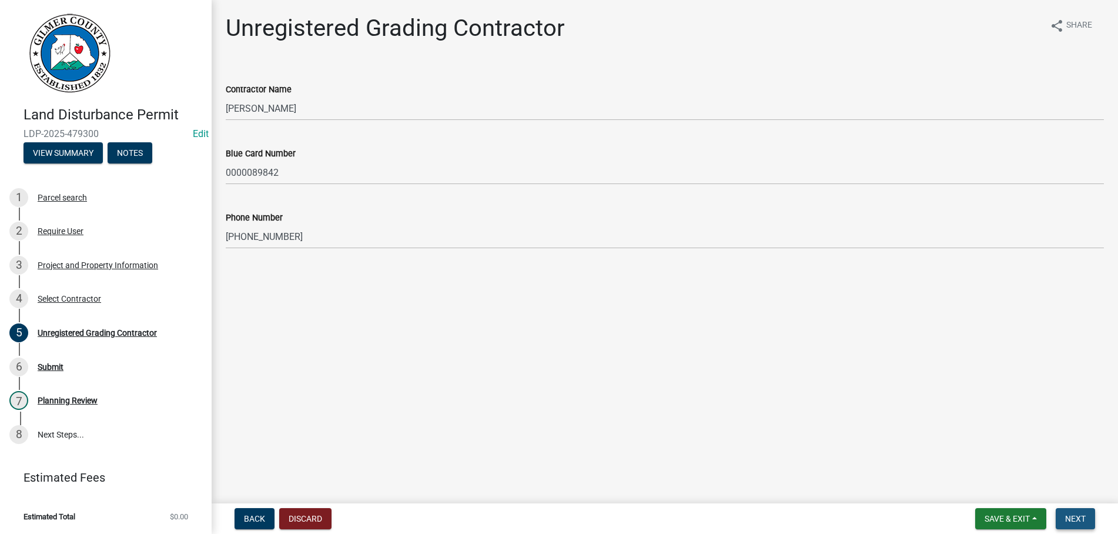
click at [1077, 510] on button "Next" at bounding box center [1075, 518] width 39 height 21
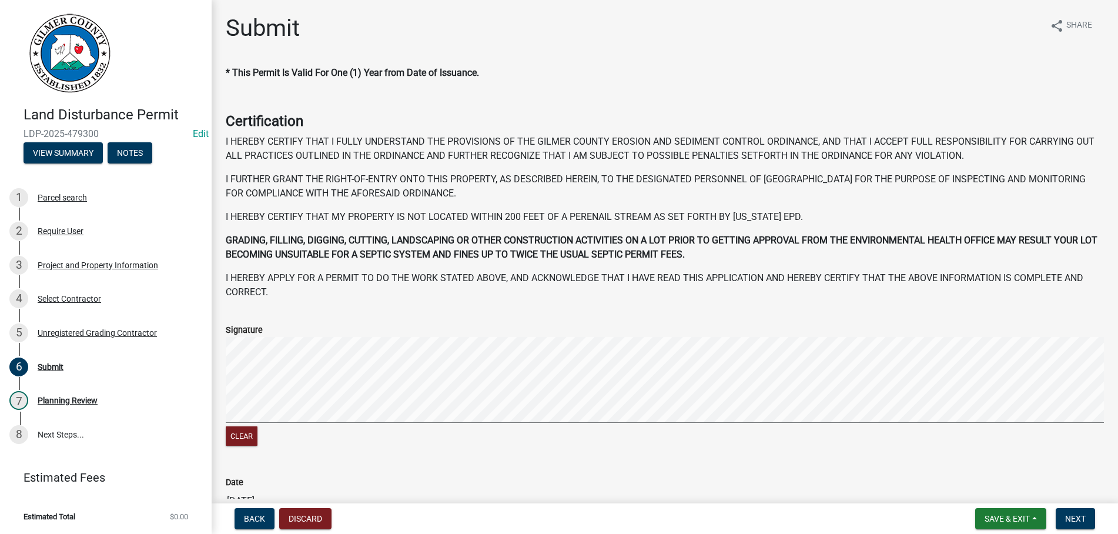
scroll to position [122, 0]
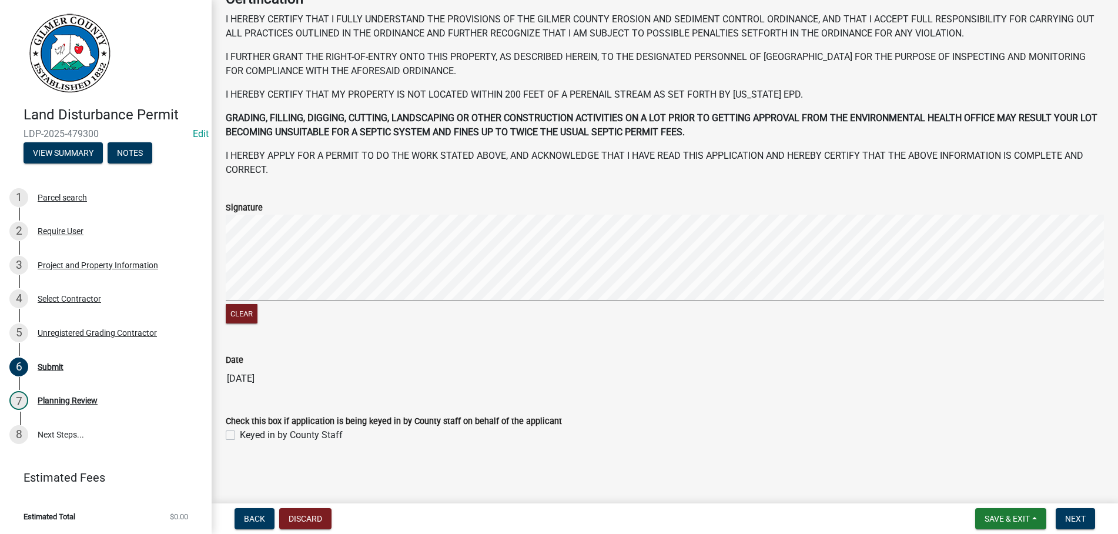
click at [240, 435] on label "Keyed in by County Staff" at bounding box center [291, 435] width 103 height 14
click at [240, 435] on input "Keyed in by County Staff" at bounding box center [244, 432] width 8 height 8
checkbox input "true"
click at [1082, 514] on span "Next" at bounding box center [1075, 518] width 21 height 9
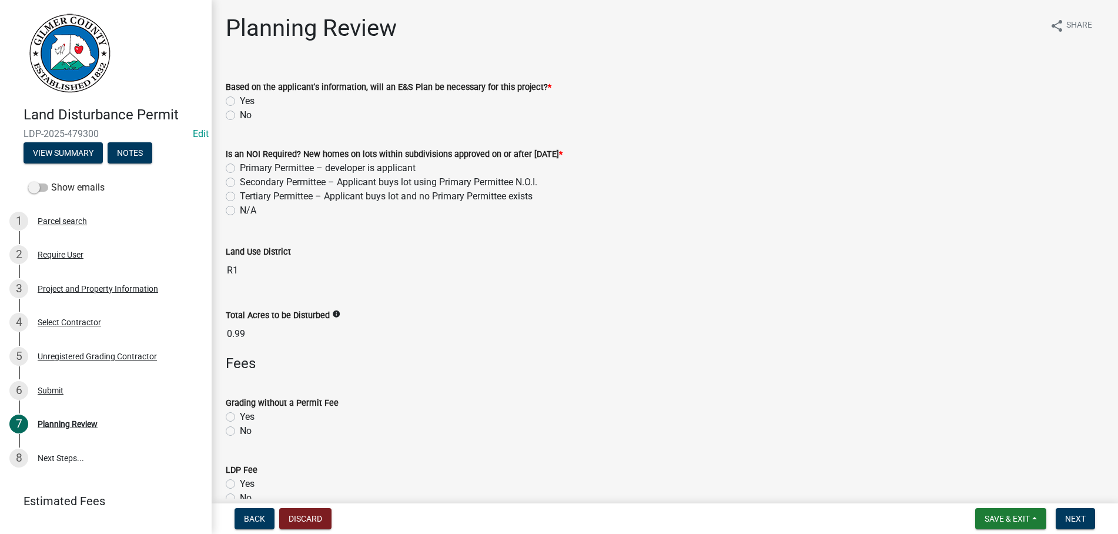
click at [240, 113] on label "No" at bounding box center [246, 115] width 12 height 14
click at [240, 113] on input "No" at bounding box center [244, 112] width 8 height 8
radio input "true"
click at [240, 210] on label "N/A" at bounding box center [248, 210] width 16 height 14
click at [240, 210] on input "N/A" at bounding box center [244, 207] width 8 height 8
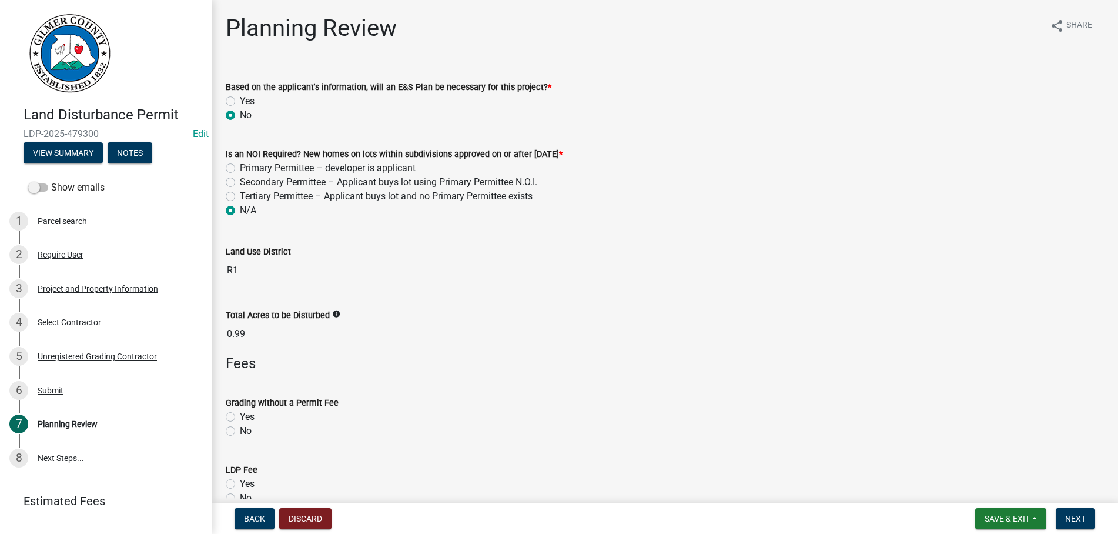
radio input "true"
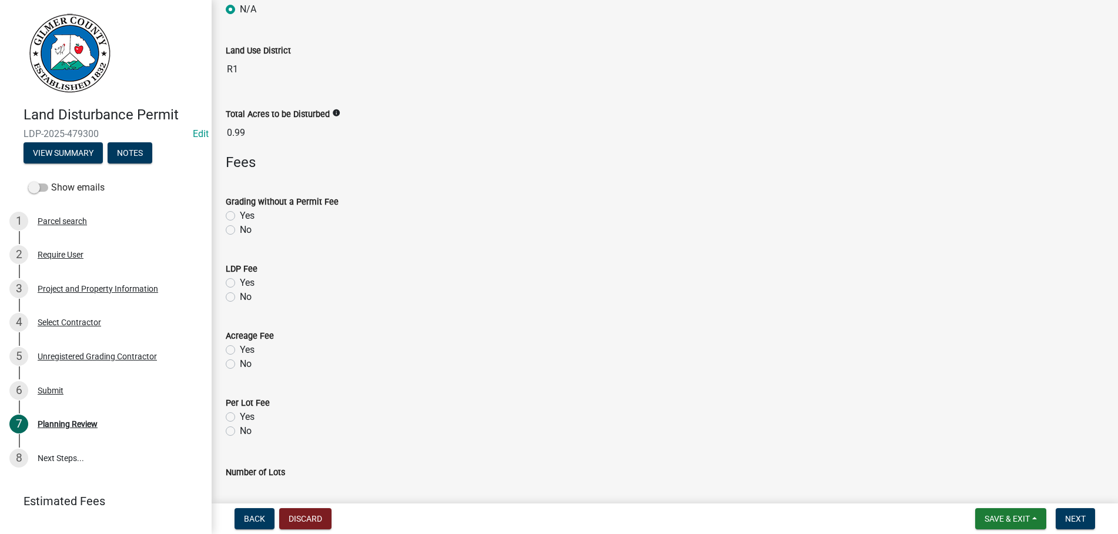
click at [240, 280] on label "Yes" at bounding box center [247, 283] width 15 height 14
click at [240, 280] on input "Yes" at bounding box center [244, 280] width 8 height 8
radio input "true"
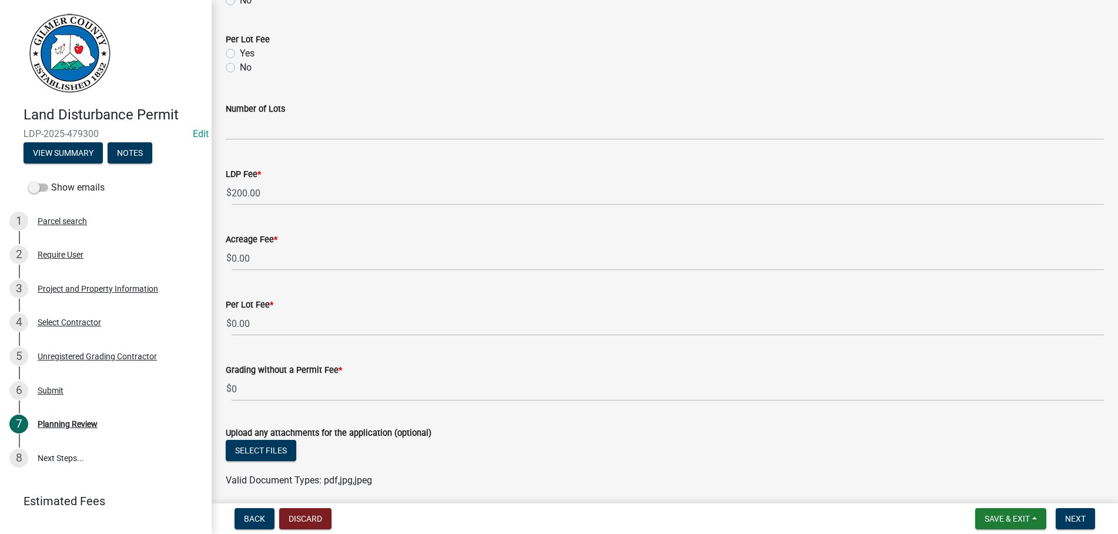
scroll to position [610, 0]
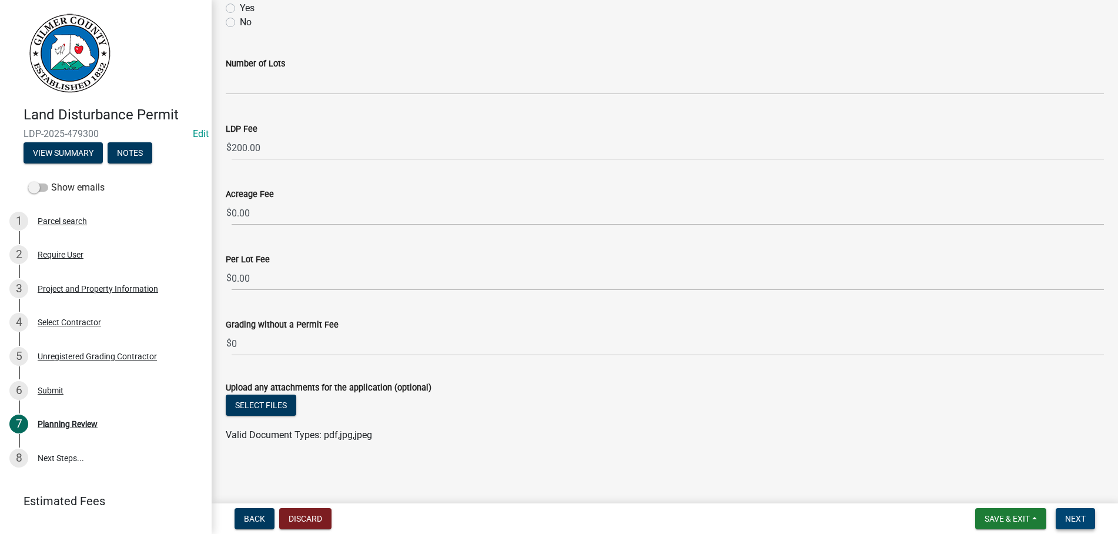
click at [1059, 523] on button "Next" at bounding box center [1075, 518] width 39 height 21
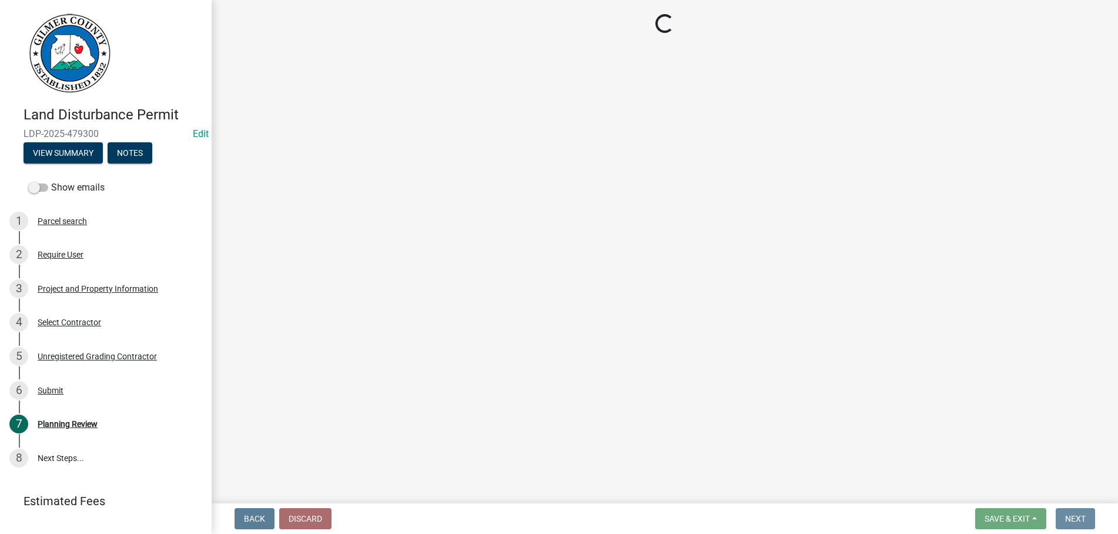
scroll to position [0, 0]
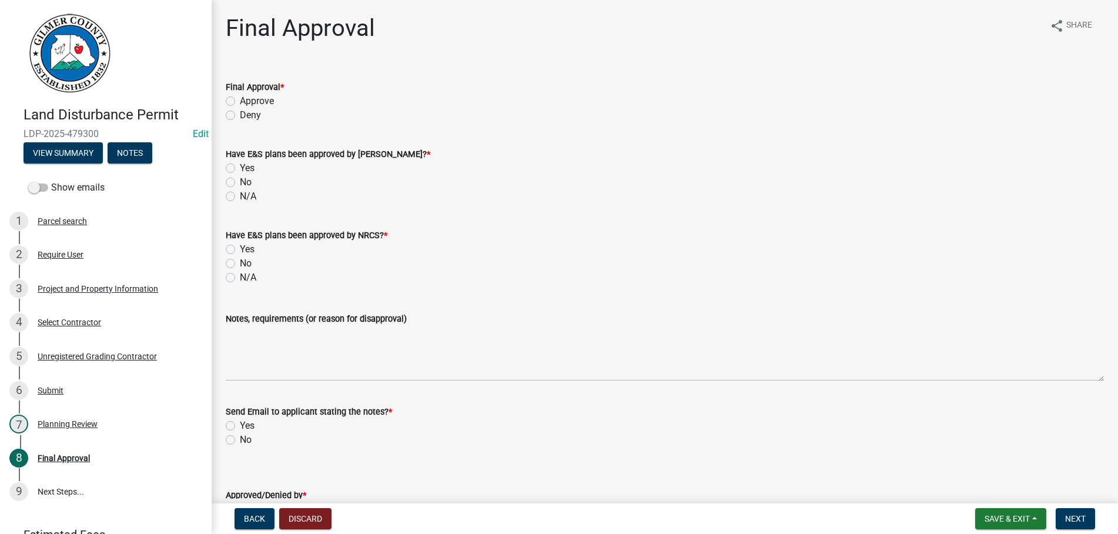
drag, startPoint x: 230, startPoint y: 98, endPoint x: 230, endPoint y: 189, distance: 91.1
click at [240, 98] on label "Approve" at bounding box center [257, 101] width 34 height 14
click at [240, 98] on input "Approve" at bounding box center [244, 98] width 8 height 8
radio input "true"
click at [240, 196] on label "N/A" at bounding box center [248, 196] width 16 height 14
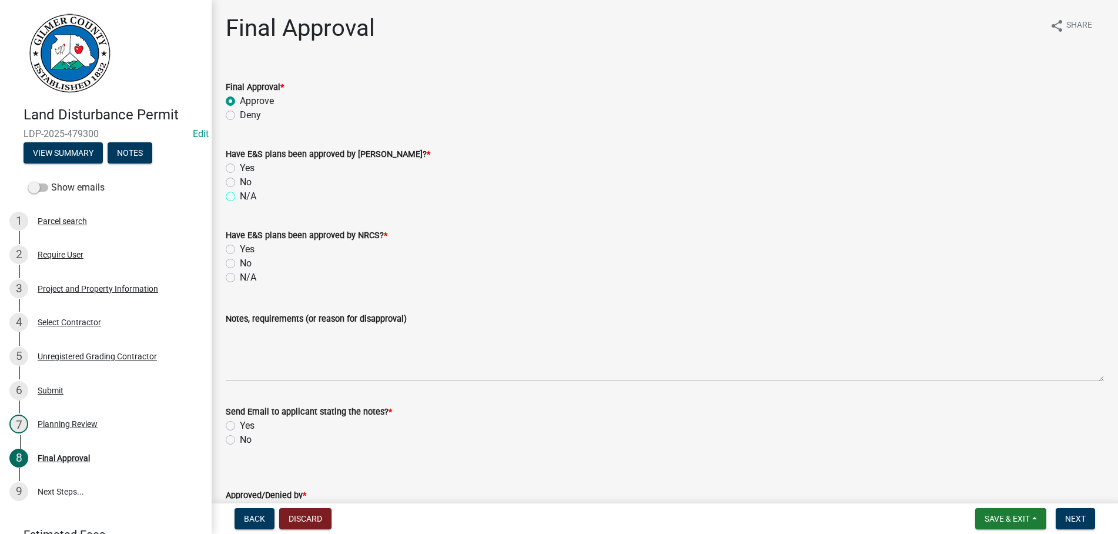
click at [240, 196] on input "N/A" at bounding box center [244, 193] width 8 height 8
radio input "true"
click at [240, 280] on label "N/A" at bounding box center [248, 277] width 16 height 14
click at [240, 278] on input "N/A" at bounding box center [244, 274] width 8 height 8
radio input "true"
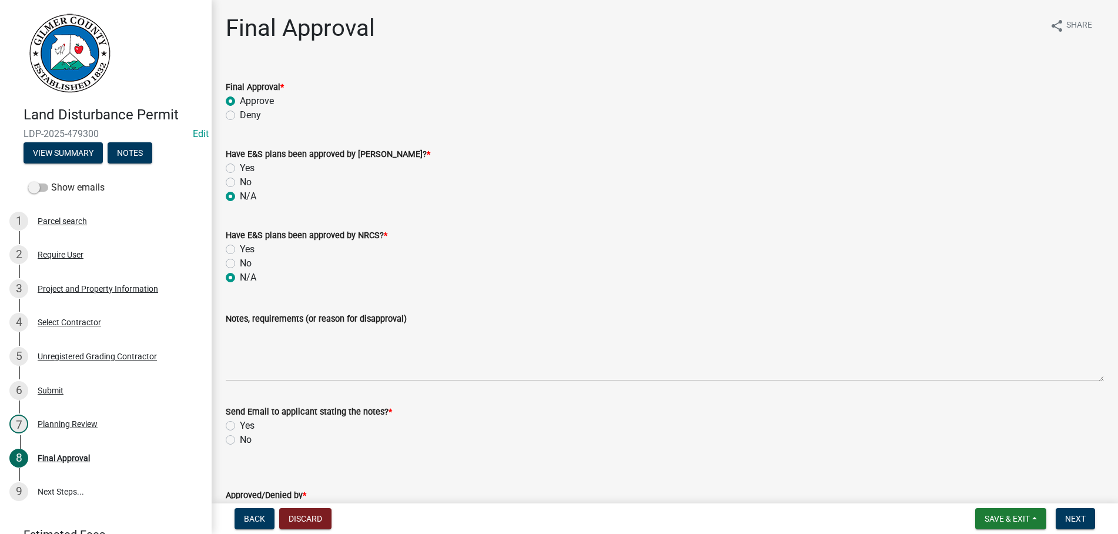
scroll to position [84, 0]
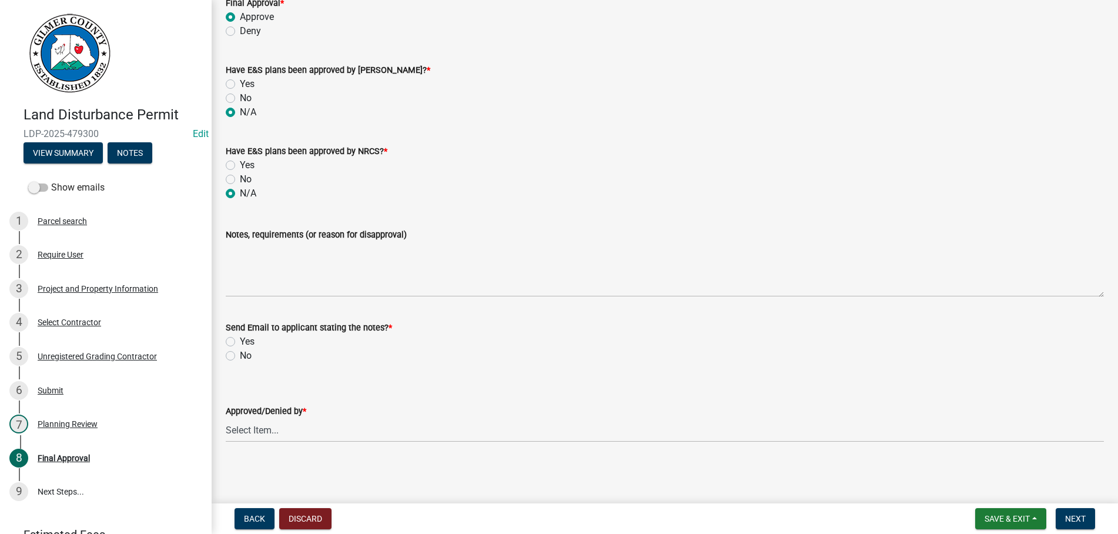
click at [240, 359] on label "No" at bounding box center [246, 356] width 12 height 14
click at [240, 356] on input "No" at bounding box center [244, 353] width 8 height 8
radio input "true"
select select "b44f7338-8171-40f4-83dd-b8ba3065c966"
click at [1082, 516] on span "Next" at bounding box center [1075, 518] width 21 height 9
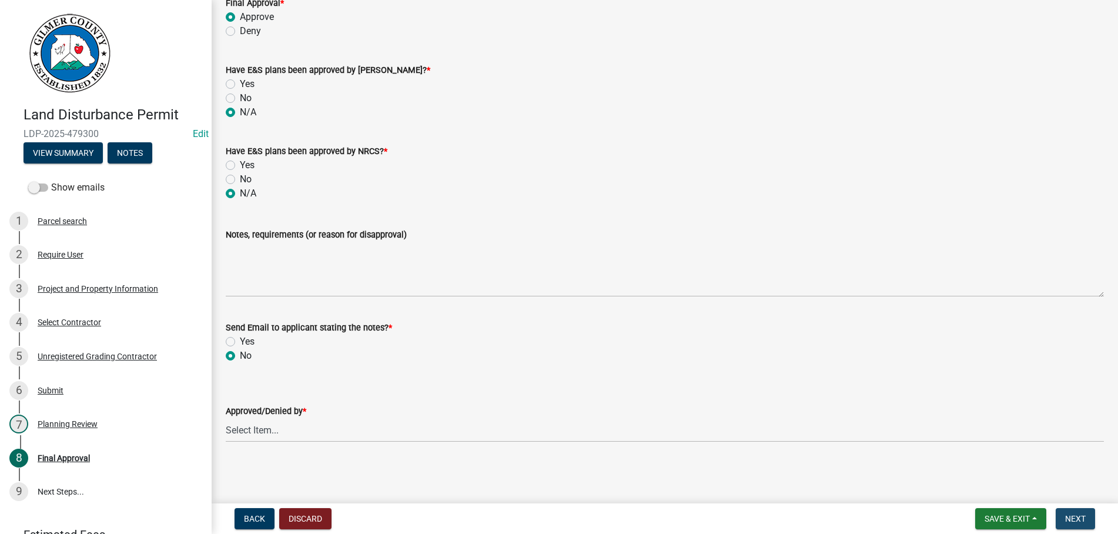
scroll to position [0, 0]
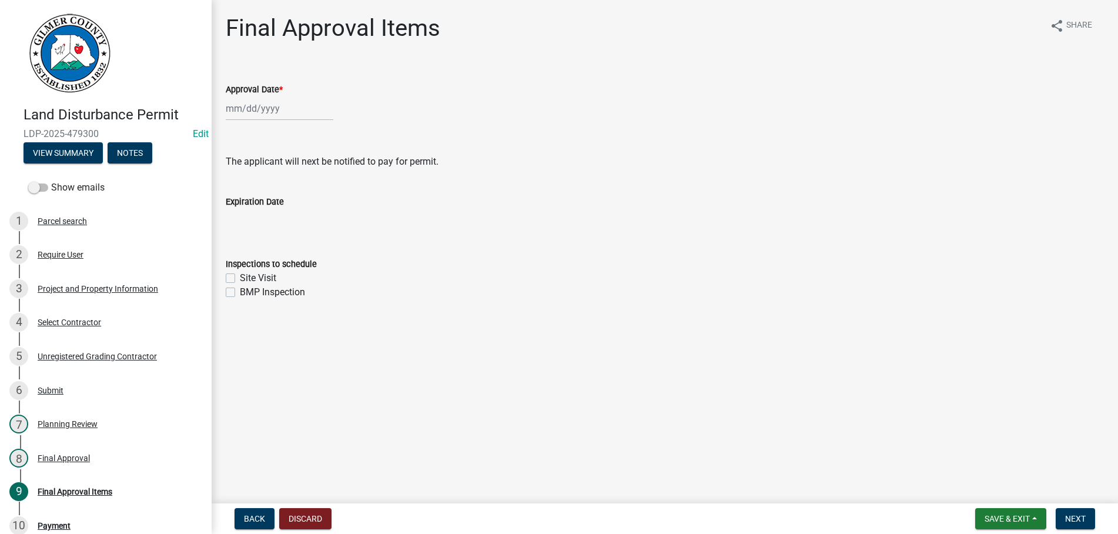
click at [310, 118] on input "Approval Date *" at bounding box center [280, 108] width 108 height 24
select select "9"
select select "2025"
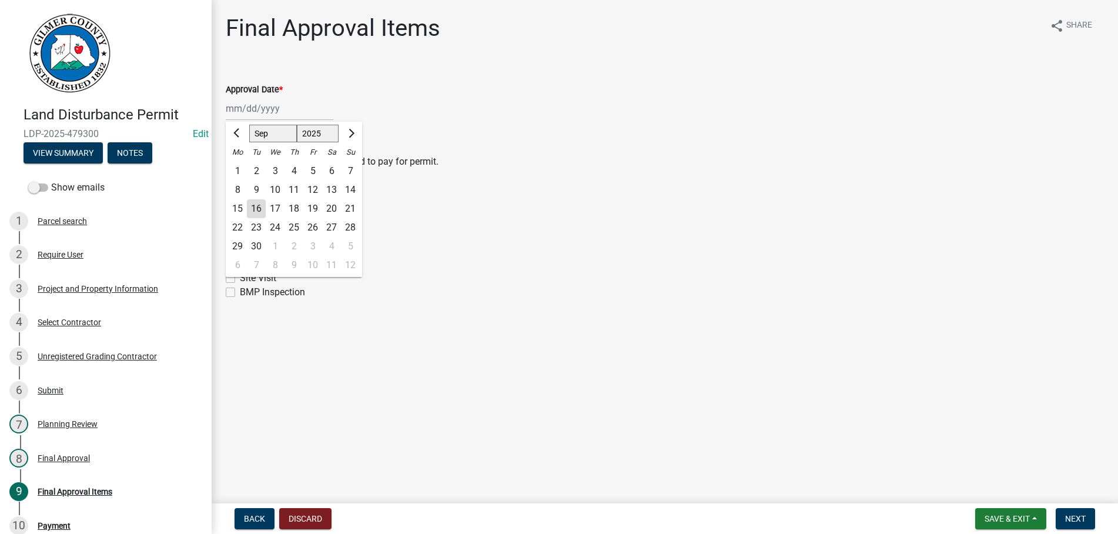
type input "[DATE]"
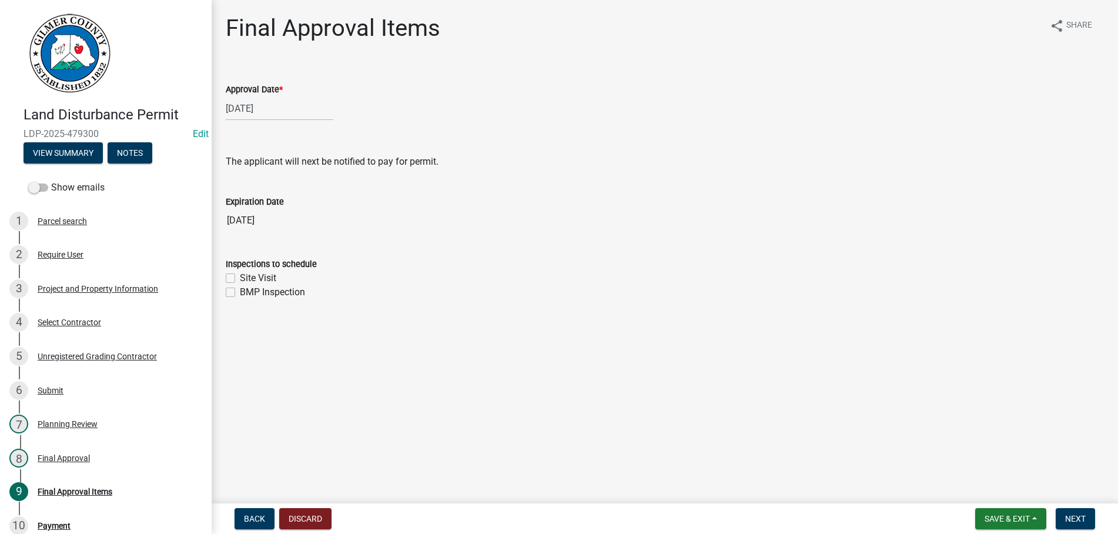
click at [240, 276] on label "Site Visit" at bounding box center [258, 278] width 36 height 14
click at [240, 276] on input "Site Visit" at bounding box center [244, 275] width 8 height 8
checkbox input "true"
checkbox input "false"
click at [1069, 514] on span "Next" at bounding box center [1075, 518] width 21 height 9
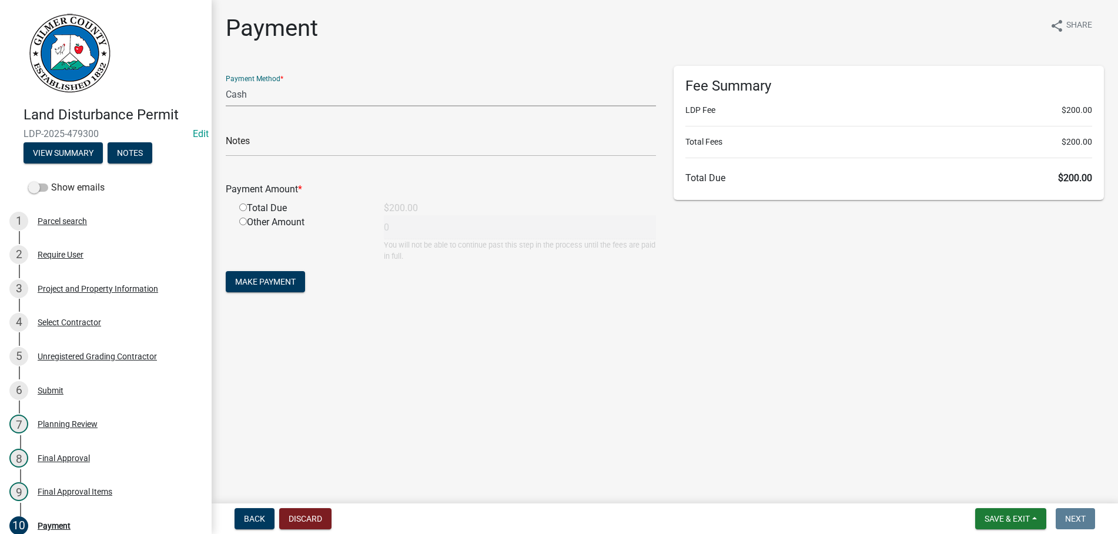
click at [226, 82] on select "Credit Card POS Check Cash" at bounding box center [441, 94] width 430 height 24
select select "1: 0"
click option "Check" at bounding box center [0, 0] width 0 height 0
click at [304, 144] on input "text" at bounding box center [441, 144] width 430 height 24
type input "1704"
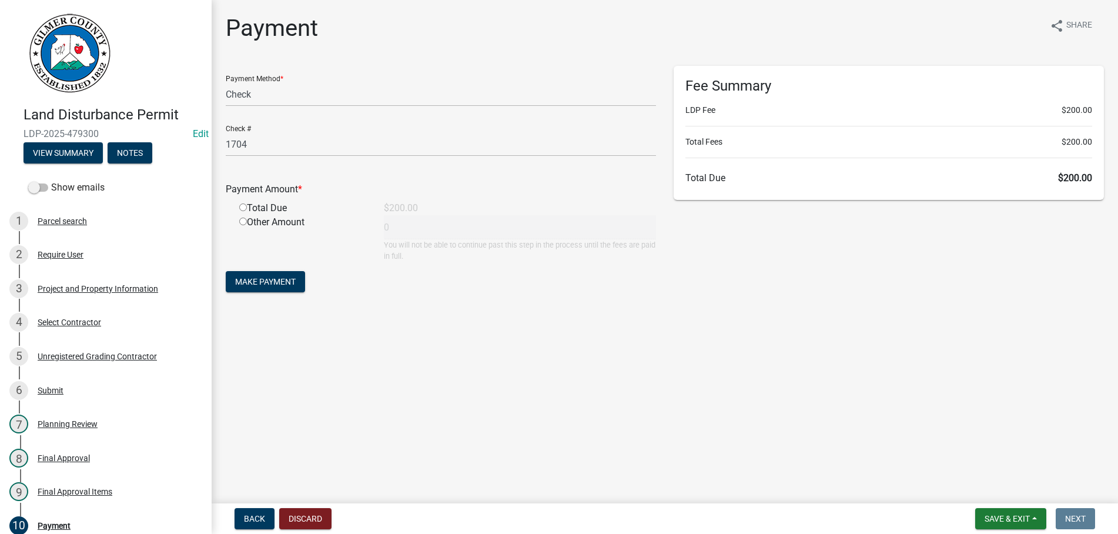
click at [239, 203] on input "radio" at bounding box center [243, 207] width 8 height 8
radio input "true"
type input "200"
click at [226, 271] on button "Make Payment" at bounding box center [265, 281] width 79 height 21
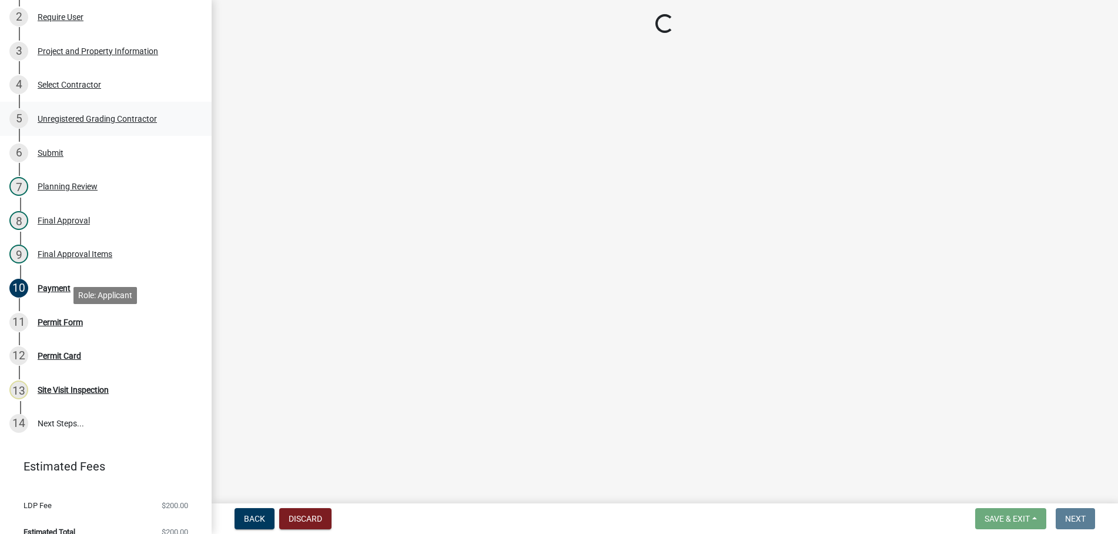
scroll to position [253, 0]
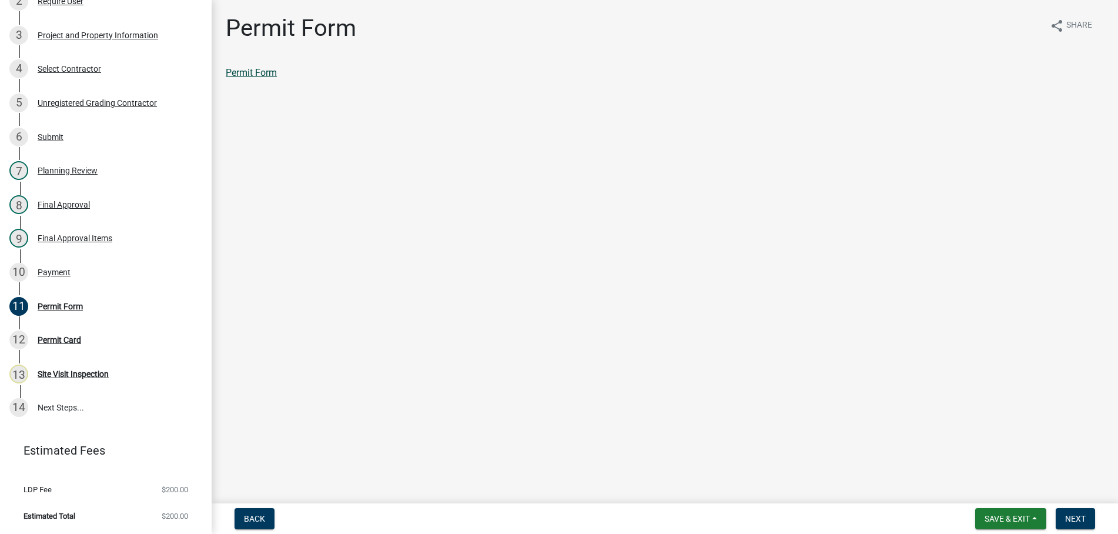
click at [243, 72] on link "Permit Form" at bounding box center [251, 72] width 51 height 11
click at [50, 273] on div "Payment" at bounding box center [54, 272] width 33 height 8
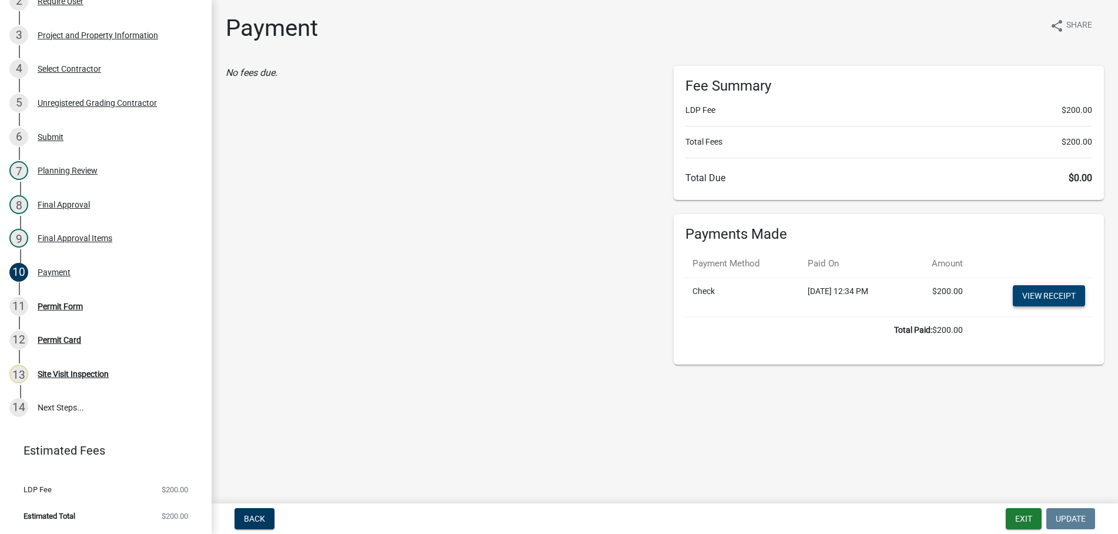
click at [1051, 294] on link "View receipt" at bounding box center [1049, 295] width 72 height 21
click at [59, 305] on div "Permit Form" at bounding box center [60, 306] width 45 height 8
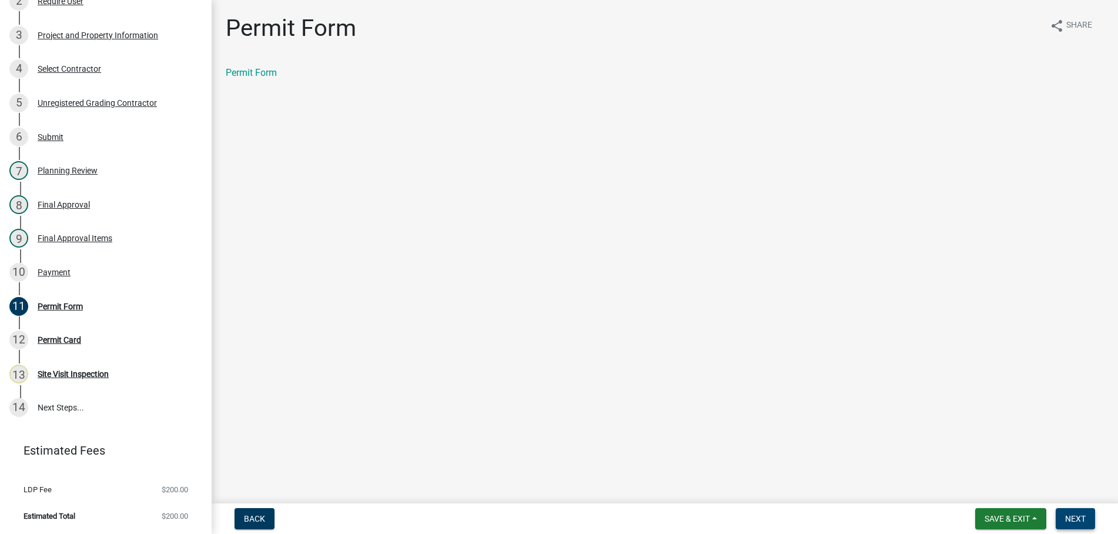
click at [1068, 519] on span "Next" at bounding box center [1075, 518] width 21 height 9
click at [255, 77] on link "Permit Card" at bounding box center [250, 72] width 49 height 11
click at [1089, 514] on button "Next" at bounding box center [1075, 518] width 39 height 21
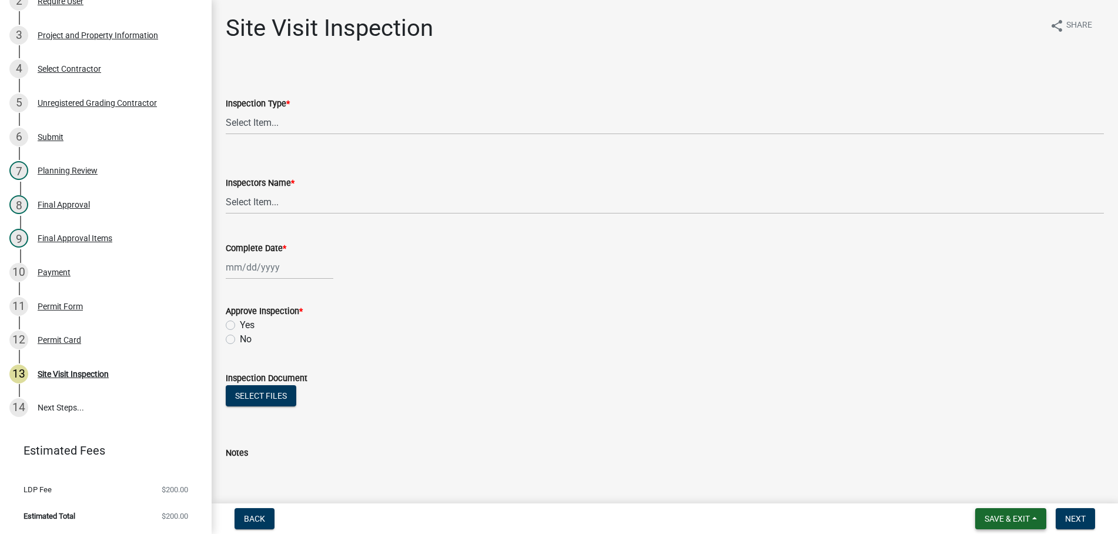
click at [979, 514] on button "Save & Exit" at bounding box center [1010, 518] width 71 height 21
click at [994, 480] on button "Save & Exit" at bounding box center [999, 488] width 94 height 28
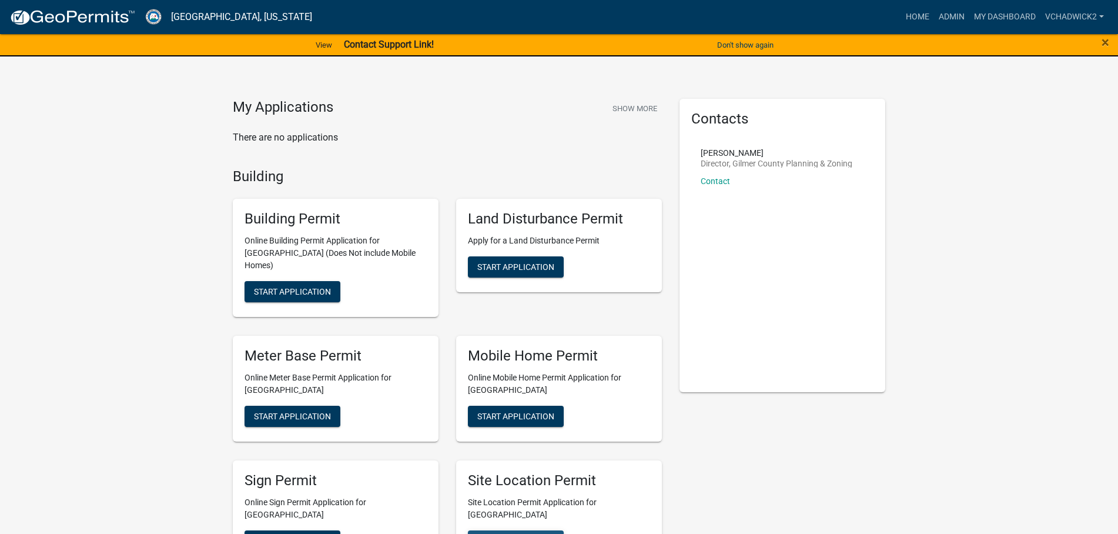
click at [501, 533] on span "Start Application" at bounding box center [515, 539] width 77 height 9
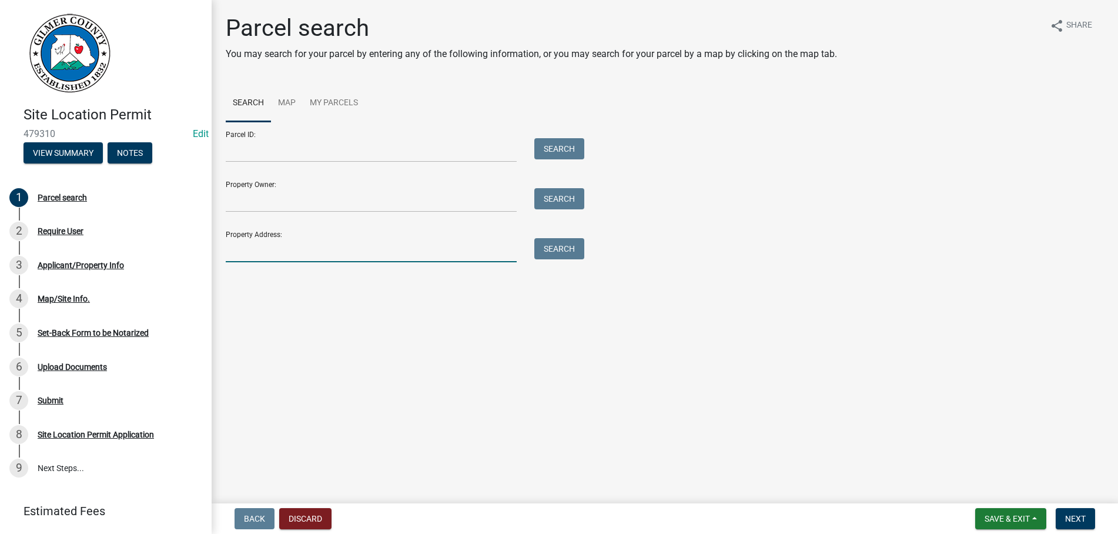
click at [256, 247] on input "Property Address:" at bounding box center [371, 250] width 291 height 24
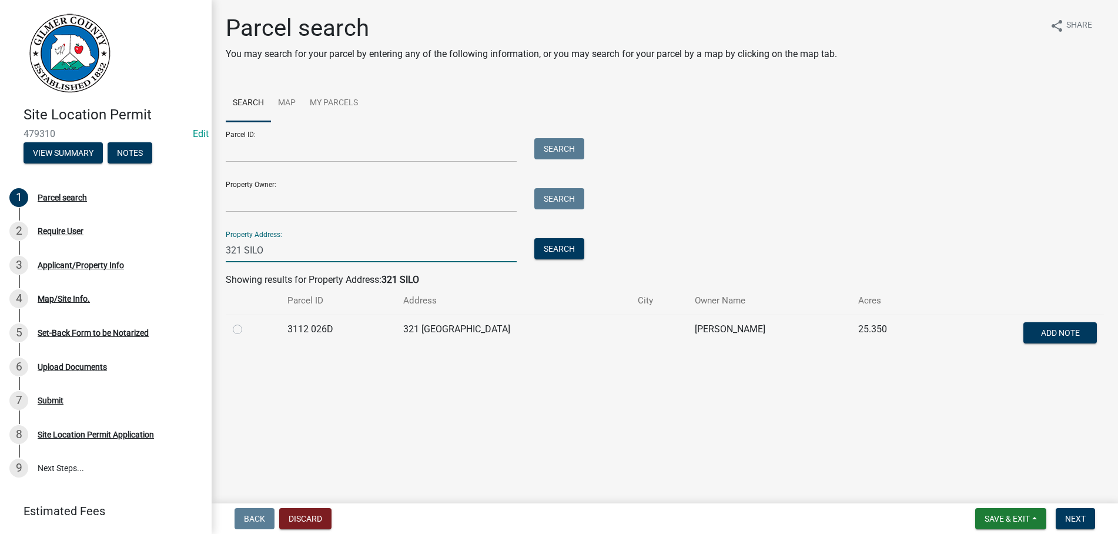
type input "321 SILO"
click at [247, 322] on label at bounding box center [247, 322] width 0 height 0
click at [247, 329] on 026D "radio" at bounding box center [251, 326] width 8 height 8
radio 026D "true"
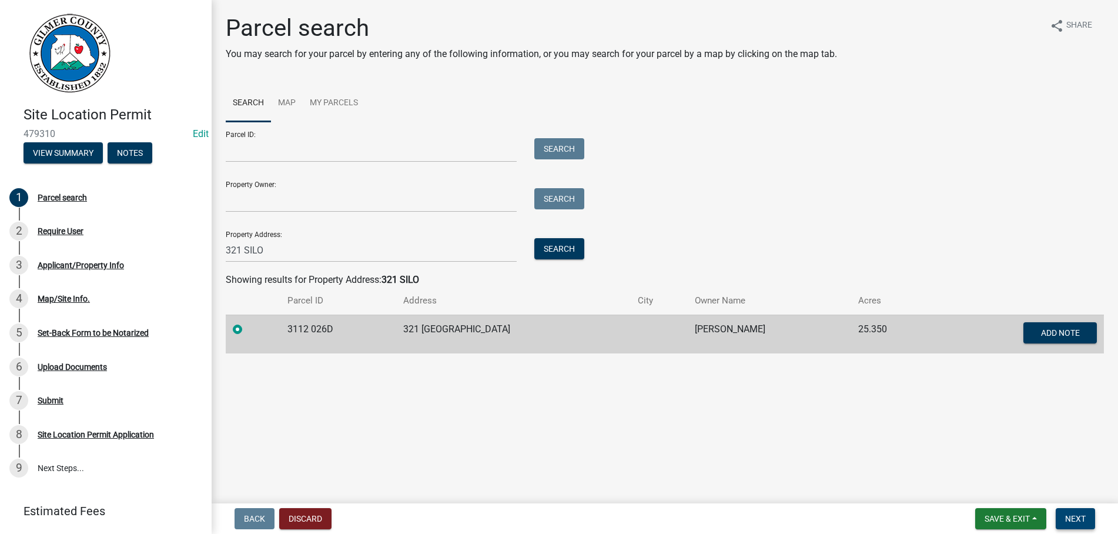
click at [1071, 516] on span "Next" at bounding box center [1075, 518] width 21 height 9
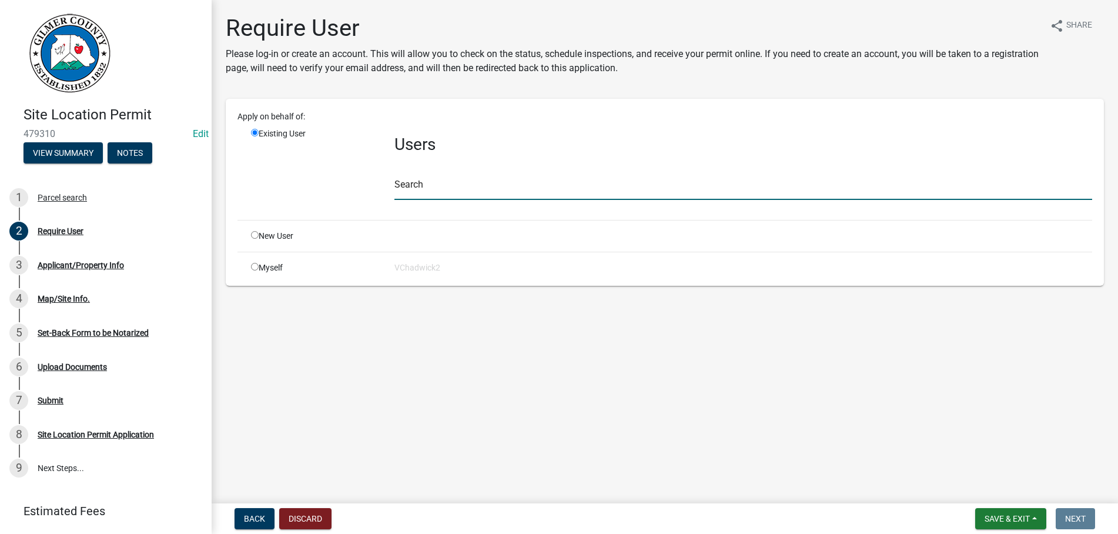
click at [427, 190] on input "text" at bounding box center [743, 188] width 698 height 24
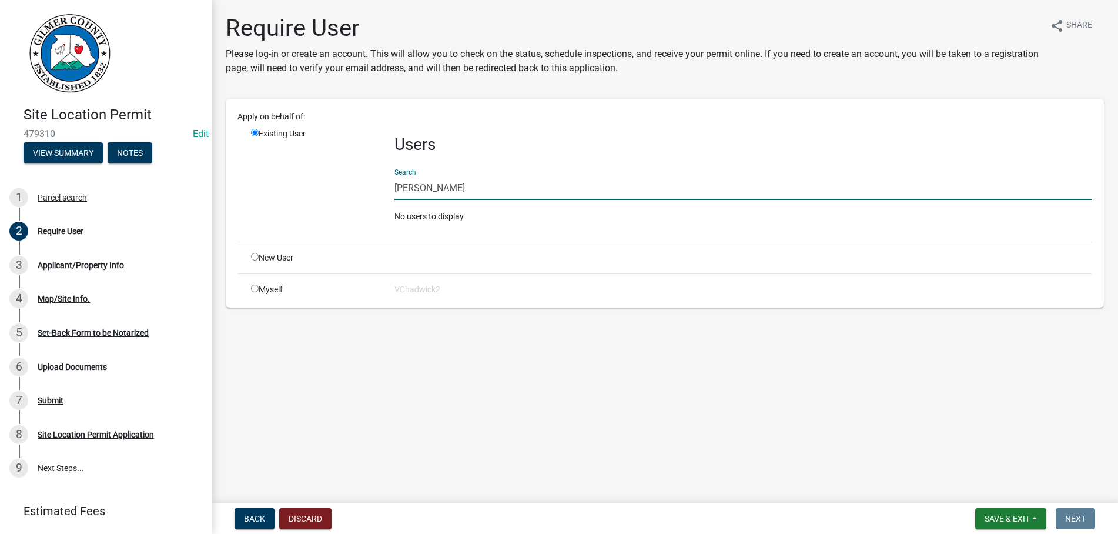
click at [425, 188] on input "[PERSON_NAME]" at bounding box center [743, 188] width 698 height 24
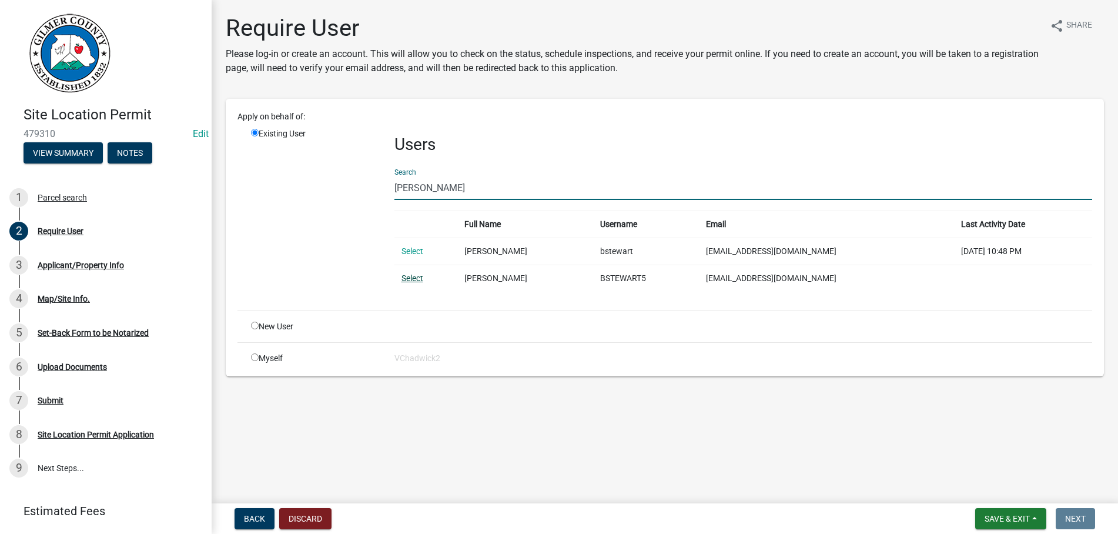
type input "[PERSON_NAME]"
click at [414, 281] on link "Select" at bounding box center [412, 277] width 22 height 9
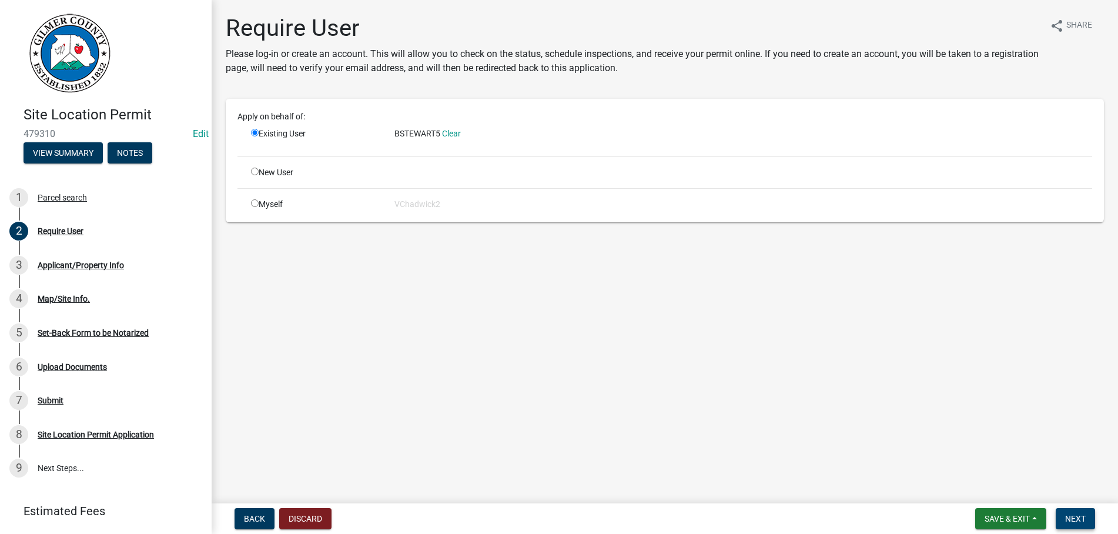
click at [1082, 517] on span "Next" at bounding box center [1075, 518] width 21 height 9
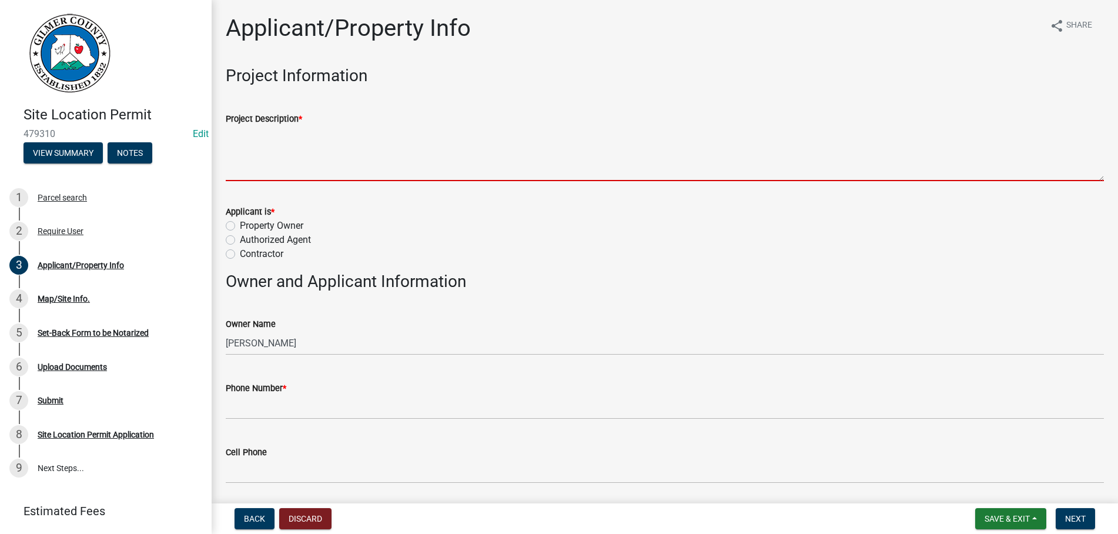
click at [296, 178] on textarea "Project Description *" at bounding box center [665, 153] width 878 height 55
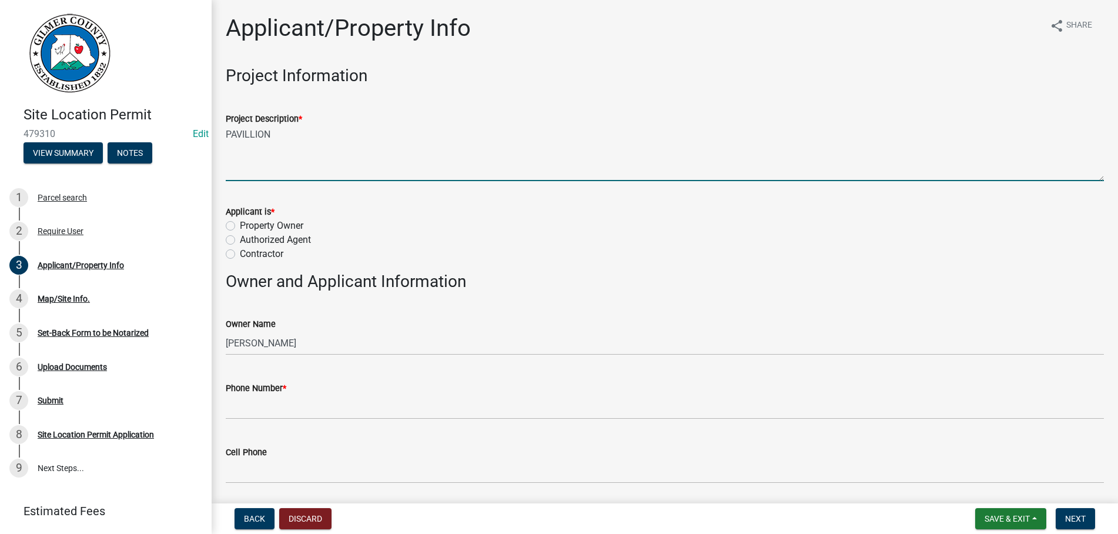
type textarea "PAVILLION"
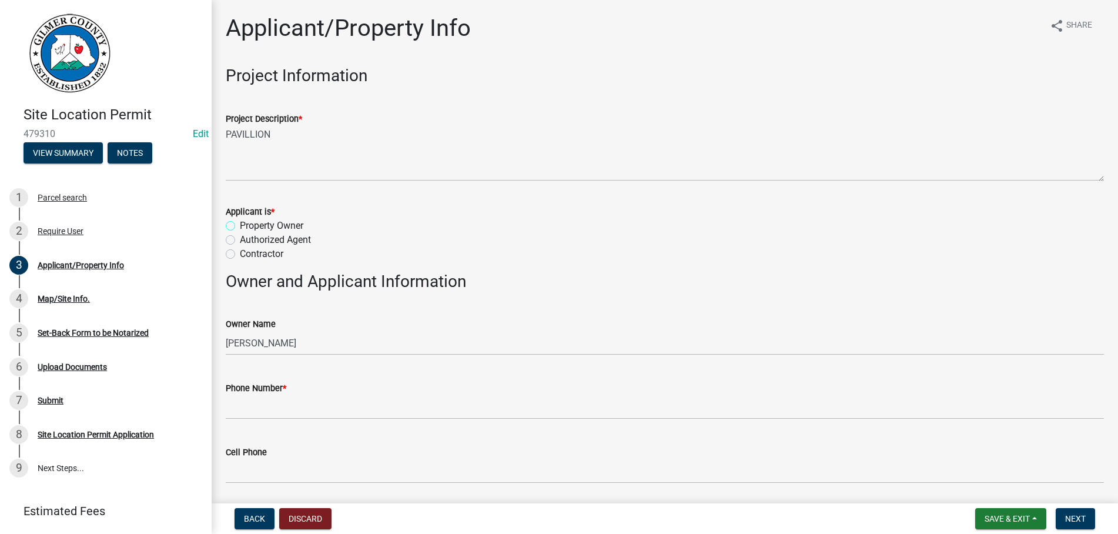
click at [240, 219] on input "Property Owner" at bounding box center [244, 223] width 8 height 8
radio input "true"
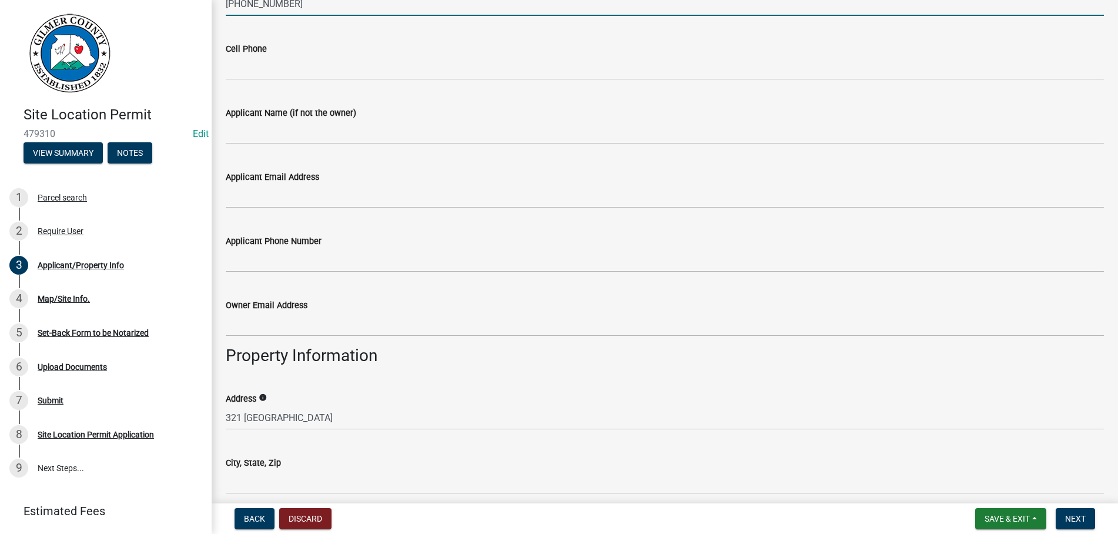
scroll to position [469, 0]
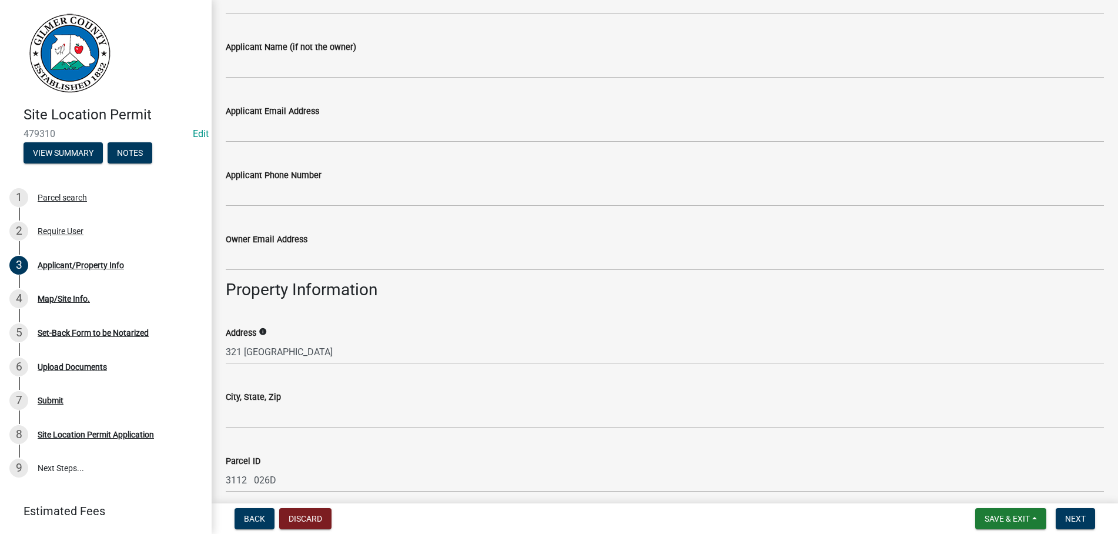
type input "[PHONE_NUMBER]"
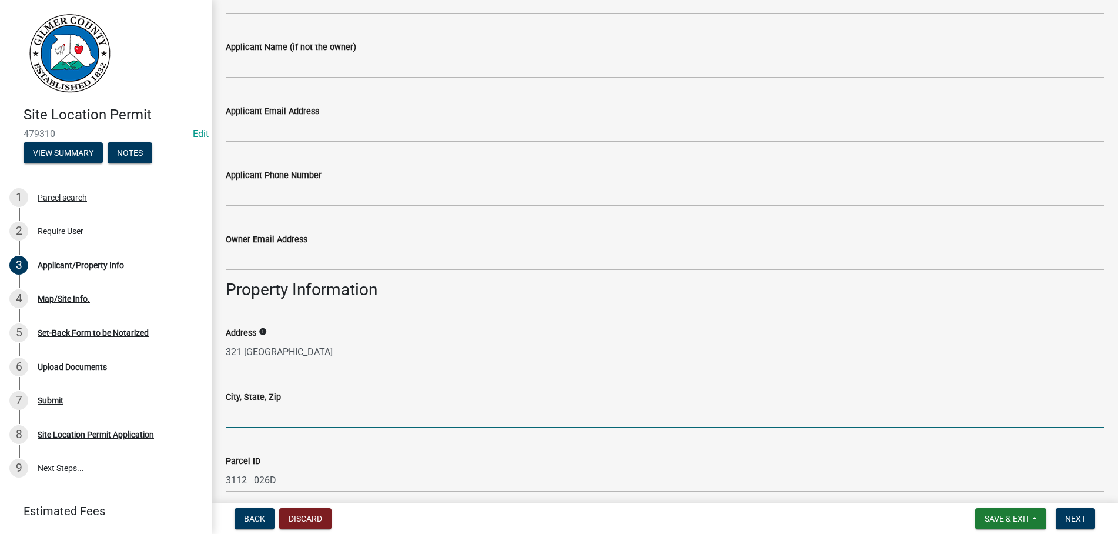
click at [314, 419] on input "City, State, Zip" at bounding box center [665, 416] width 878 height 24
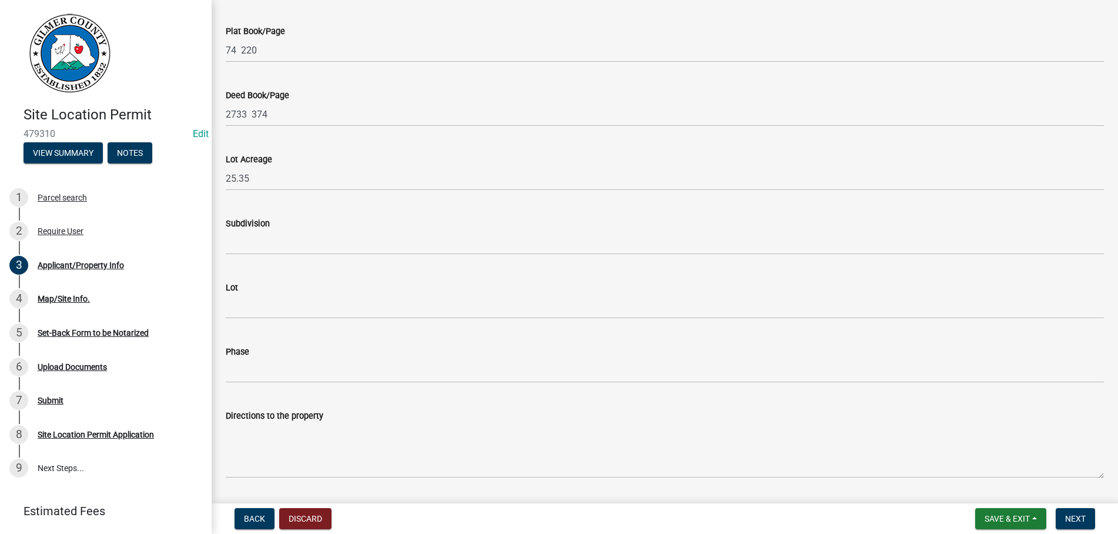
scroll to position [1126, 0]
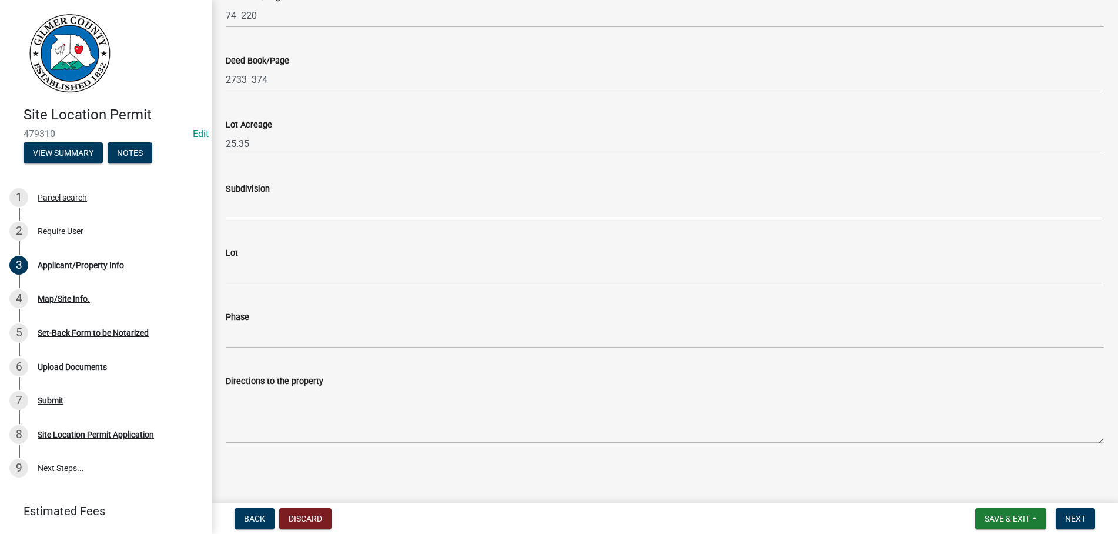
type input "ELLIJAY GA 30540"
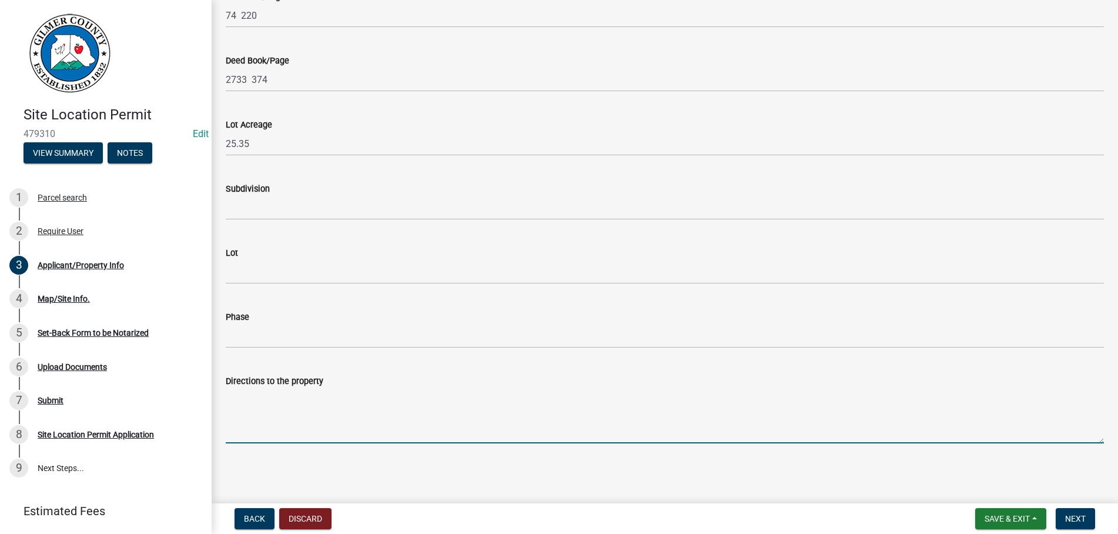
click at [319, 412] on textarea "Directions to the property" at bounding box center [665, 415] width 878 height 55
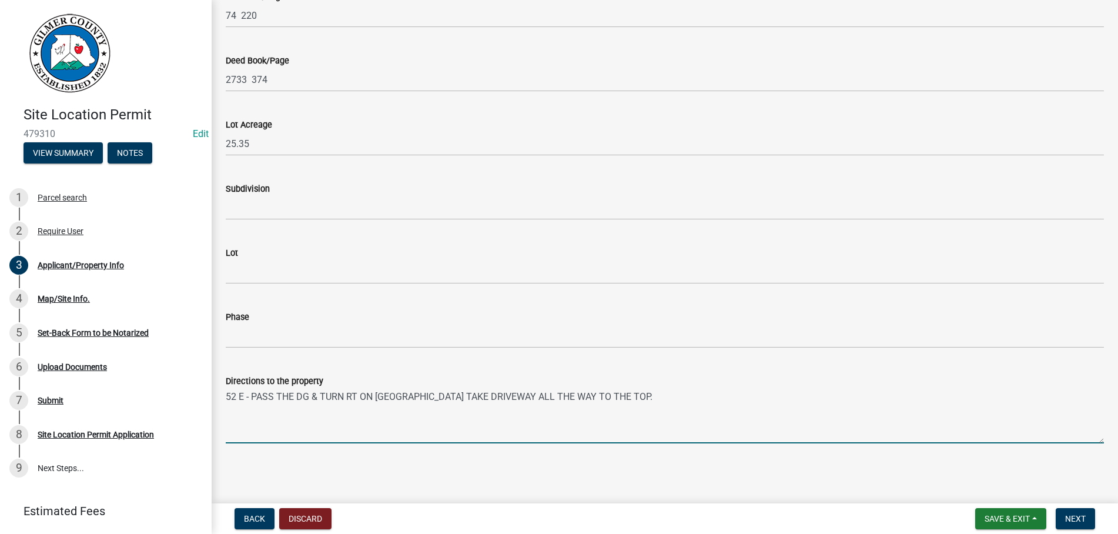
click at [302, 395] on textarea "52 E - PASS THE DG & TURN RT ON [GEOGRAPHIC_DATA] TAKE DRIVEWAY ALL THE WAY TO …" at bounding box center [665, 415] width 878 height 55
type textarea "52 E - PASS THE DOLLAR GENERAL & TURN RT ON [GEOGRAPHIC_DATA] TAKE DRIVEWAY ALL…"
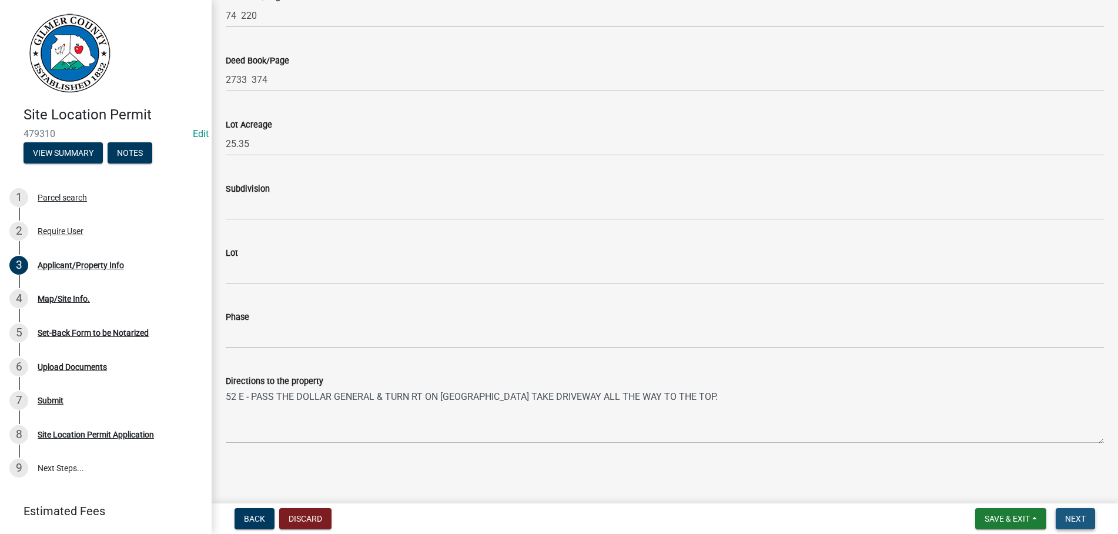
click at [1082, 521] on span "Next" at bounding box center [1075, 518] width 21 height 9
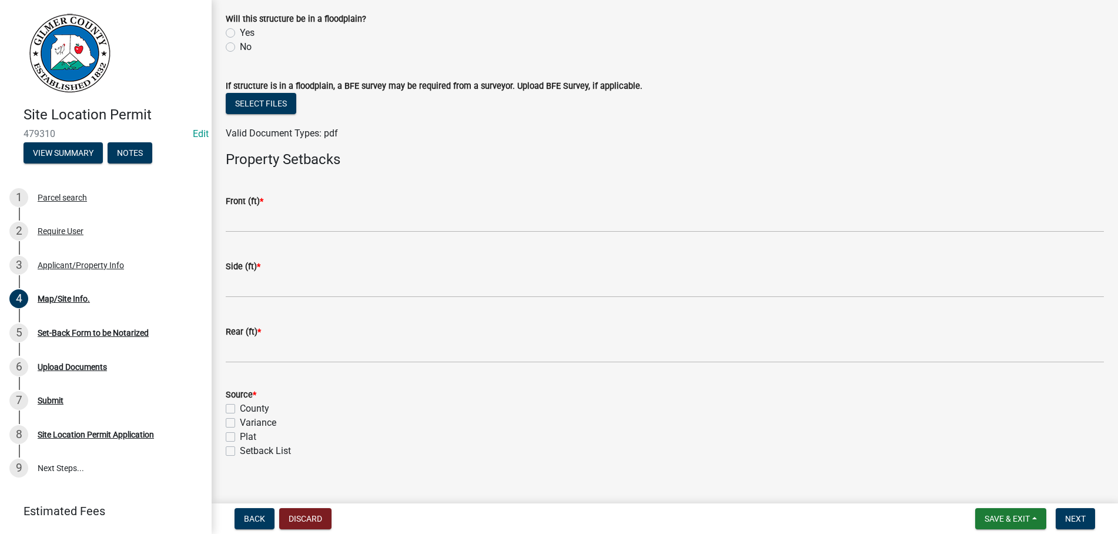
scroll to position [417, 0]
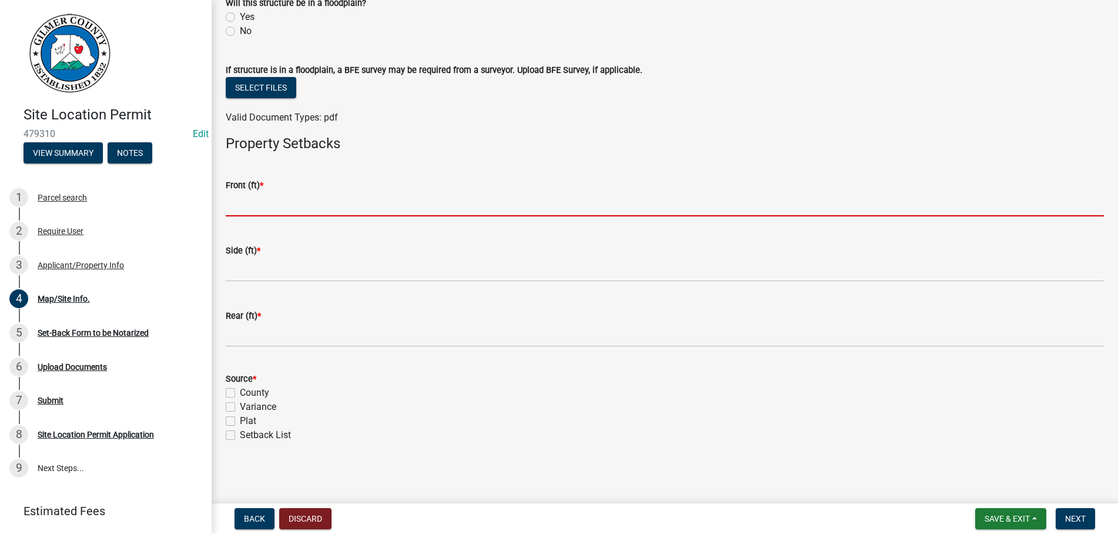
click at [291, 206] on input "text" at bounding box center [665, 204] width 878 height 24
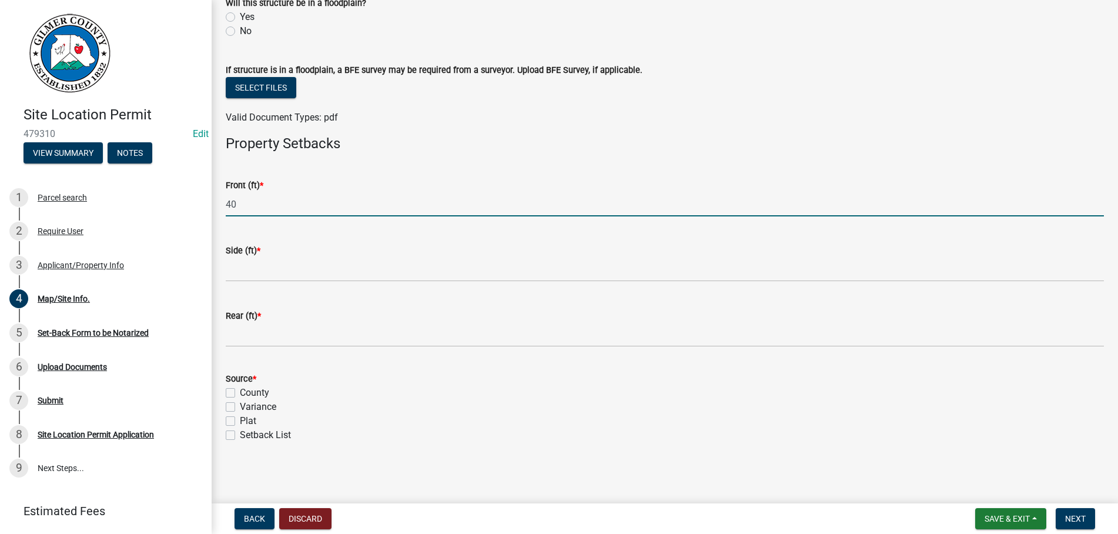
type input "40"
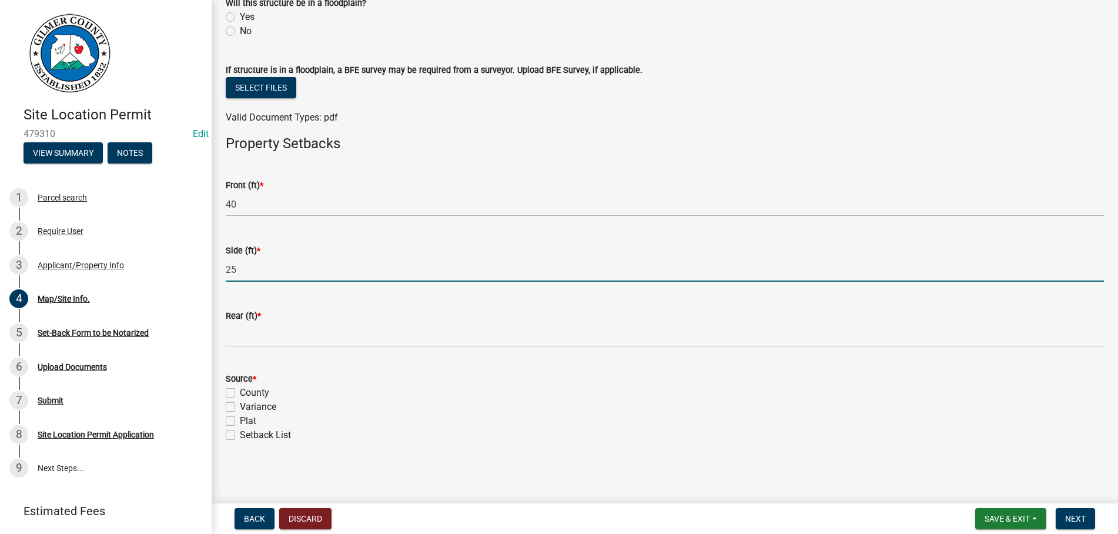
type input "25"
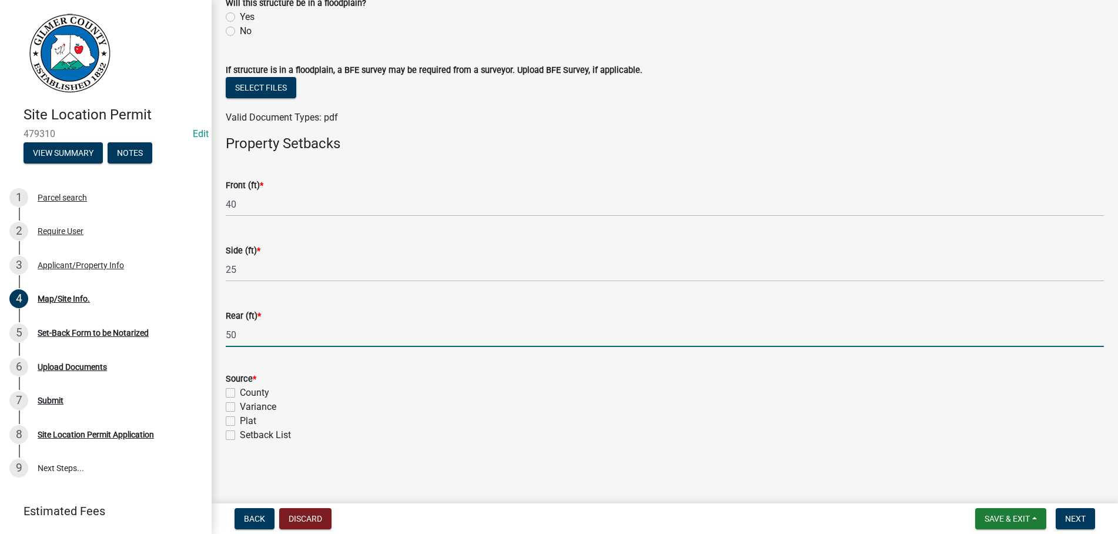
type input "50"
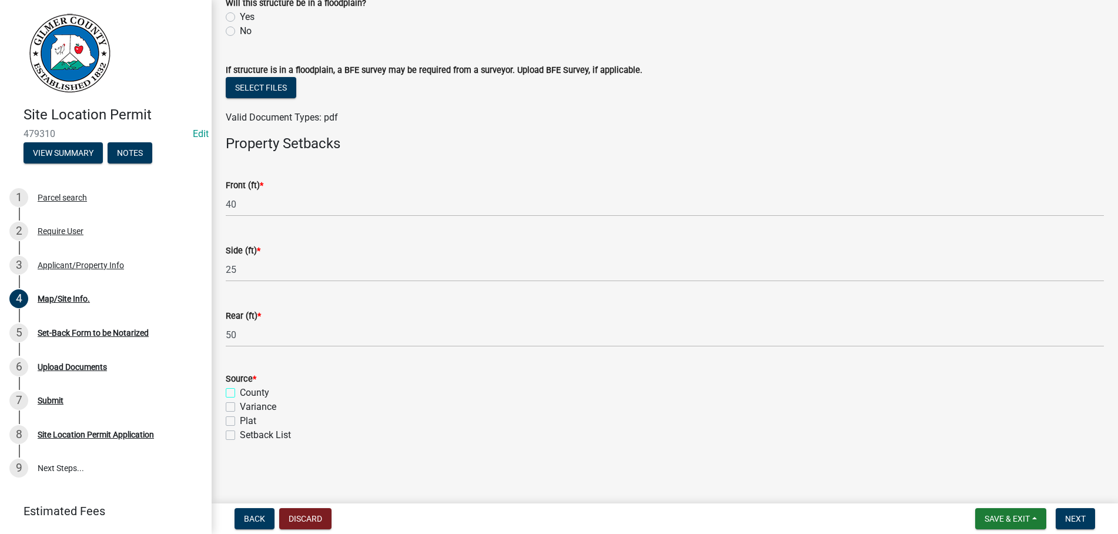
click at [240, 386] on input "County" at bounding box center [244, 390] width 8 height 8
checkbox input "true"
checkbox input "false"
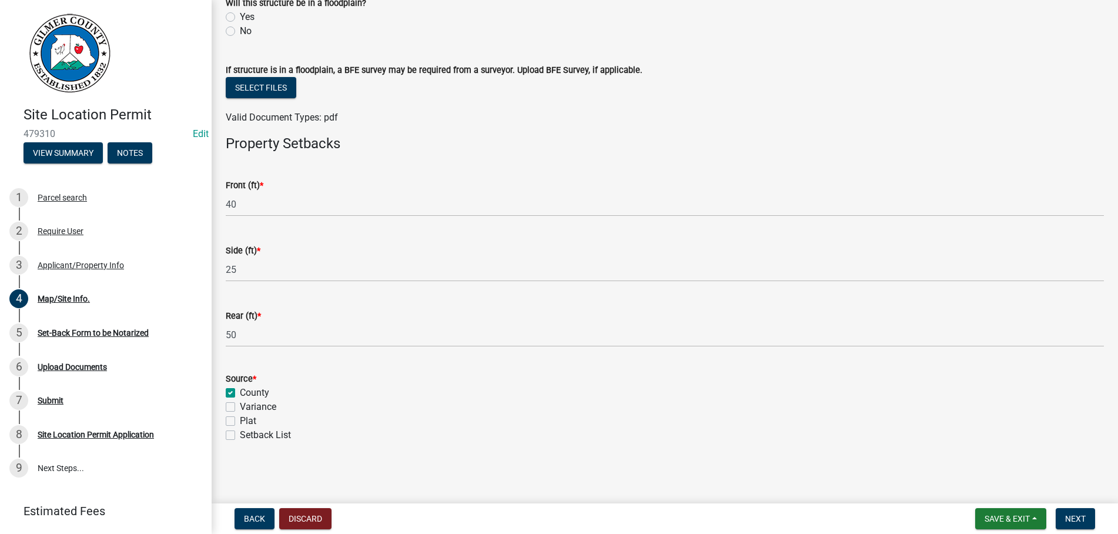
click at [1071, 507] on nav "Back Discard Save & Exit Save Save & Exit Next" at bounding box center [665, 518] width 906 height 31
click at [1071, 518] on span "Next" at bounding box center [1075, 518] width 21 height 9
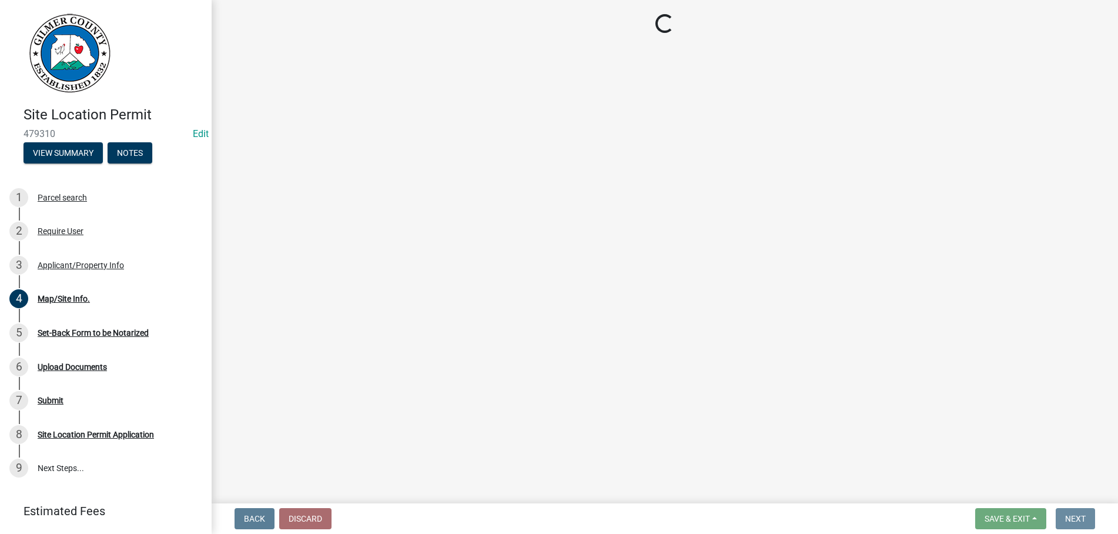
scroll to position [0, 0]
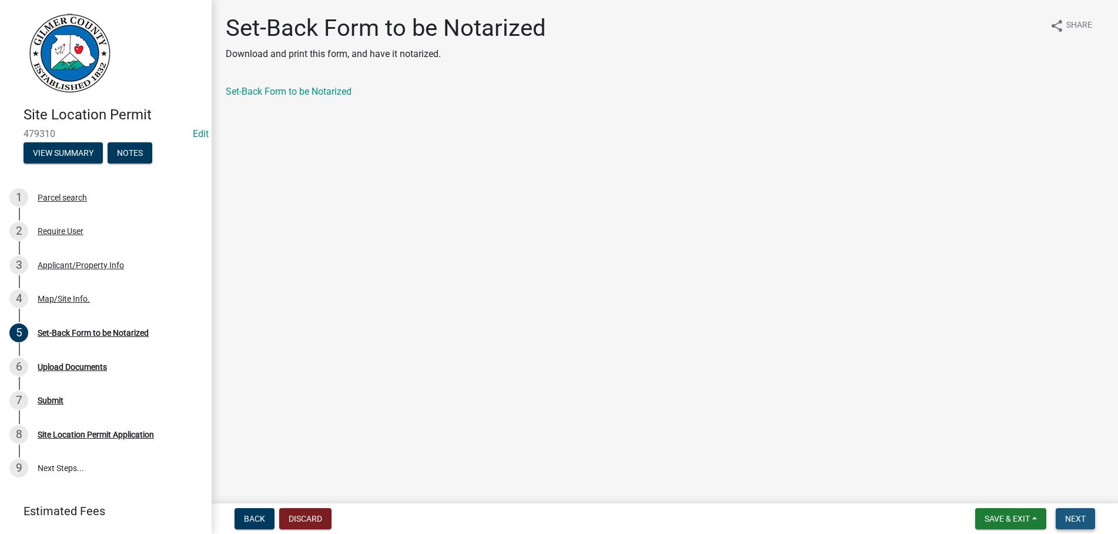
click at [1083, 513] on button "Next" at bounding box center [1075, 518] width 39 height 21
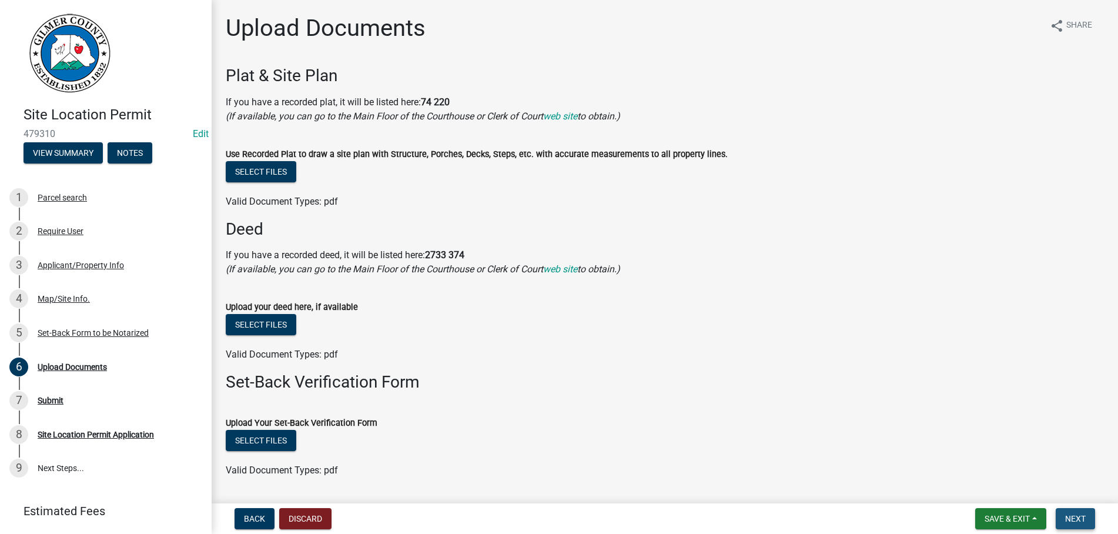
click at [1083, 520] on span "Next" at bounding box center [1075, 518] width 21 height 9
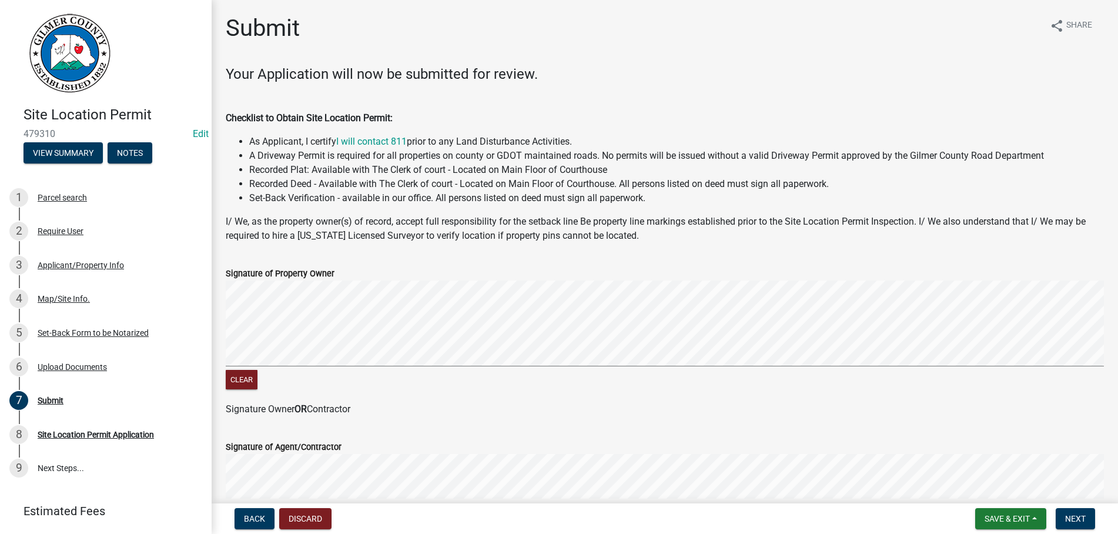
scroll to position [241, 0]
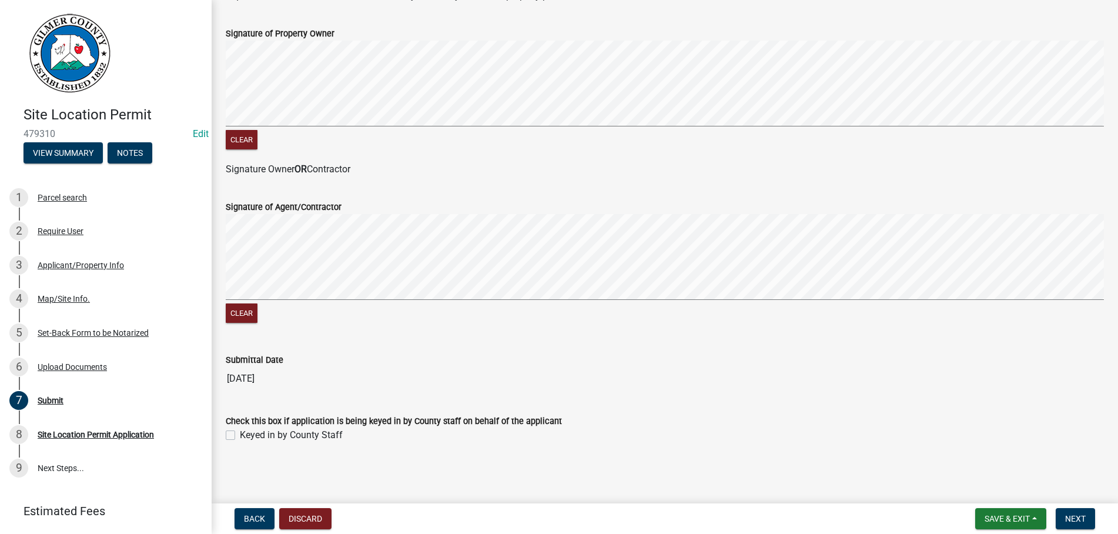
click at [240, 434] on label "Keyed in by County Staff" at bounding box center [291, 435] width 103 height 14
click at [240, 434] on input "Keyed in by County Staff" at bounding box center [244, 432] width 8 height 8
checkbox input "true"
click at [1078, 520] on span "Next" at bounding box center [1075, 518] width 21 height 9
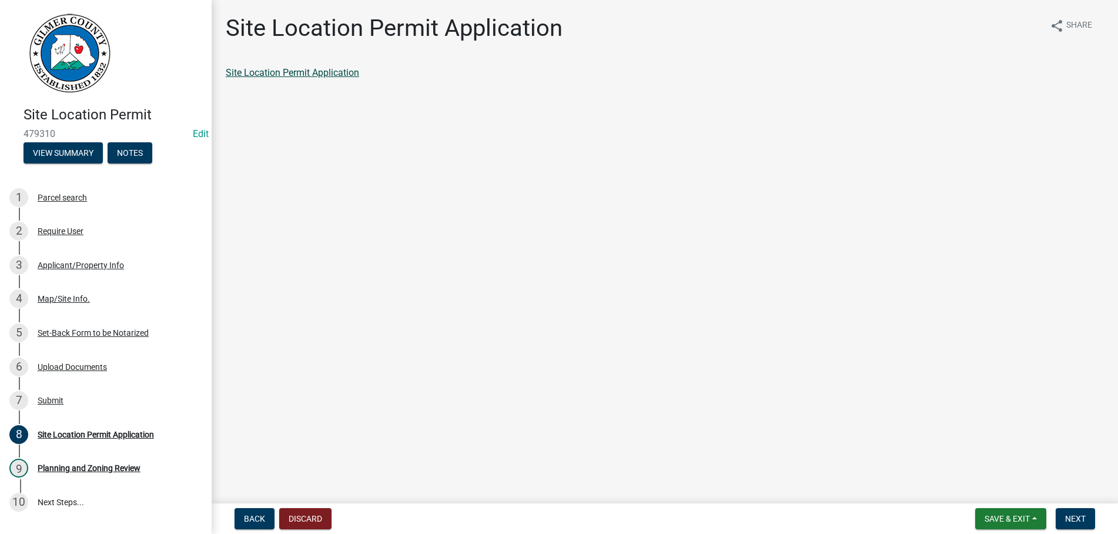
click at [292, 78] on link "Site Location Permit Application" at bounding box center [292, 72] width 133 height 11
click at [1082, 516] on span "Next" at bounding box center [1075, 518] width 21 height 9
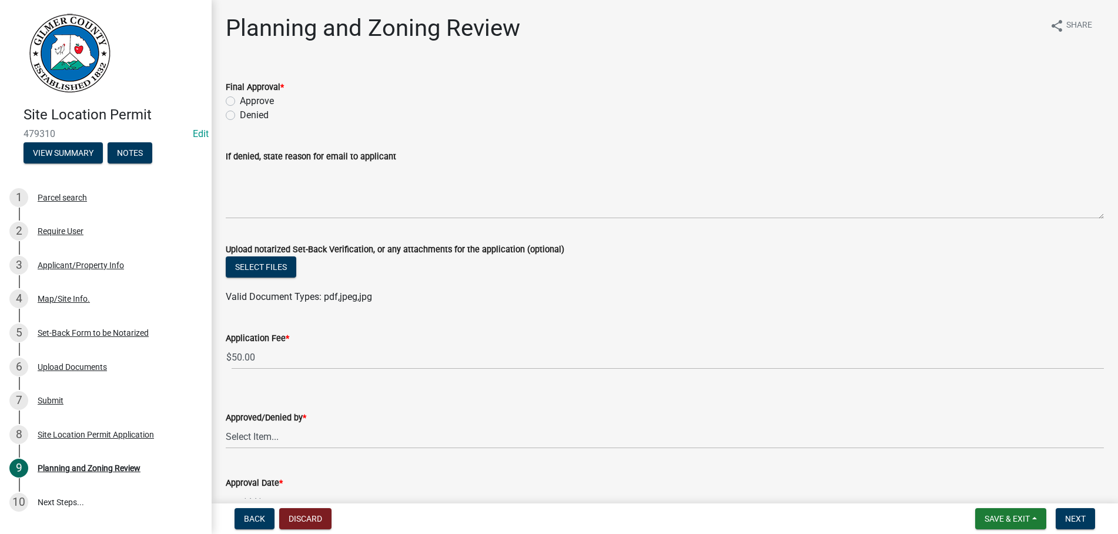
click at [240, 102] on label "Approve" at bounding box center [257, 101] width 34 height 14
click at [240, 102] on input "Approve" at bounding box center [244, 98] width 8 height 8
radio input "true"
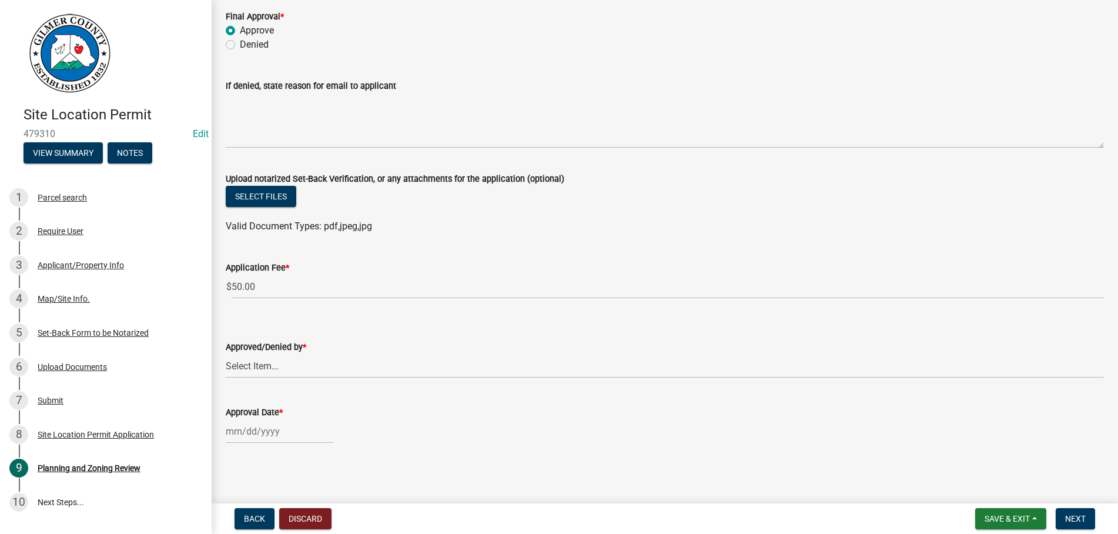
scroll to position [72, 0]
click at [226, 353] on select "Select Item... [PERSON_NAME] [PERSON_NAME] [PERSON_NAME] [PERSON_NAME] [PERSON_…" at bounding box center [665, 365] width 878 height 24
click option "[PERSON_NAME]" at bounding box center [0, 0] width 0 height 0
select select "b44f7338-8171-40f4-83dd-b8ba3065c966"
select select "9"
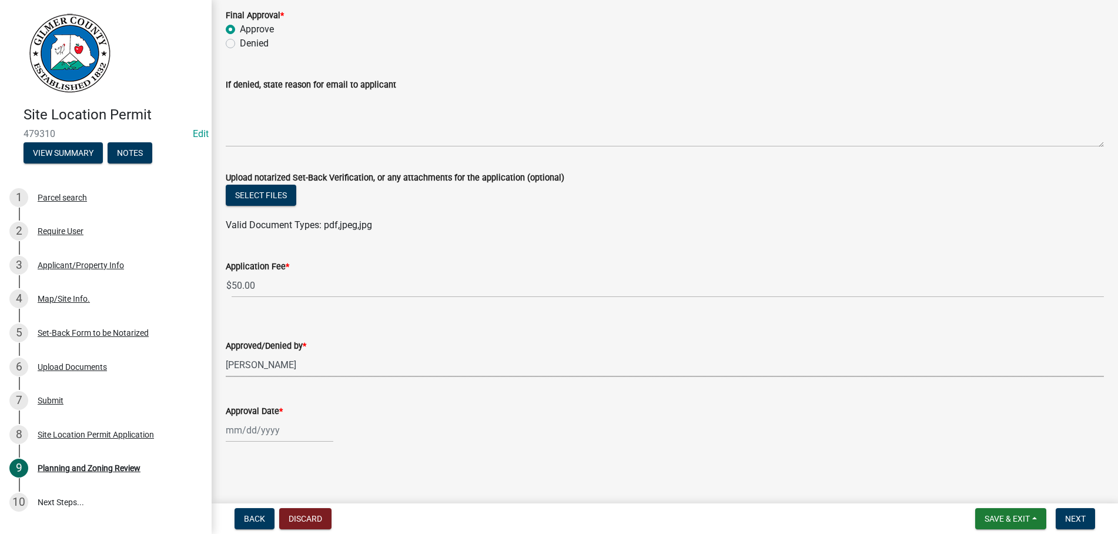
select select "2025"
type input "[DATE]"
click at [1077, 517] on span "Next" at bounding box center [1075, 518] width 21 height 9
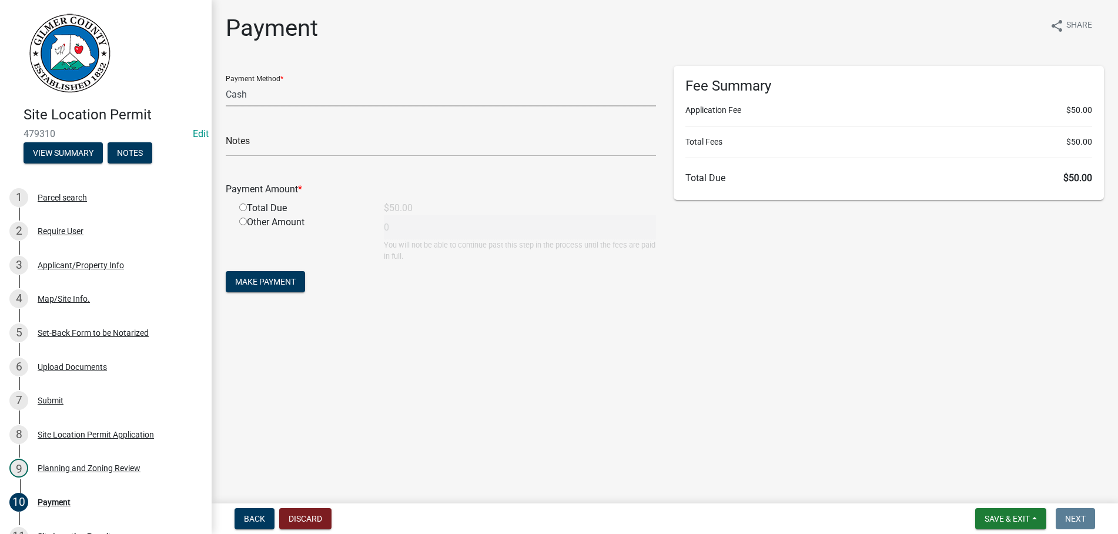
click at [226, 82] on select "Credit Card POS Check Cash" at bounding box center [441, 94] width 430 height 24
select select "1: 0"
click option "Check" at bounding box center [0, 0] width 0 height 0
click at [292, 144] on input "text" at bounding box center [441, 144] width 430 height 24
type input "2515"
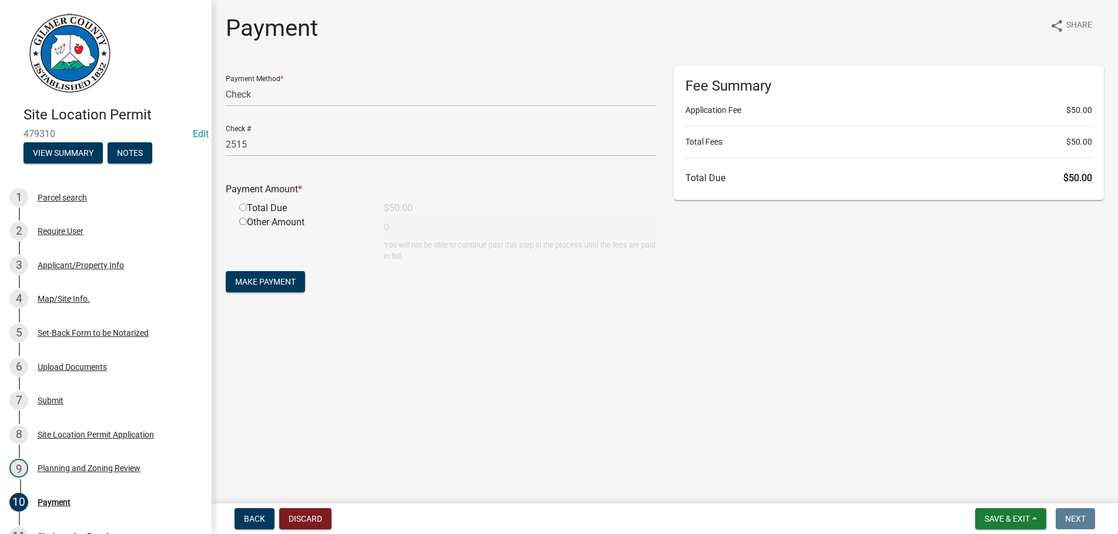
click at [239, 203] on input "radio" at bounding box center [243, 207] width 8 height 8
radio input "true"
type input "50"
click at [226, 271] on button "Make Payment" at bounding box center [265, 281] width 79 height 21
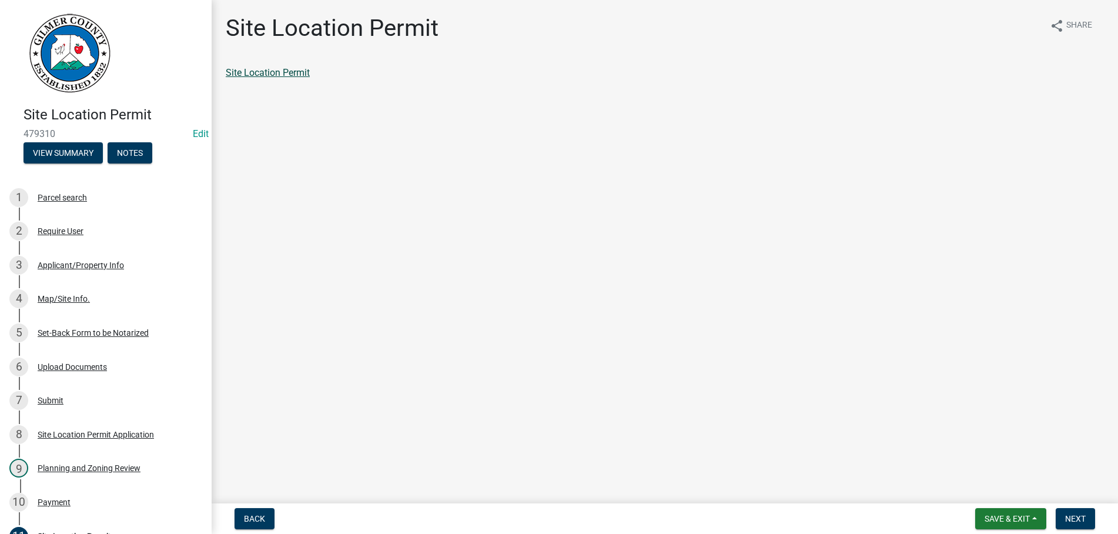
click at [287, 69] on link "Site Location Permit" at bounding box center [268, 72] width 84 height 11
click at [1085, 521] on span "Next" at bounding box center [1075, 518] width 21 height 9
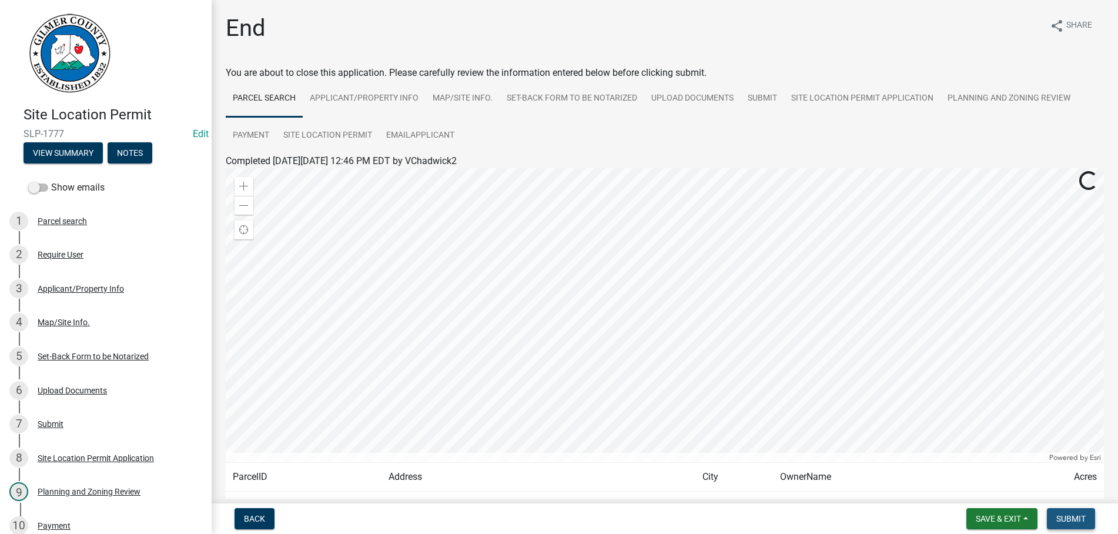
click at [1085, 521] on span "Submit" at bounding box center [1070, 518] width 29 height 9
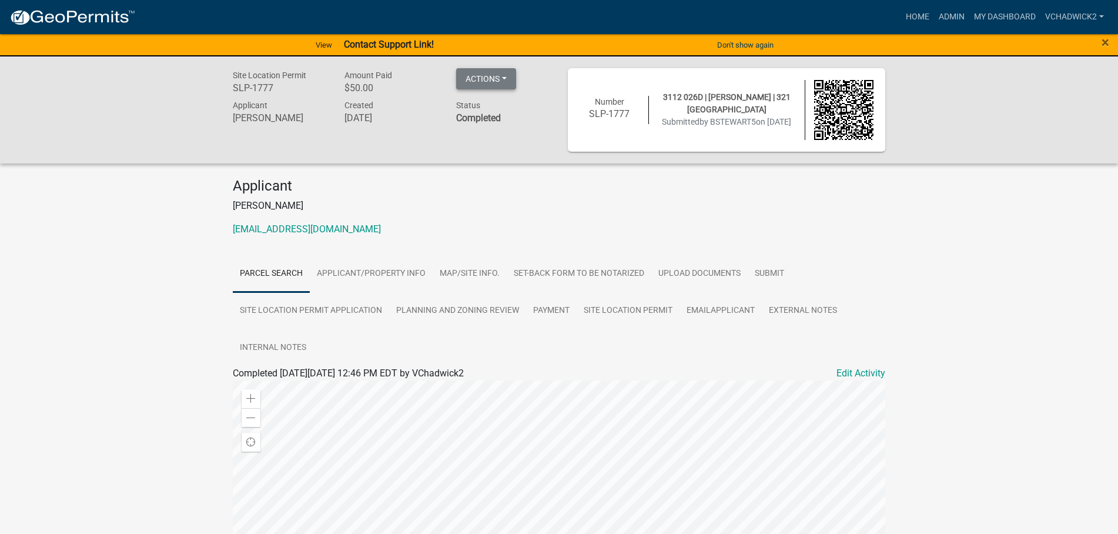
click at [499, 81] on button "Actions" at bounding box center [486, 78] width 60 height 21
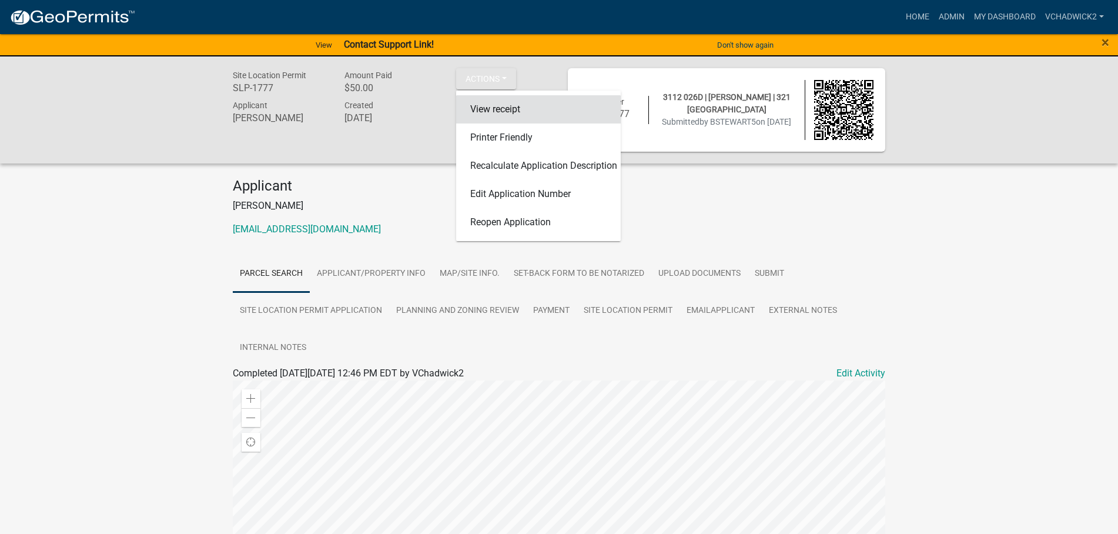
click at [490, 108] on link "View receipt" at bounding box center [538, 109] width 165 height 28
